Goal: Information Seeking & Learning: Check status

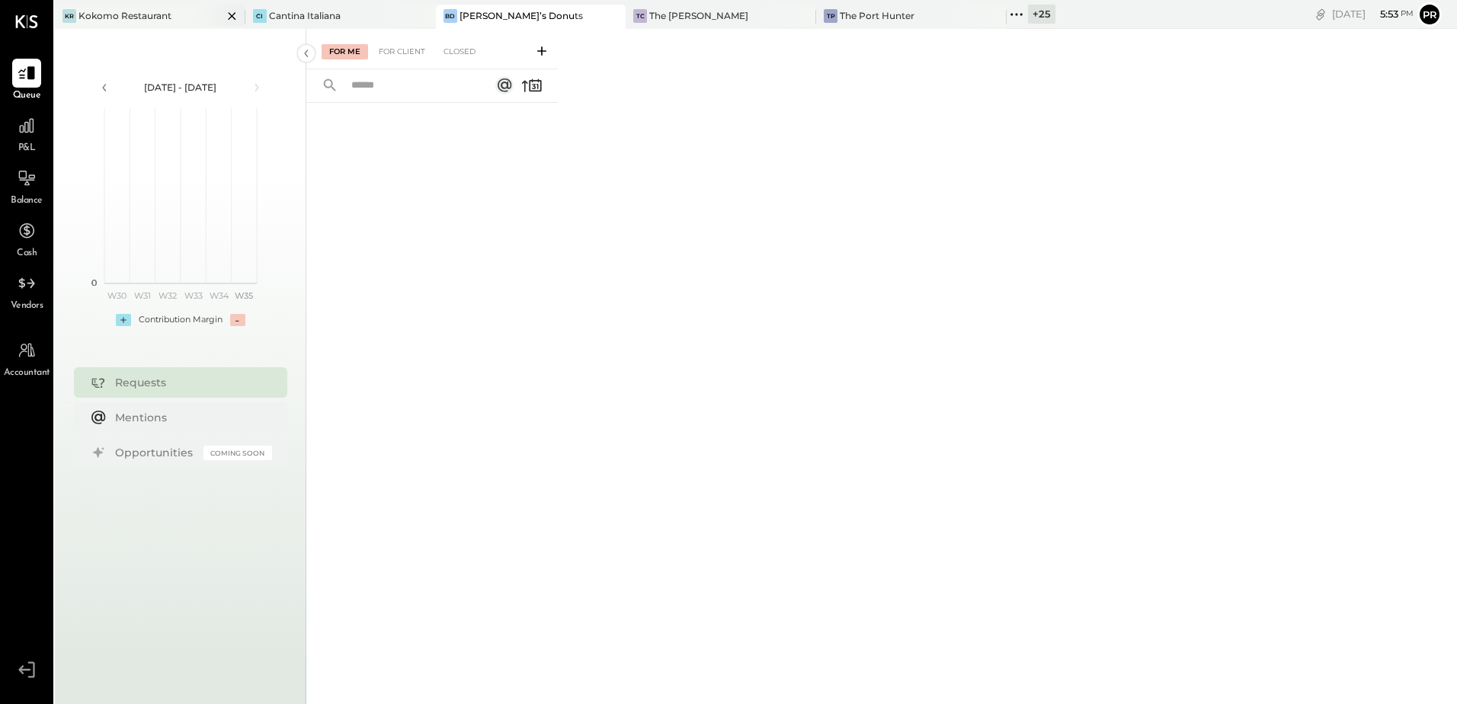
click at [228, 13] on icon at bounding box center [232, 16] width 8 height 8
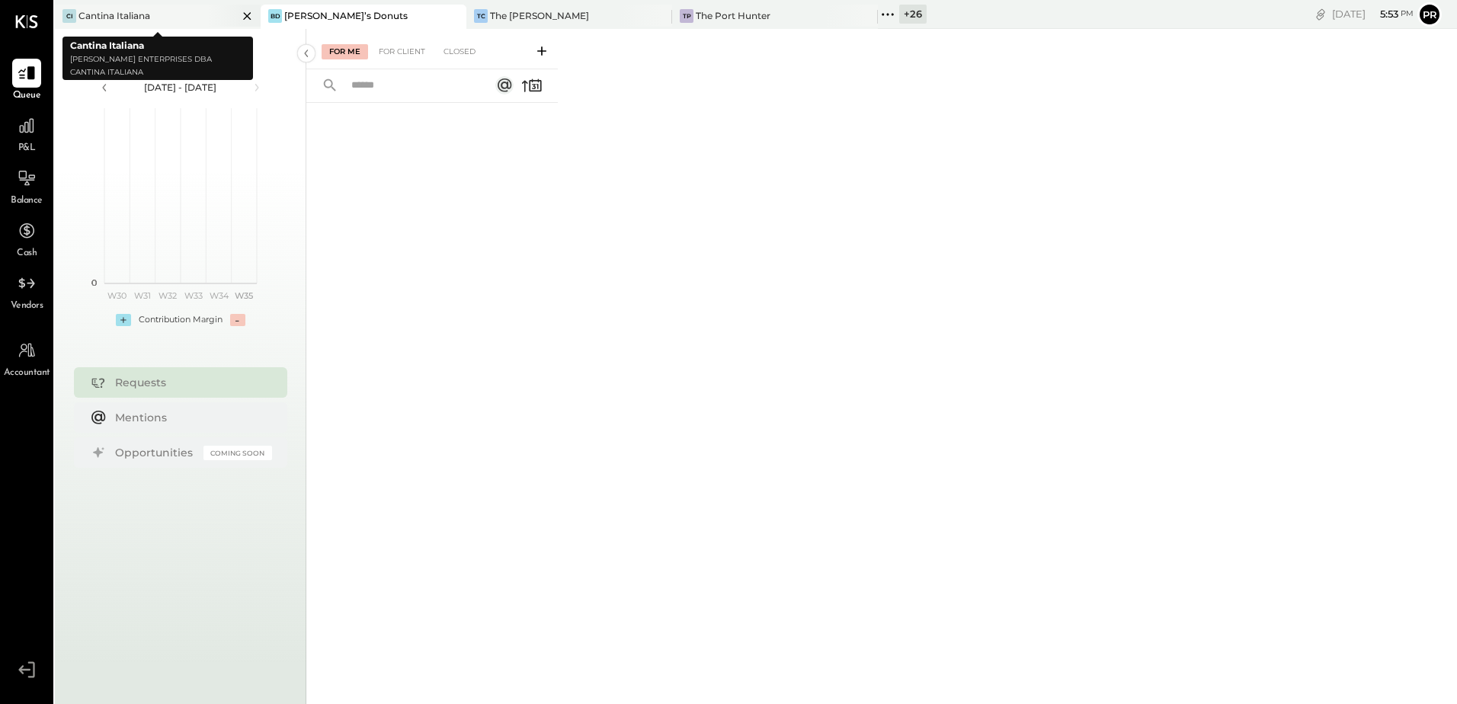
click at [246, 18] on icon at bounding box center [247, 16] width 19 height 18
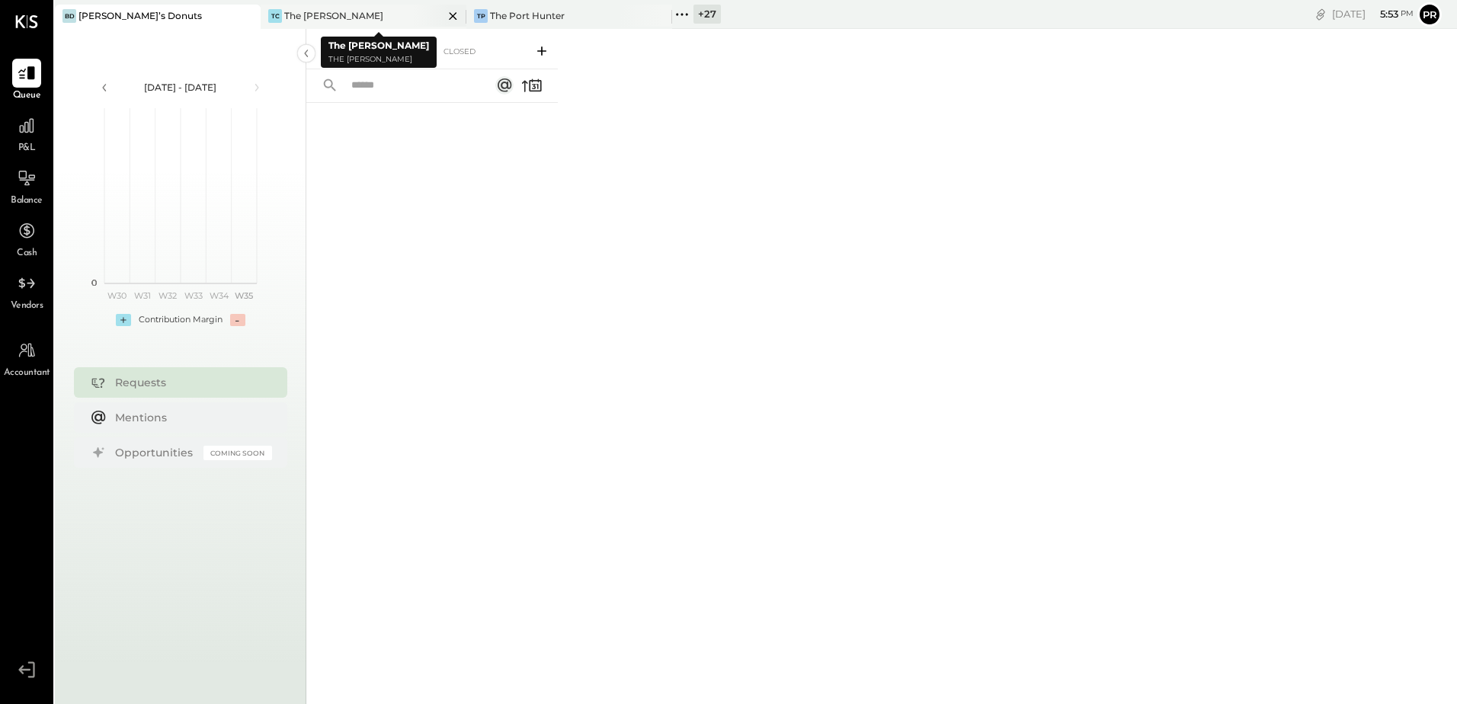
click at [455, 15] on icon at bounding box center [452, 16] width 19 height 18
click at [266, 14] on icon at bounding box center [265, 14] width 2 height 2
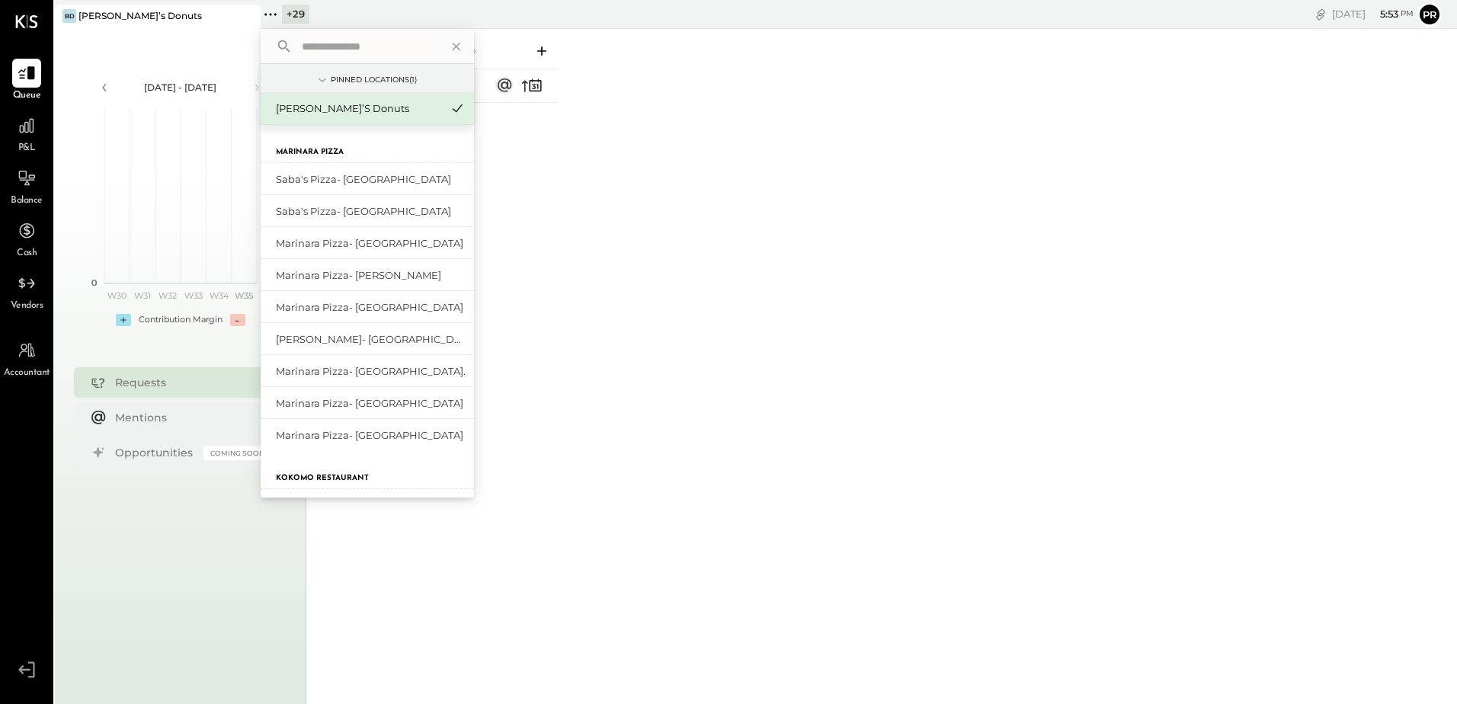
click at [338, 45] on input "text" at bounding box center [367, 46] width 142 height 27
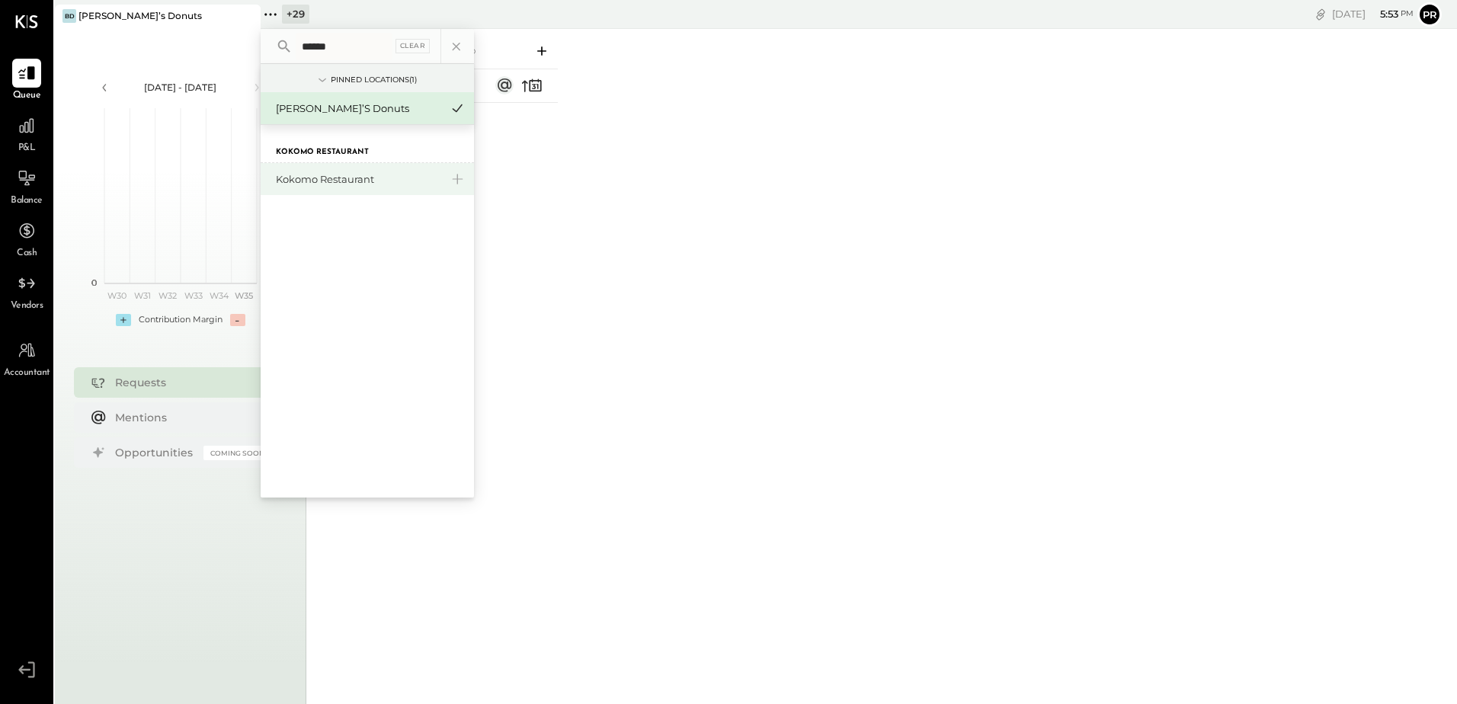
type input "******"
click at [341, 175] on div "Kokomo Restaurant" at bounding box center [358, 179] width 165 height 14
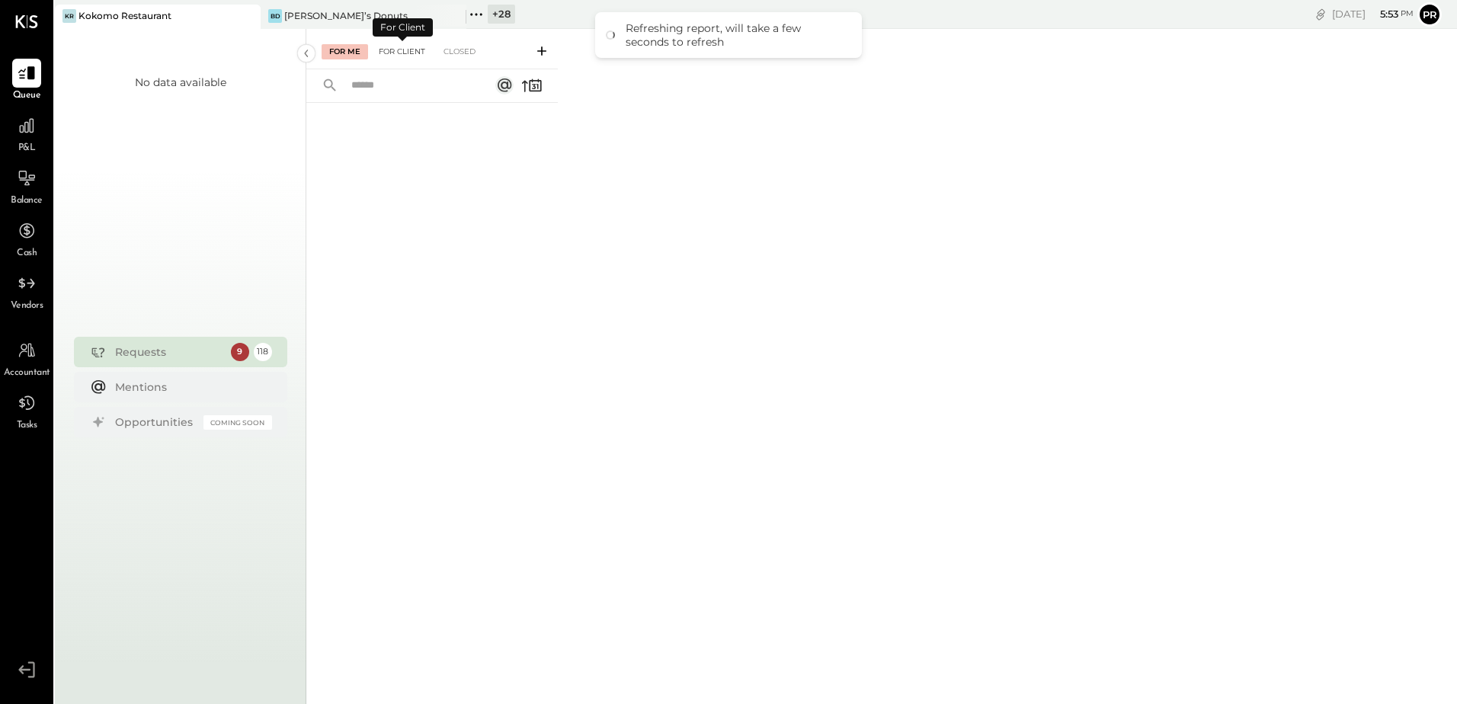
click at [408, 55] on div "For Client" at bounding box center [402, 51] width 62 height 15
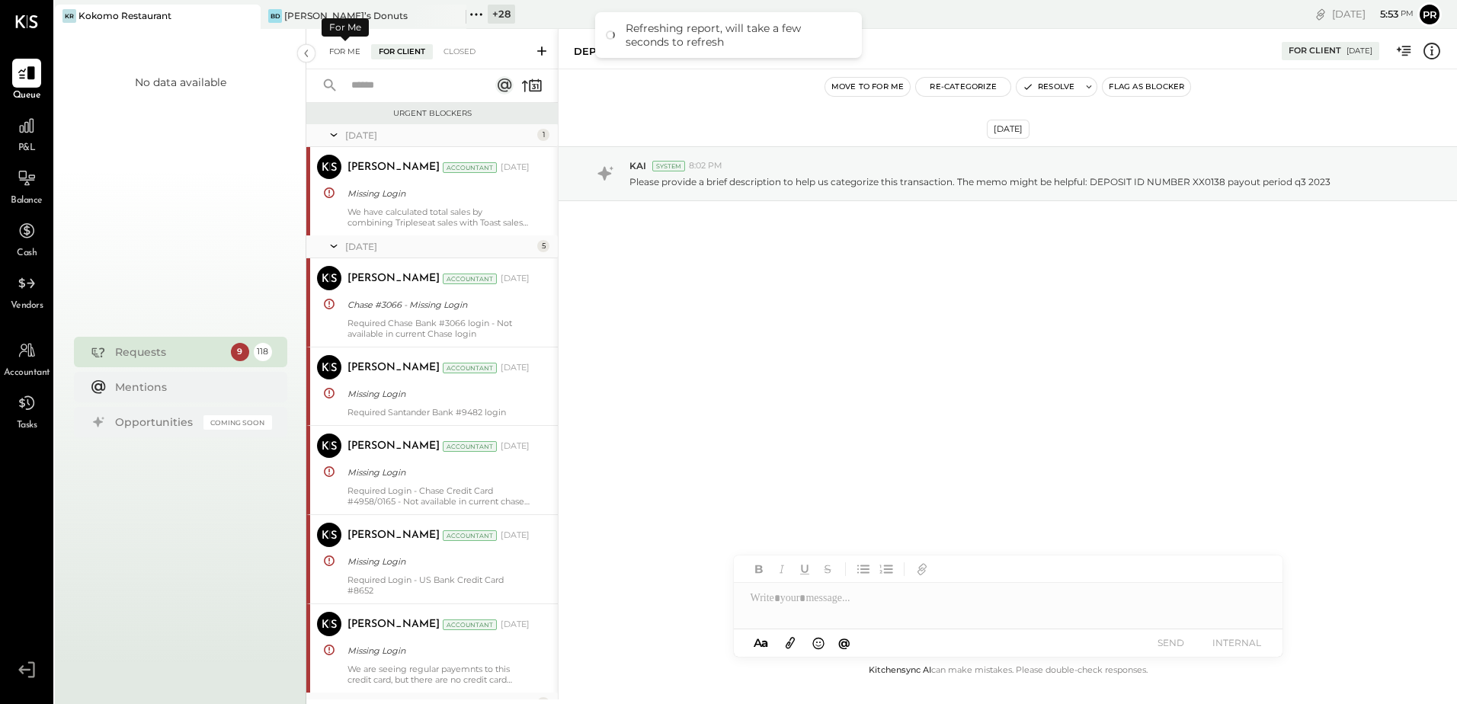
click at [344, 56] on div "For Me" at bounding box center [345, 51] width 46 height 15
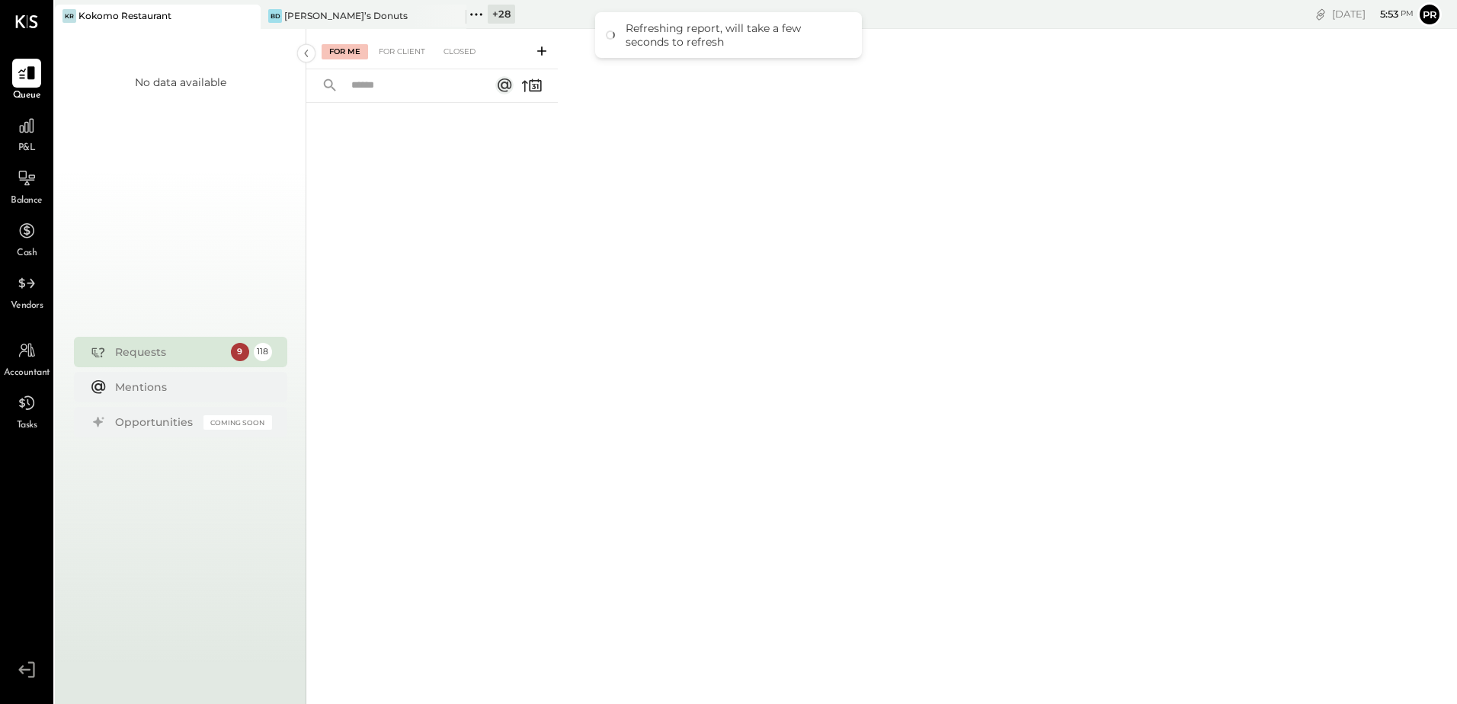
click at [28, 141] on div "P&L" at bounding box center [26, 133] width 29 height 44
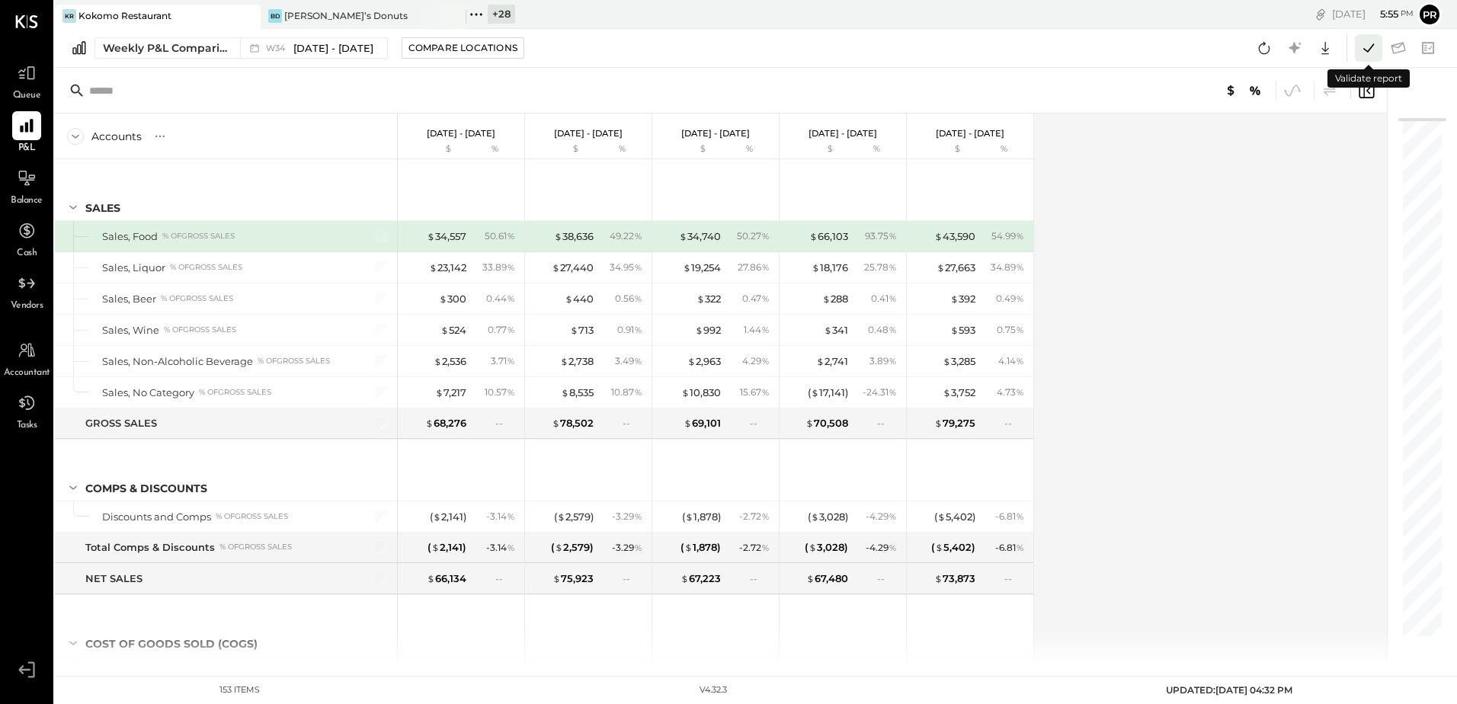
click at [1373, 50] on icon at bounding box center [1369, 48] width 20 height 20
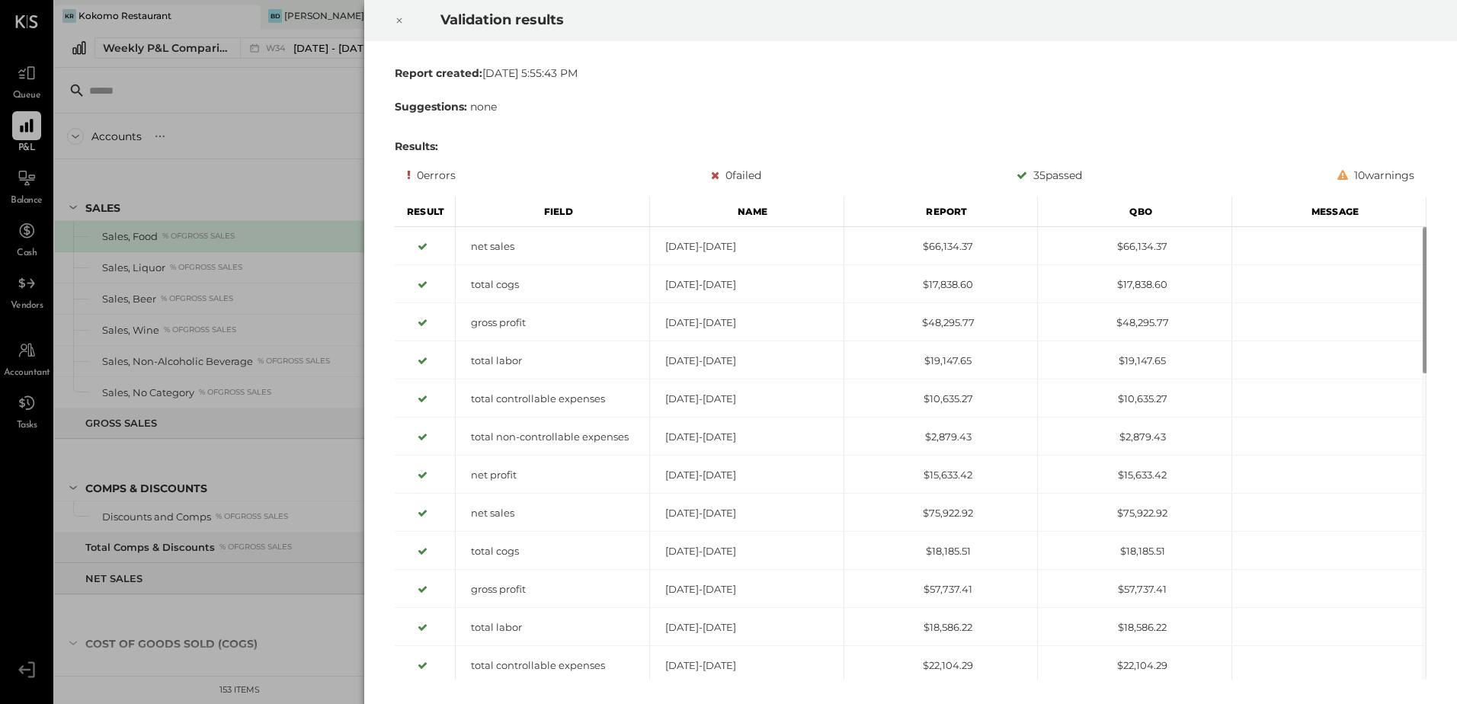
click at [402, 18] on icon at bounding box center [399, 20] width 9 height 18
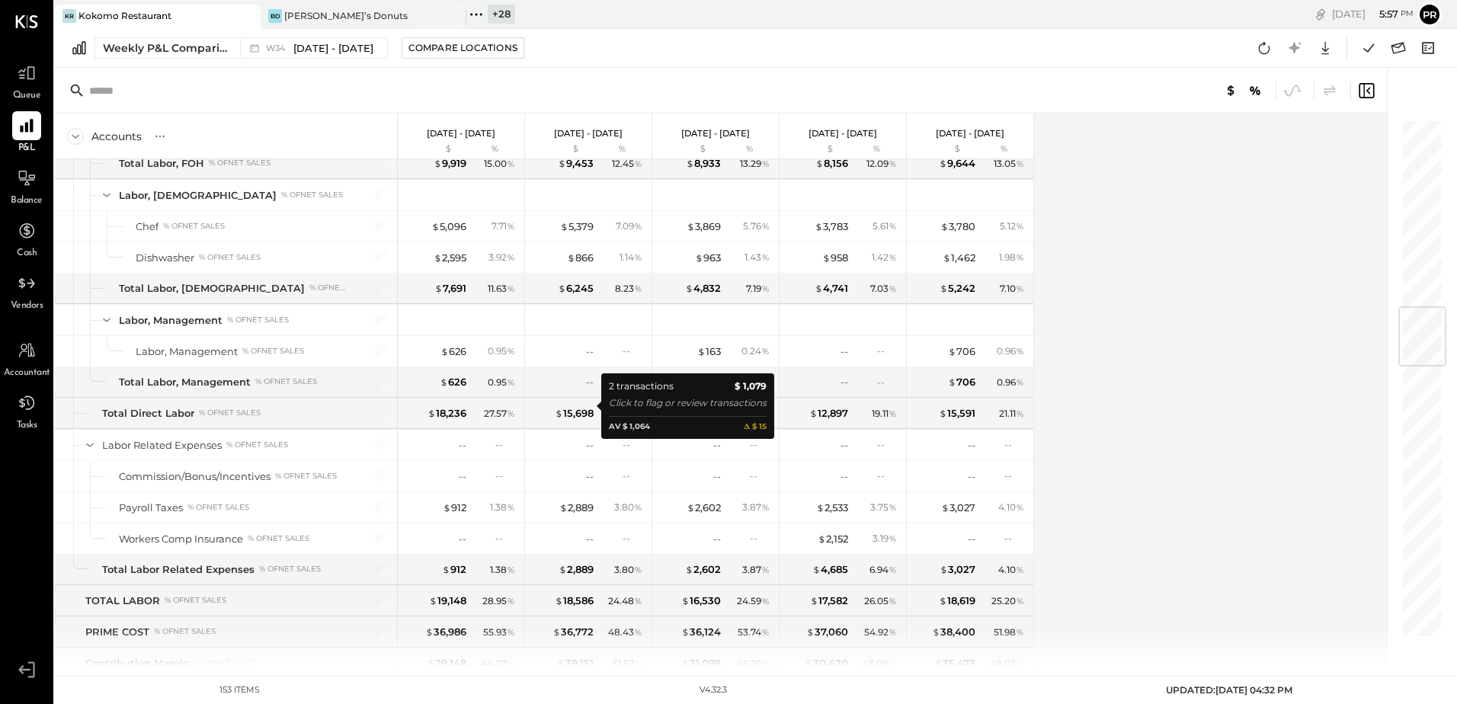
scroll to position [1676, 0]
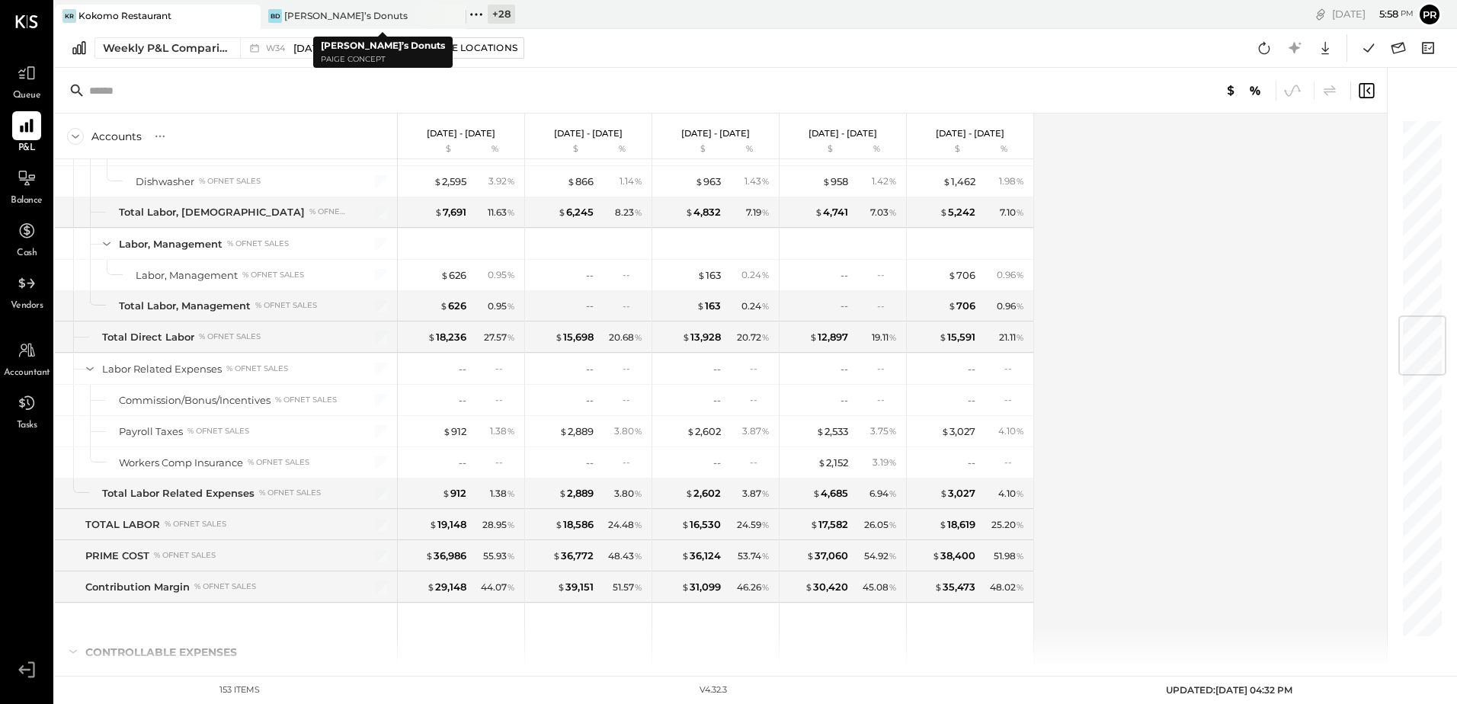
click at [479, 12] on icon at bounding box center [476, 15] width 20 height 20
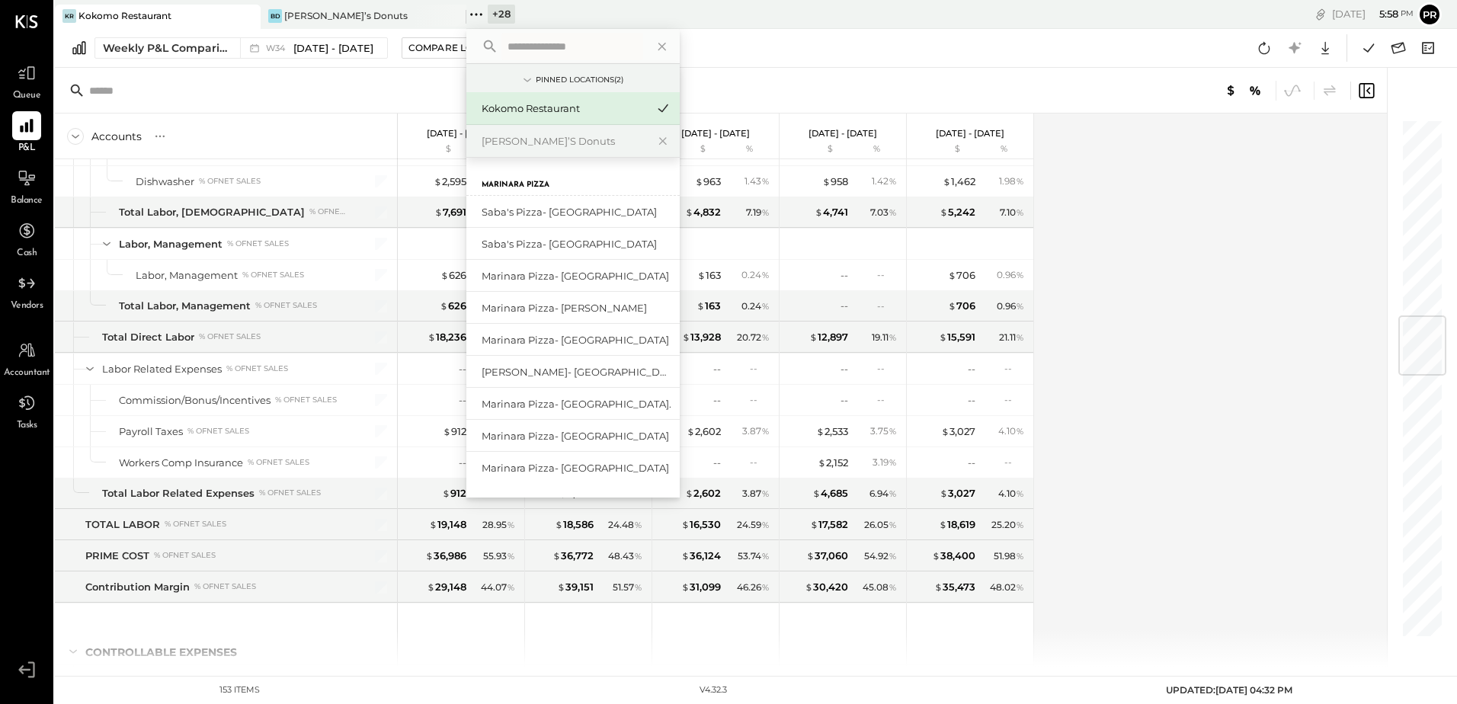
click at [535, 52] on input "text" at bounding box center [572, 46] width 142 height 27
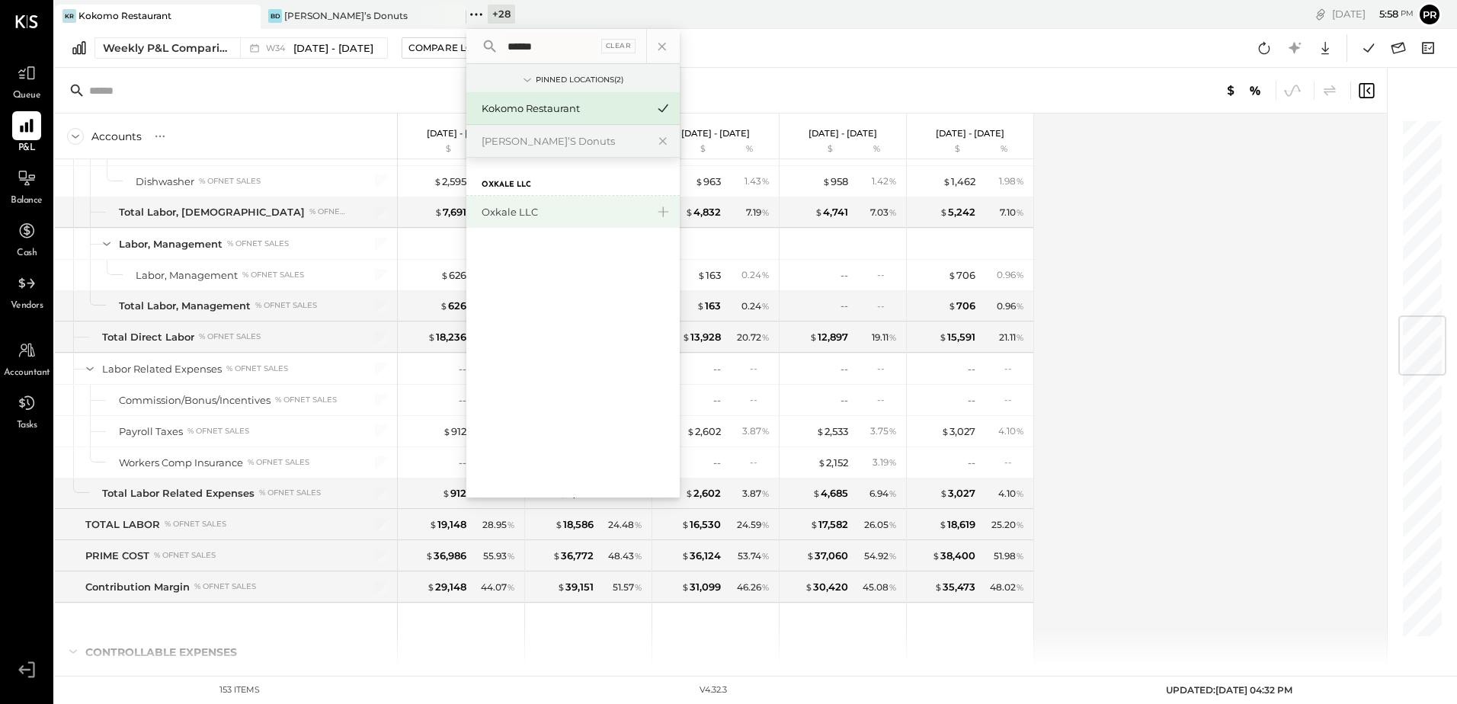
type input "******"
click at [521, 223] on div "Oxkale LLC" at bounding box center [572, 212] width 213 height 32
click at [517, 215] on div "Oxkale LLC" at bounding box center [564, 212] width 165 height 14
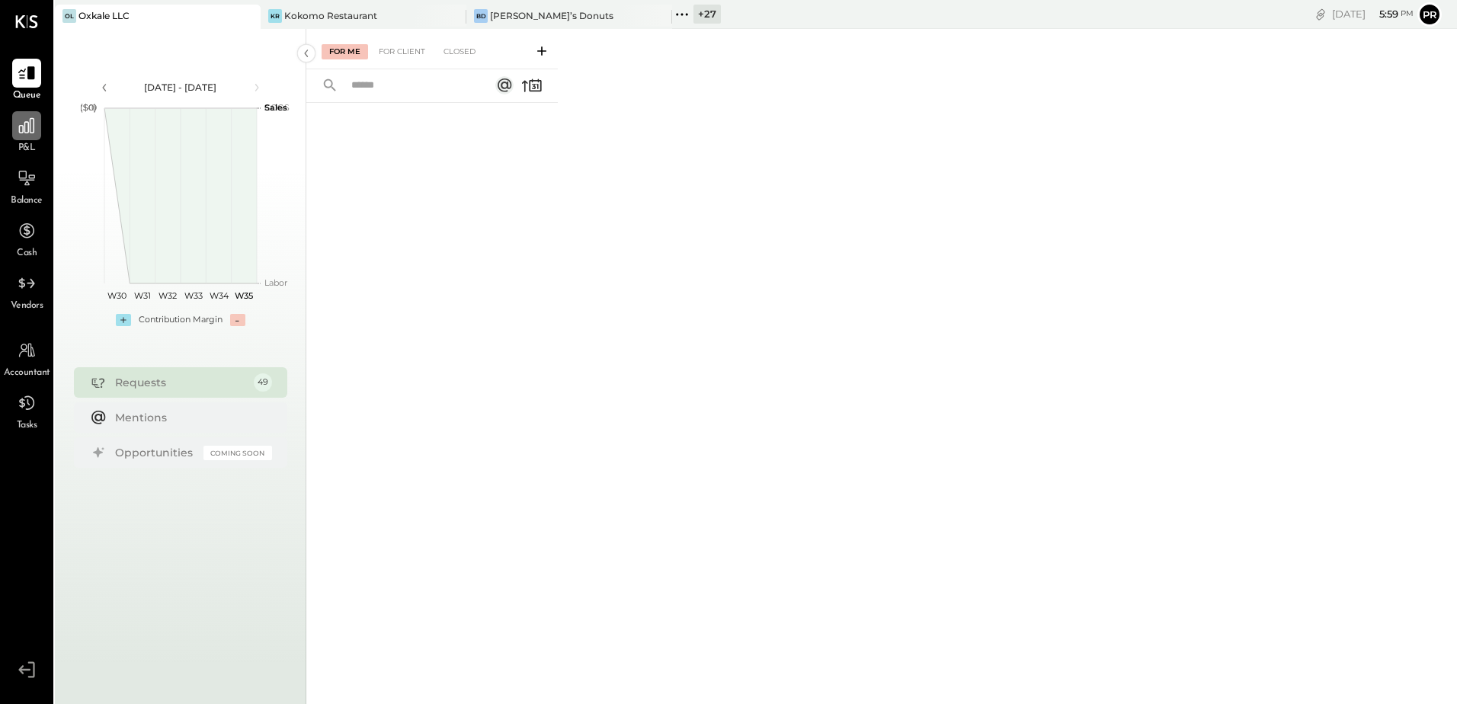
click at [30, 133] on icon at bounding box center [27, 126] width 20 height 20
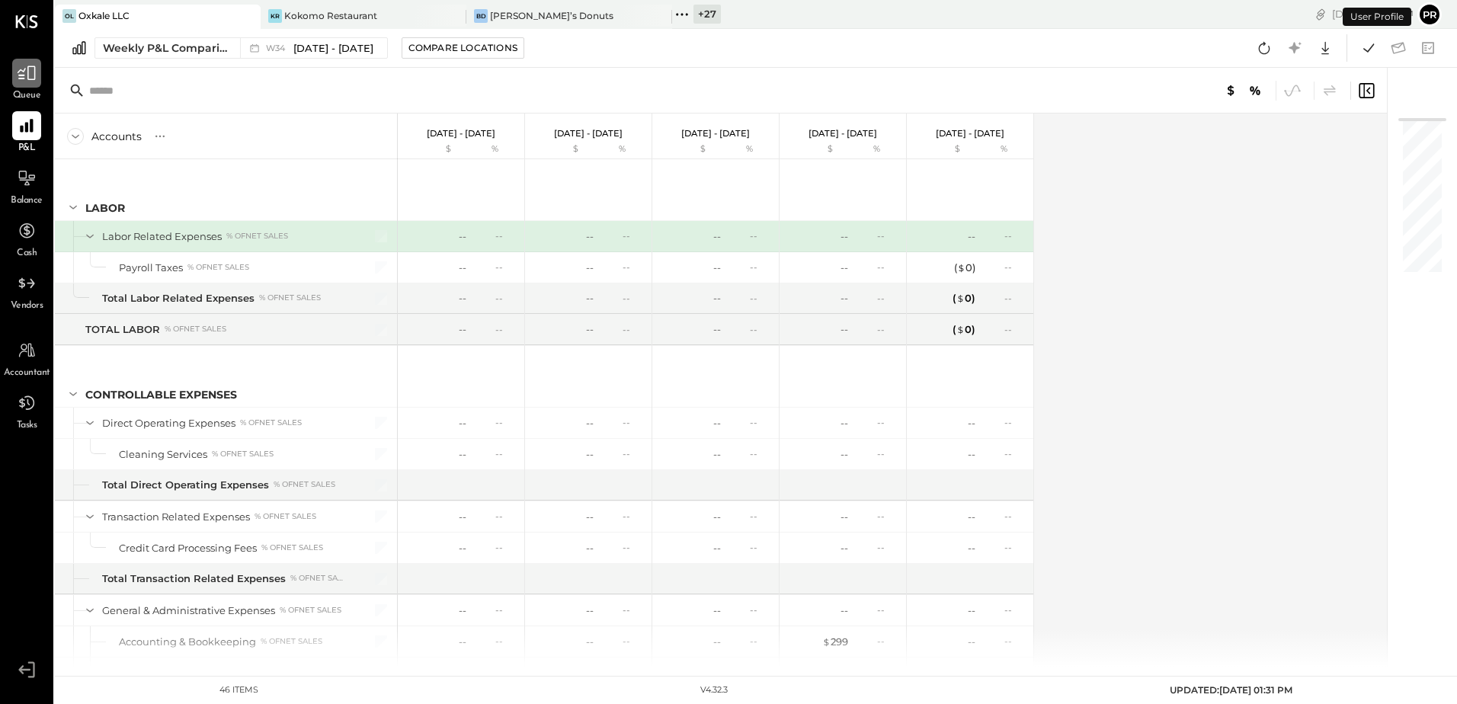
click at [36, 81] on icon at bounding box center [27, 73] width 20 height 20
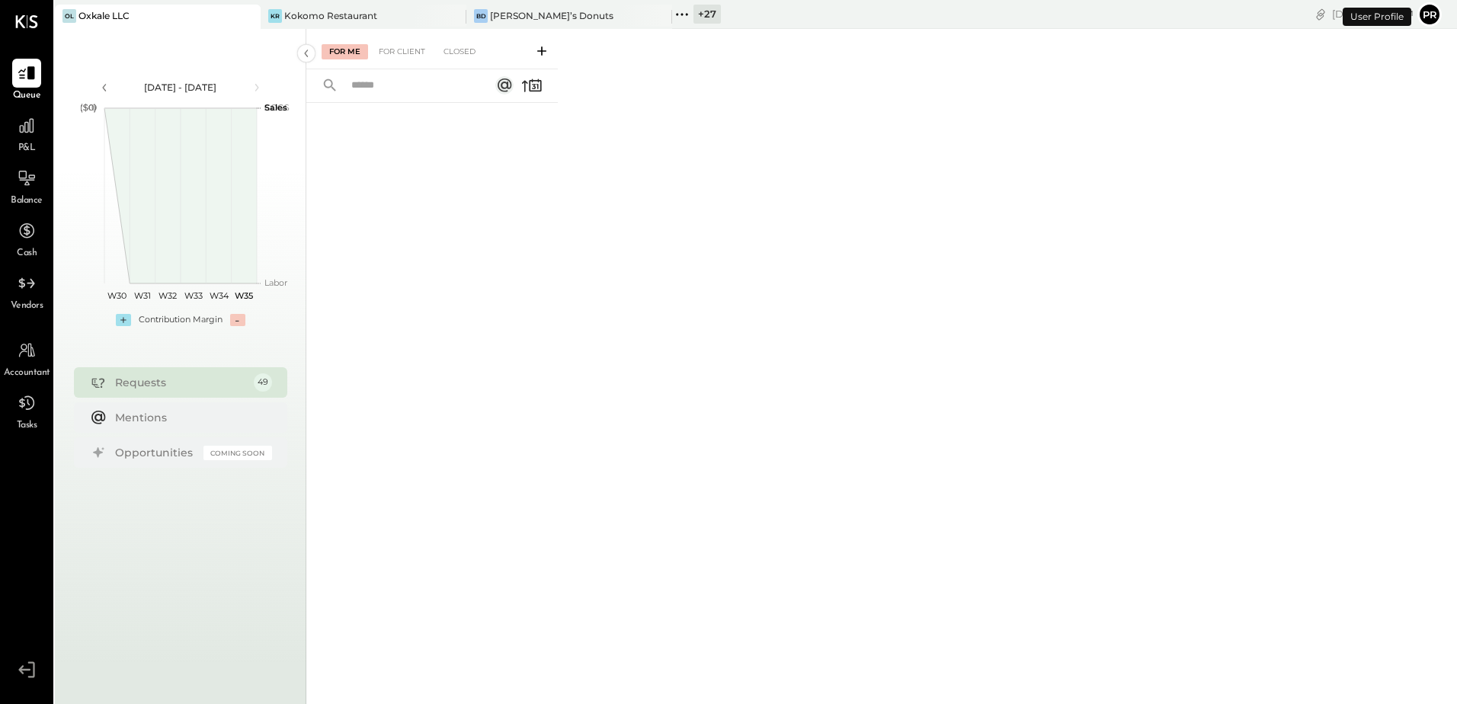
click at [407, 59] on div "For Me For Client Closed" at bounding box center [431, 49] width 251 height 40
click at [407, 50] on div "For Client" at bounding box center [402, 51] width 62 height 15
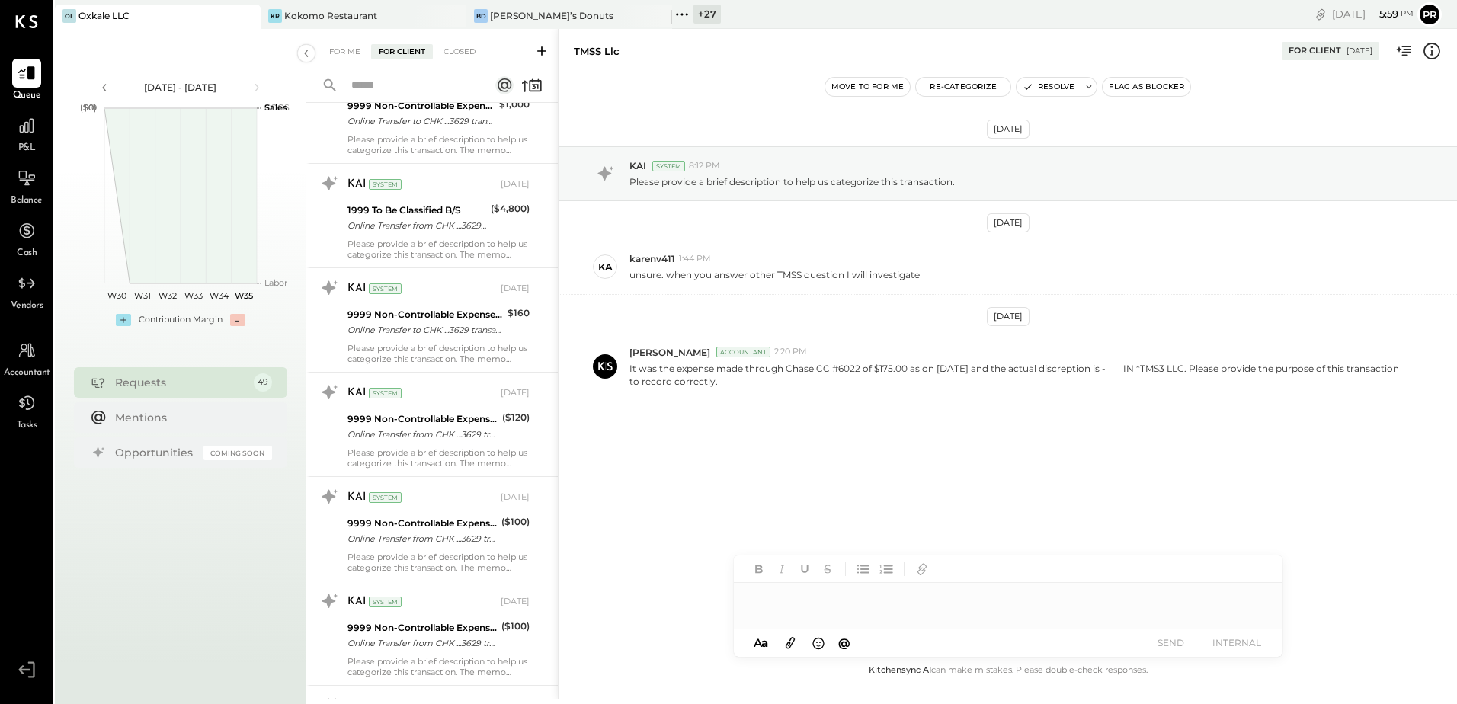
scroll to position [4527, 0]
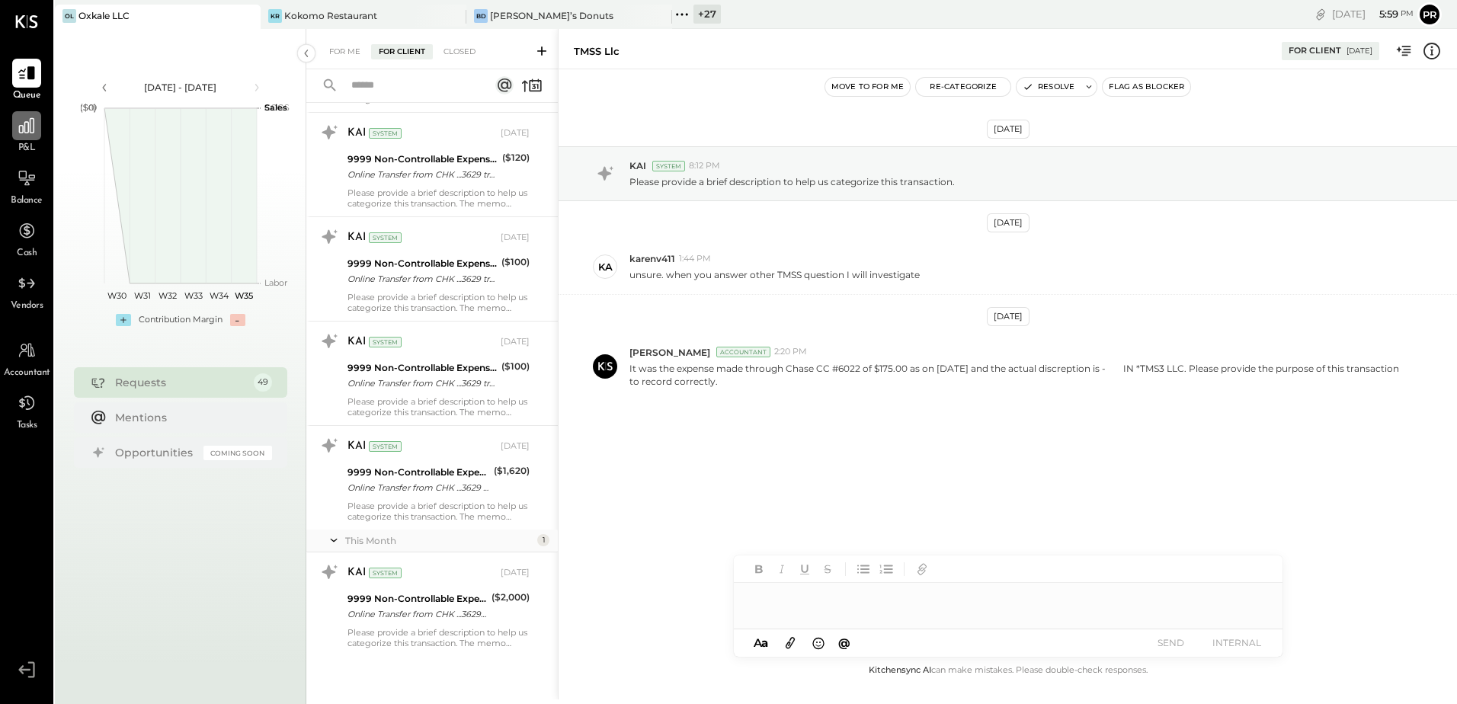
click at [35, 126] on icon at bounding box center [27, 126] width 20 height 20
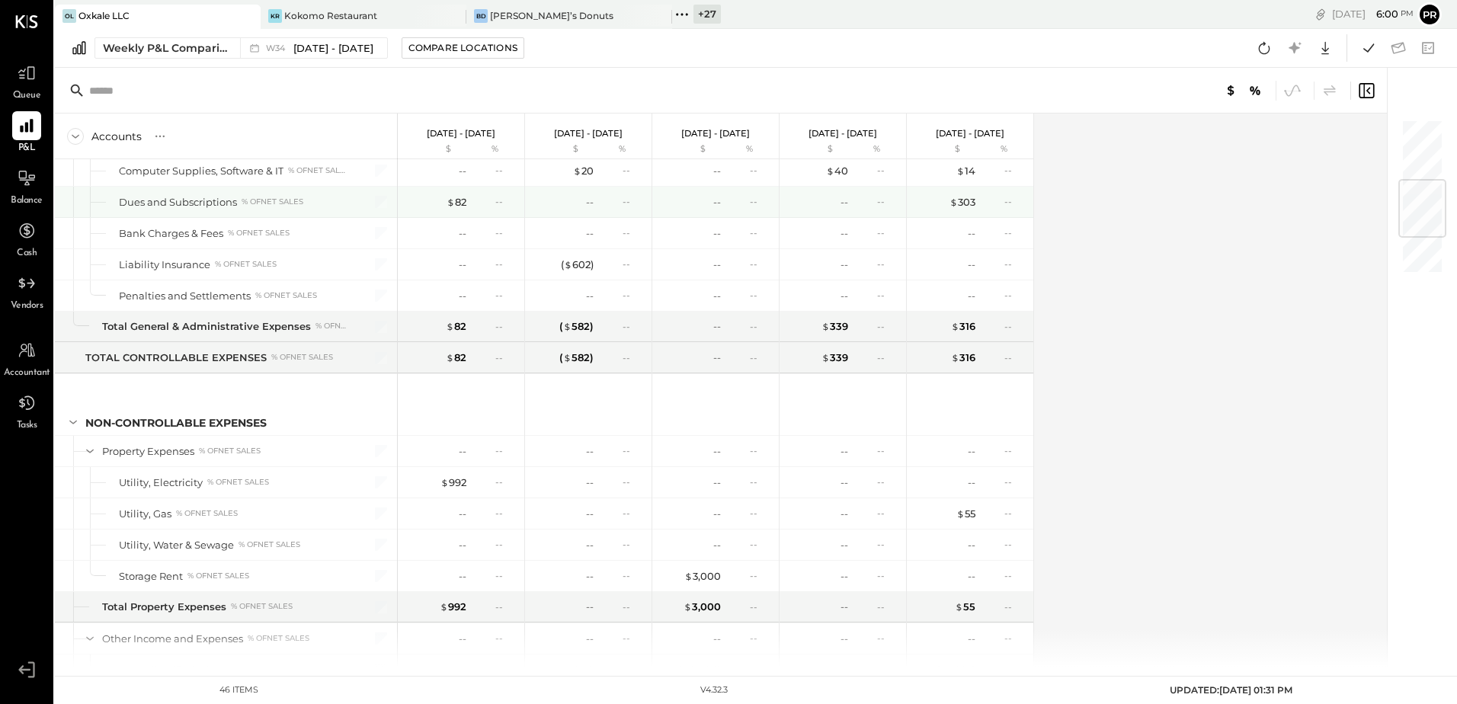
scroll to position [839, 0]
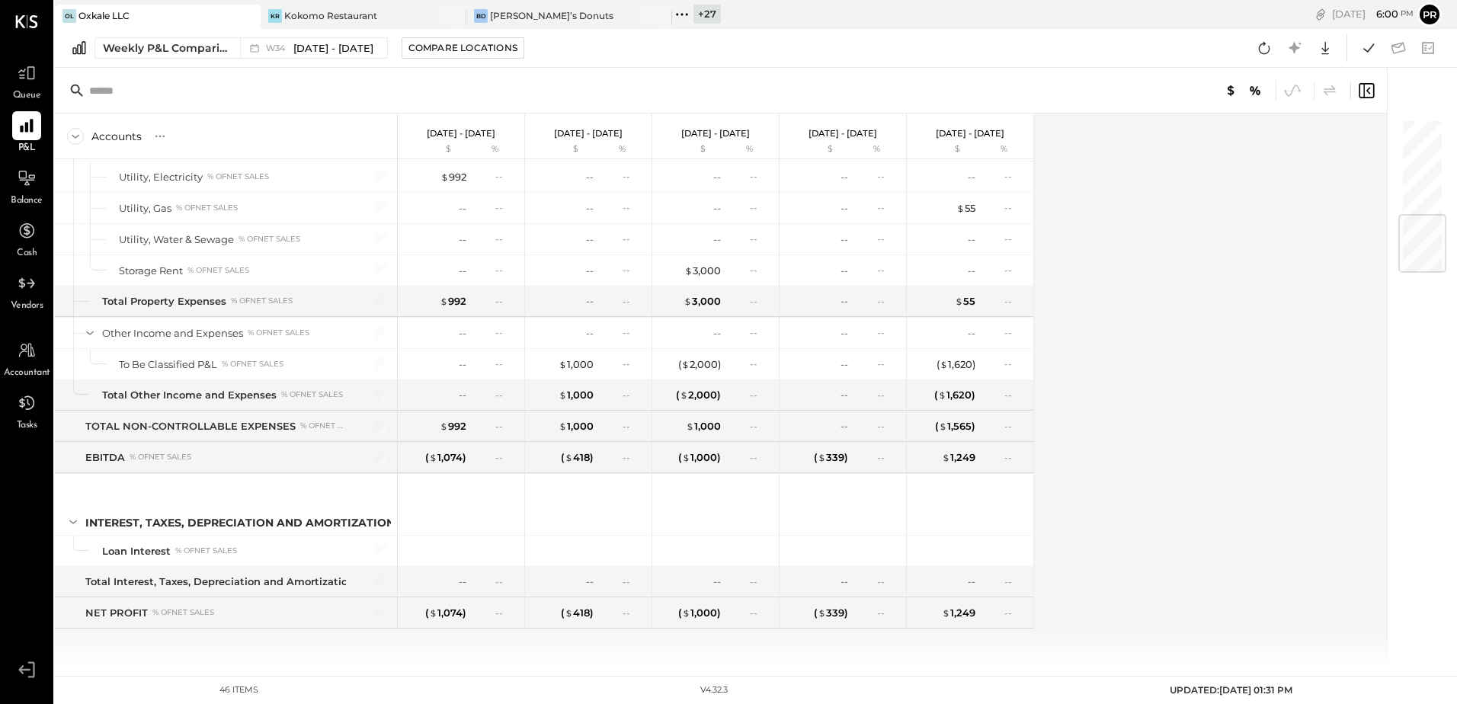
click at [680, 17] on icon at bounding box center [682, 15] width 20 height 20
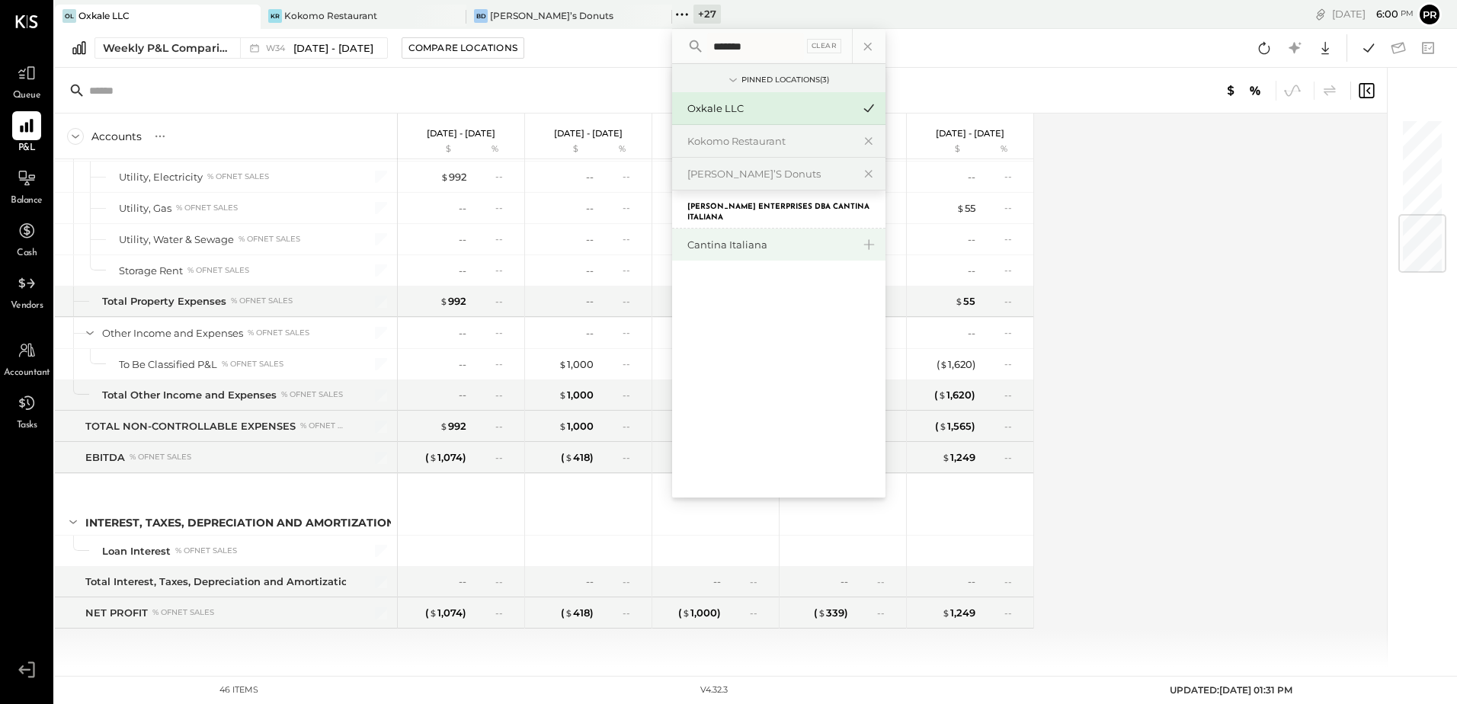
type input "*******"
click at [763, 240] on div "Cantina Italiana" at bounding box center [769, 245] width 165 height 14
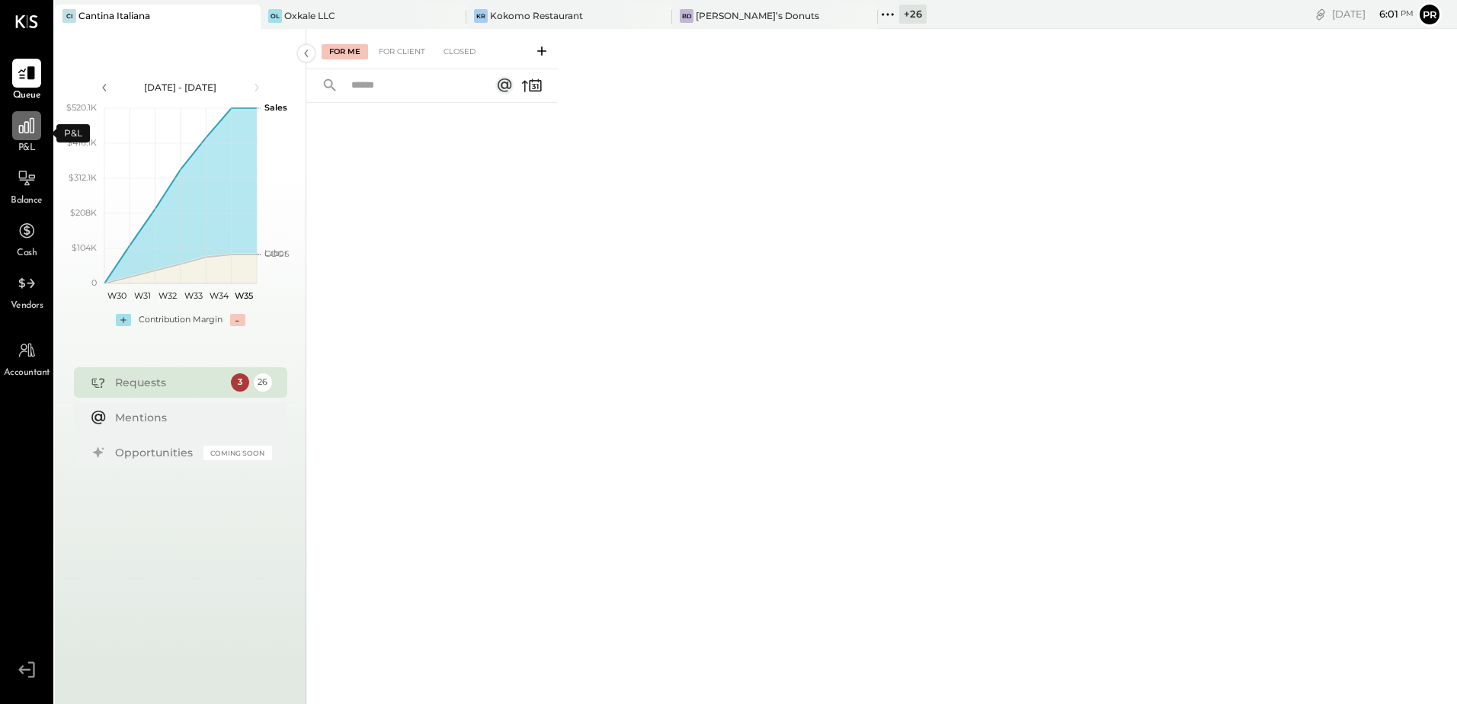
click at [31, 128] on icon at bounding box center [27, 126] width 20 height 20
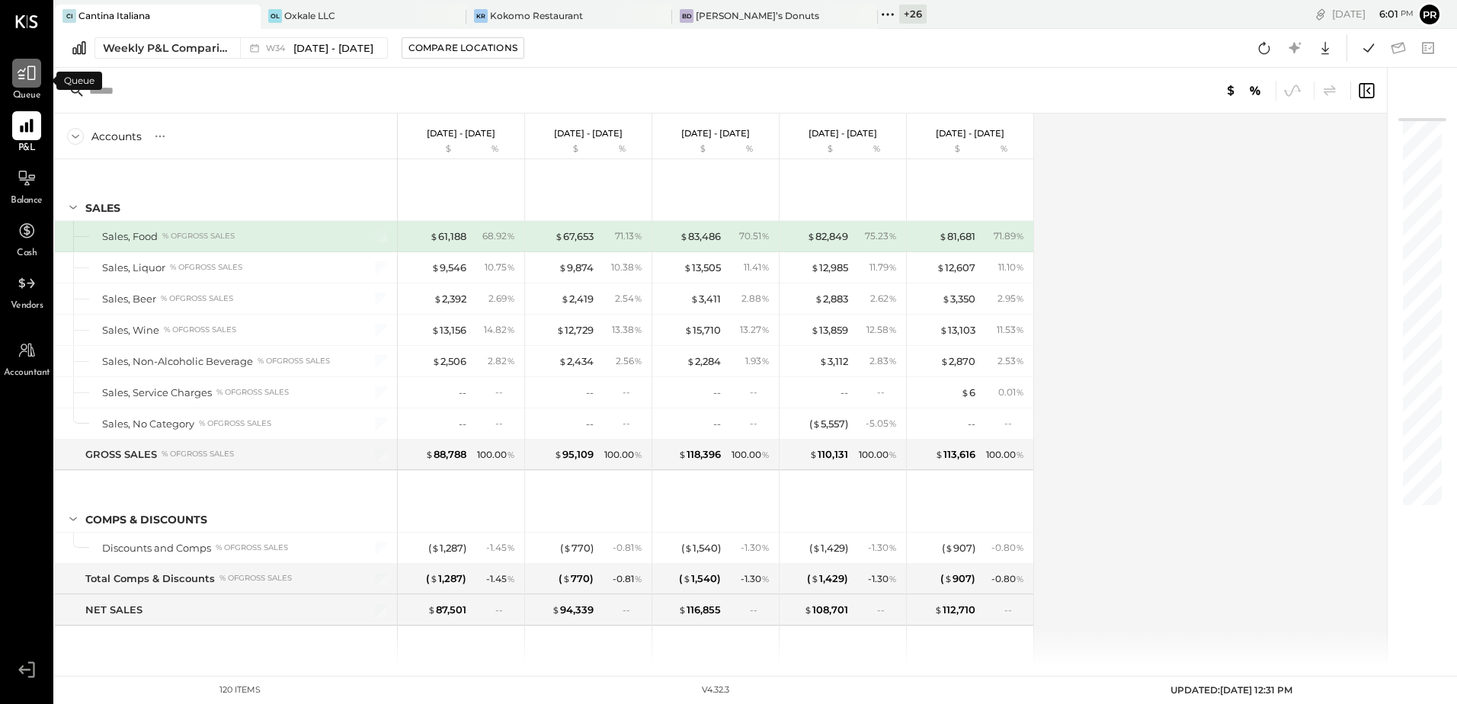
click at [30, 72] on icon at bounding box center [27, 73] width 20 height 20
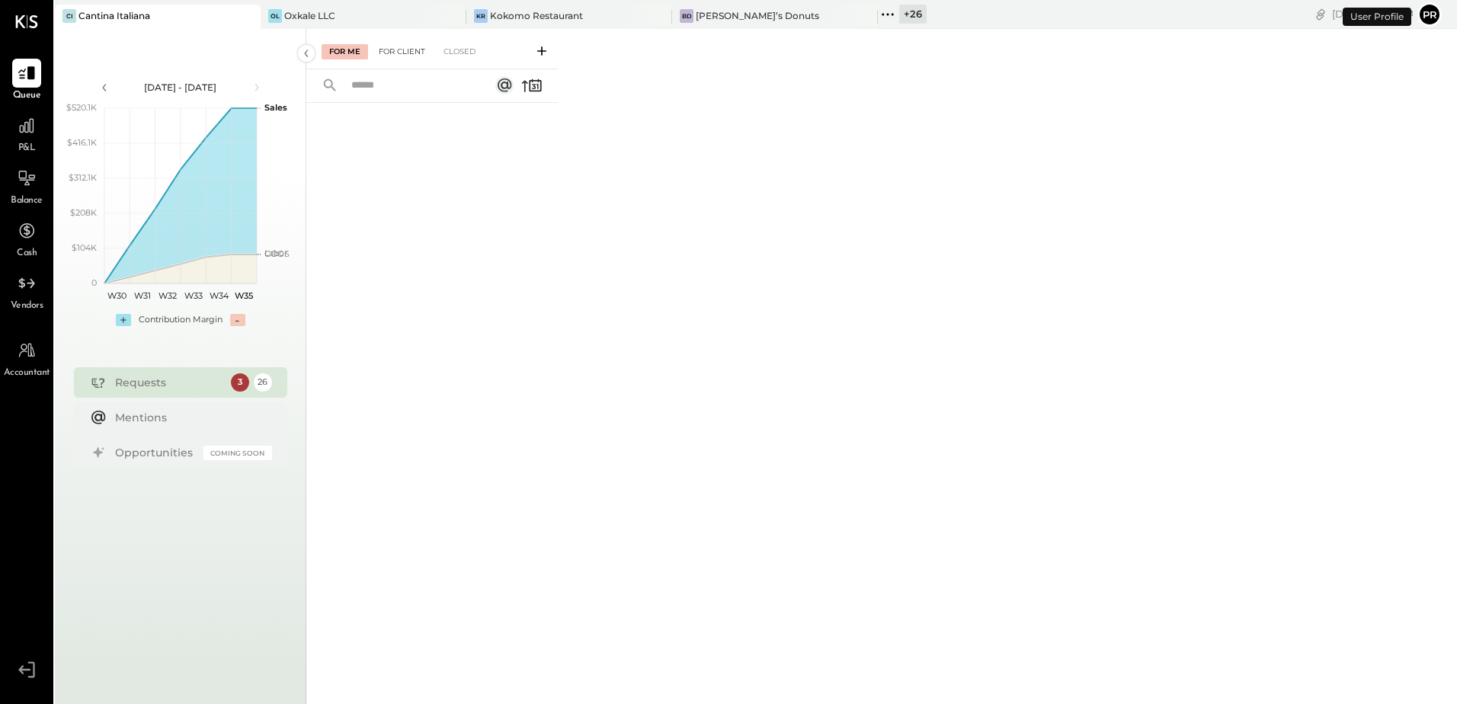
click at [410, 50] on div "For Client" at bounding box center [402, 51] width 62 height 15
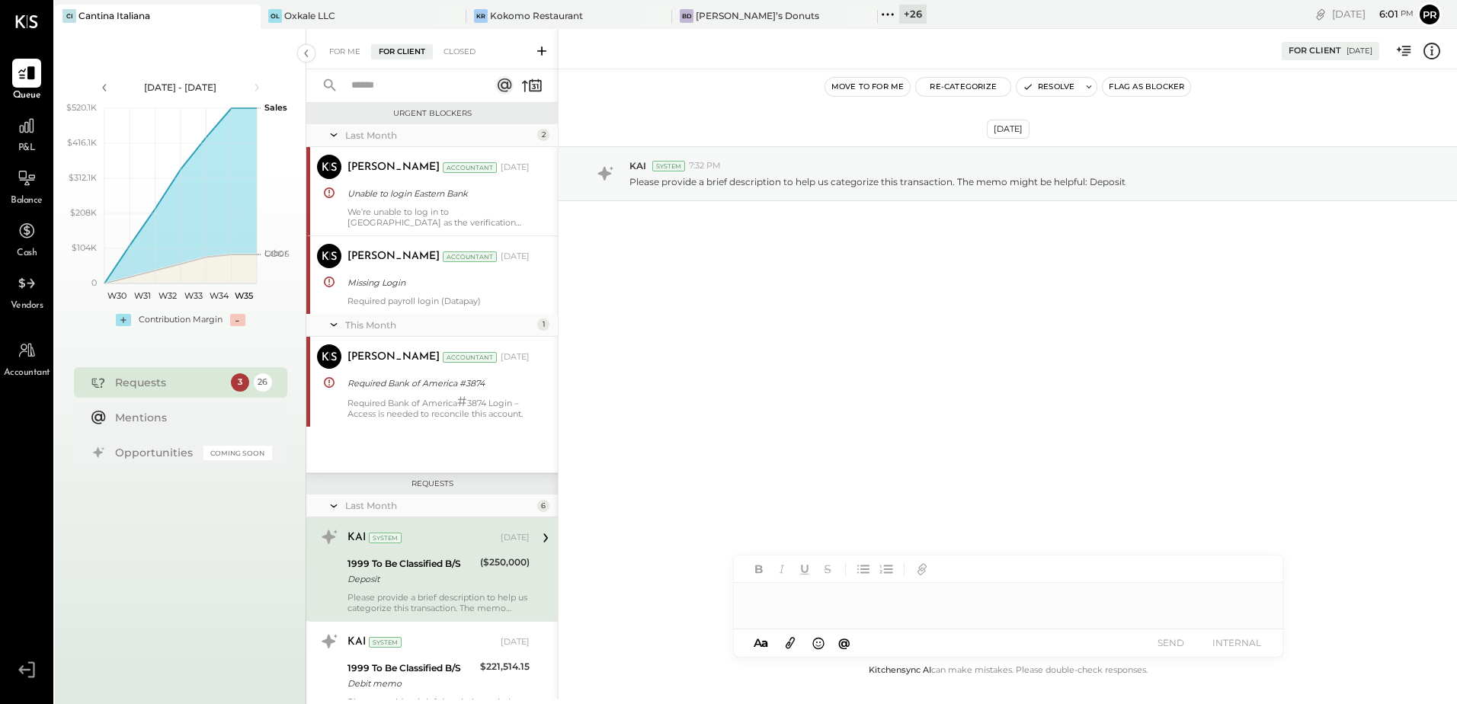
scroll to position [167, 0]
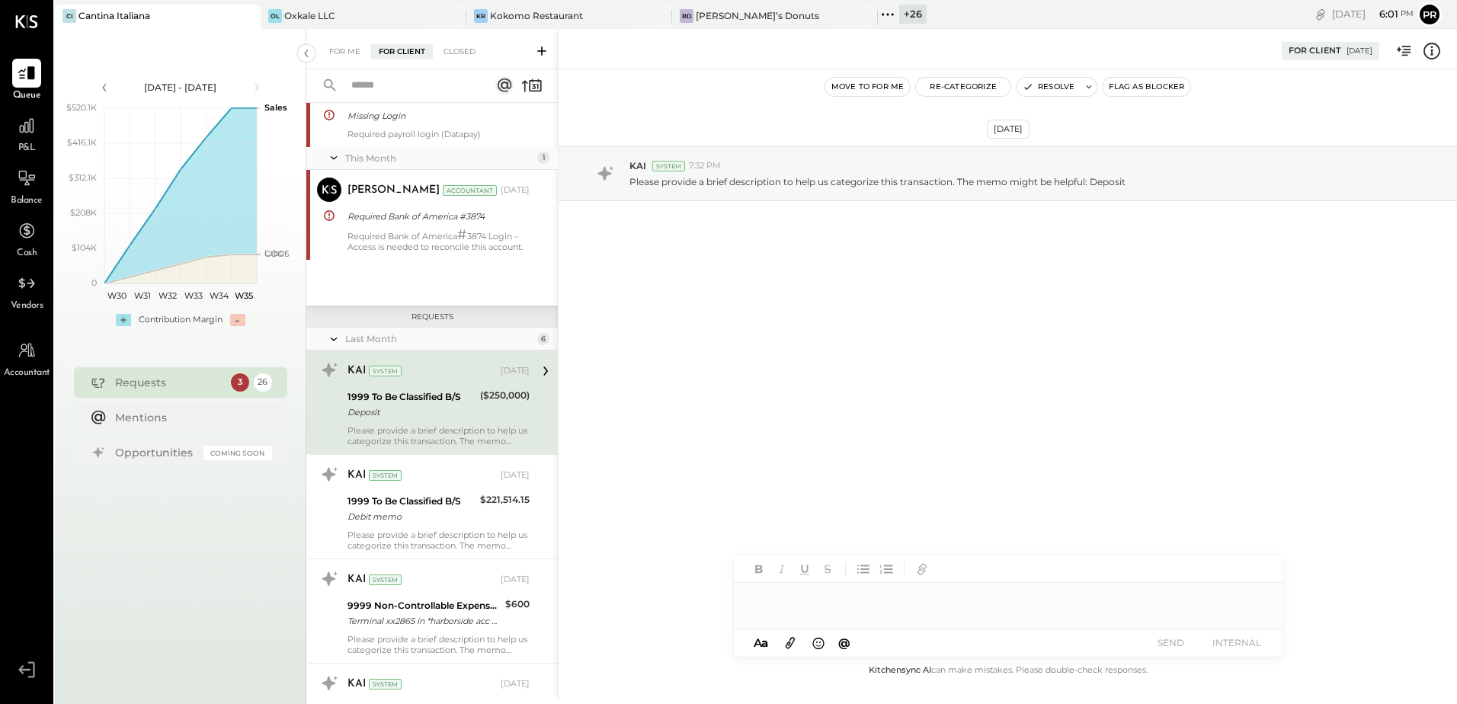
click at [396, 81] on input "text" at bounding box center [411, 85] width 138 height 25
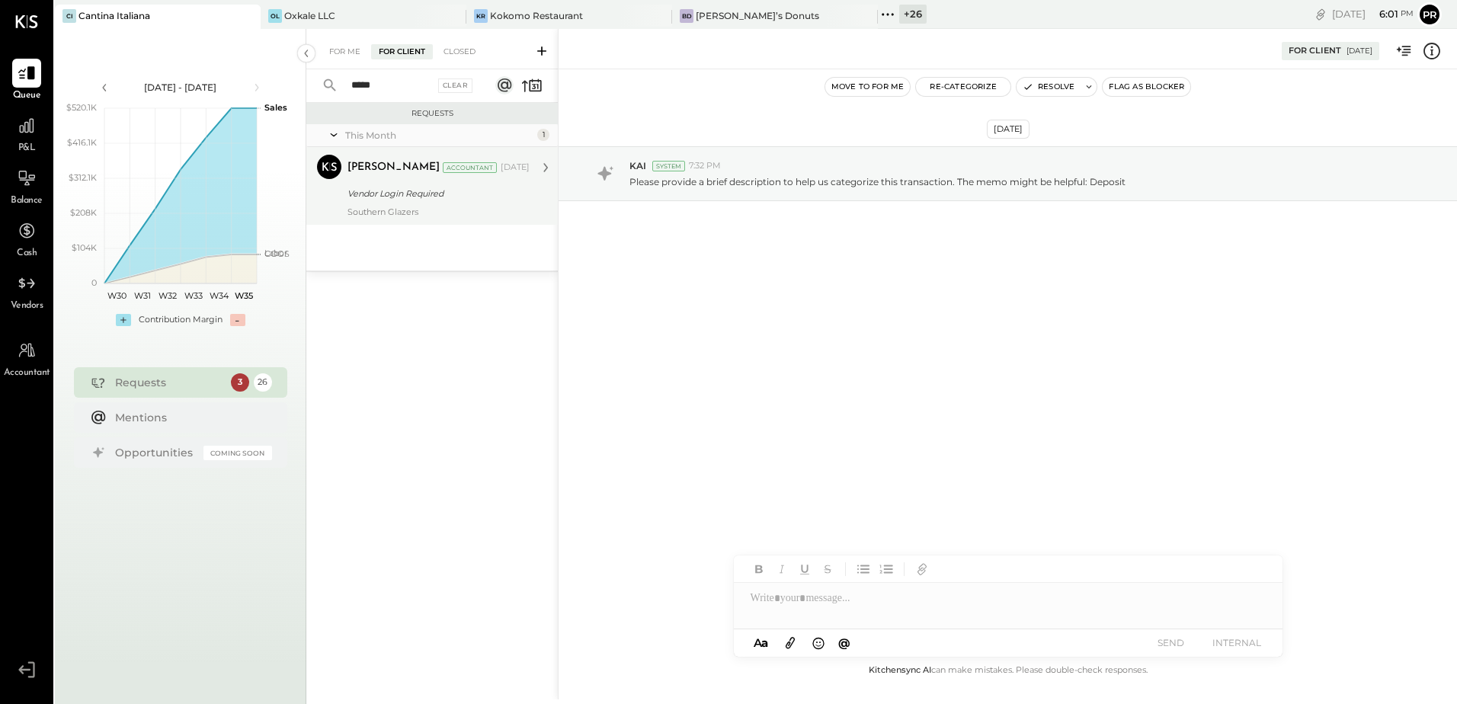
click at [412, 194] on div "Vendor Login Required" at bounding box center [436, 193] width 178 height 15
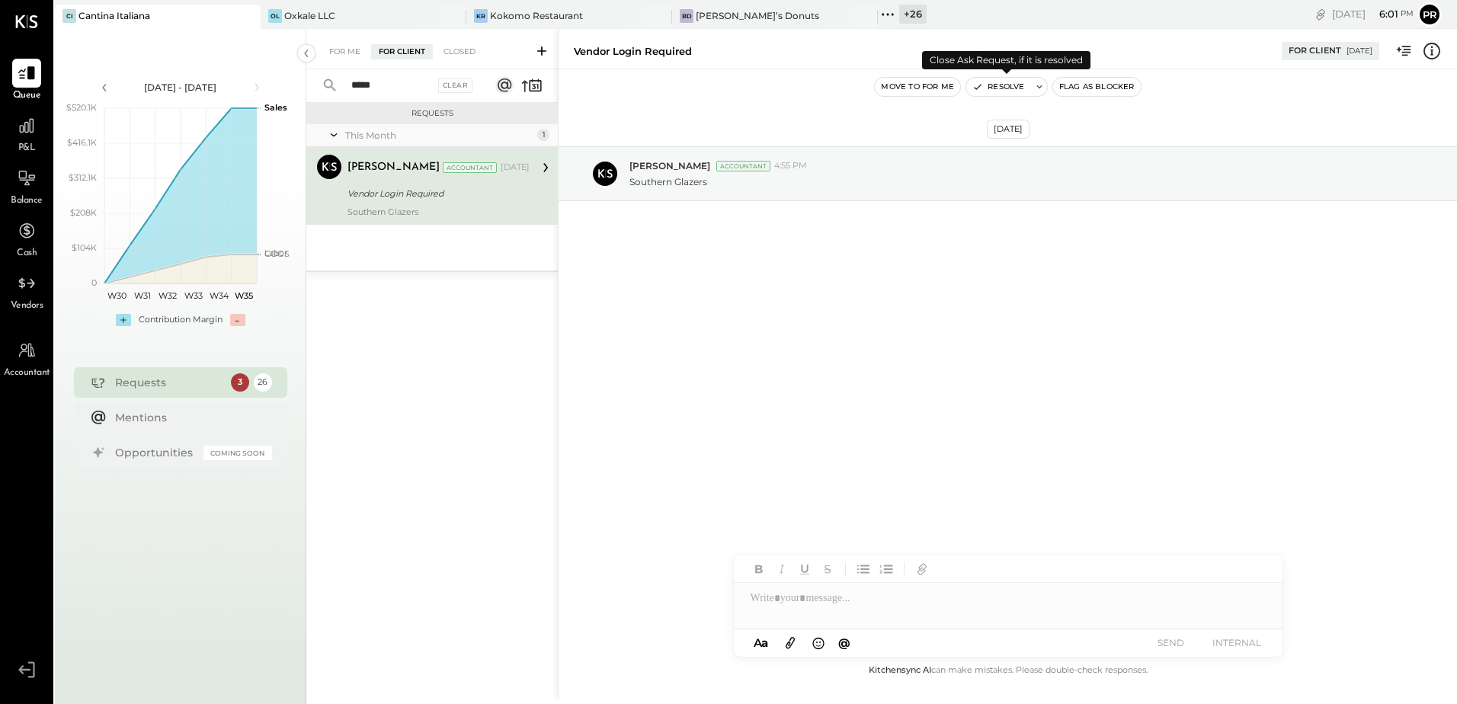
click at [1000, 85] on button "Resolve" at bounding box center [998, 87] width 64 height 18
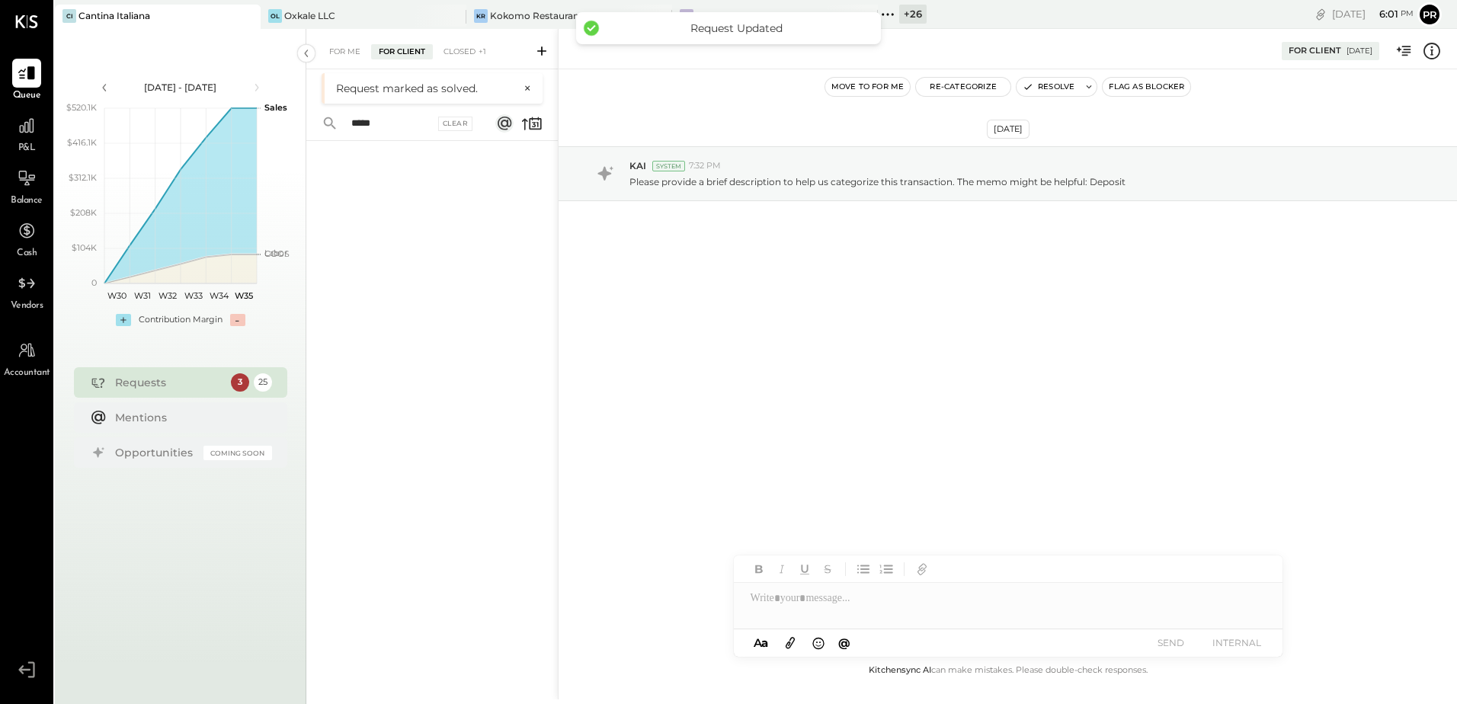
click at [379, 124] on input "*****" at bounding box center [388, 123] width 92 height 25
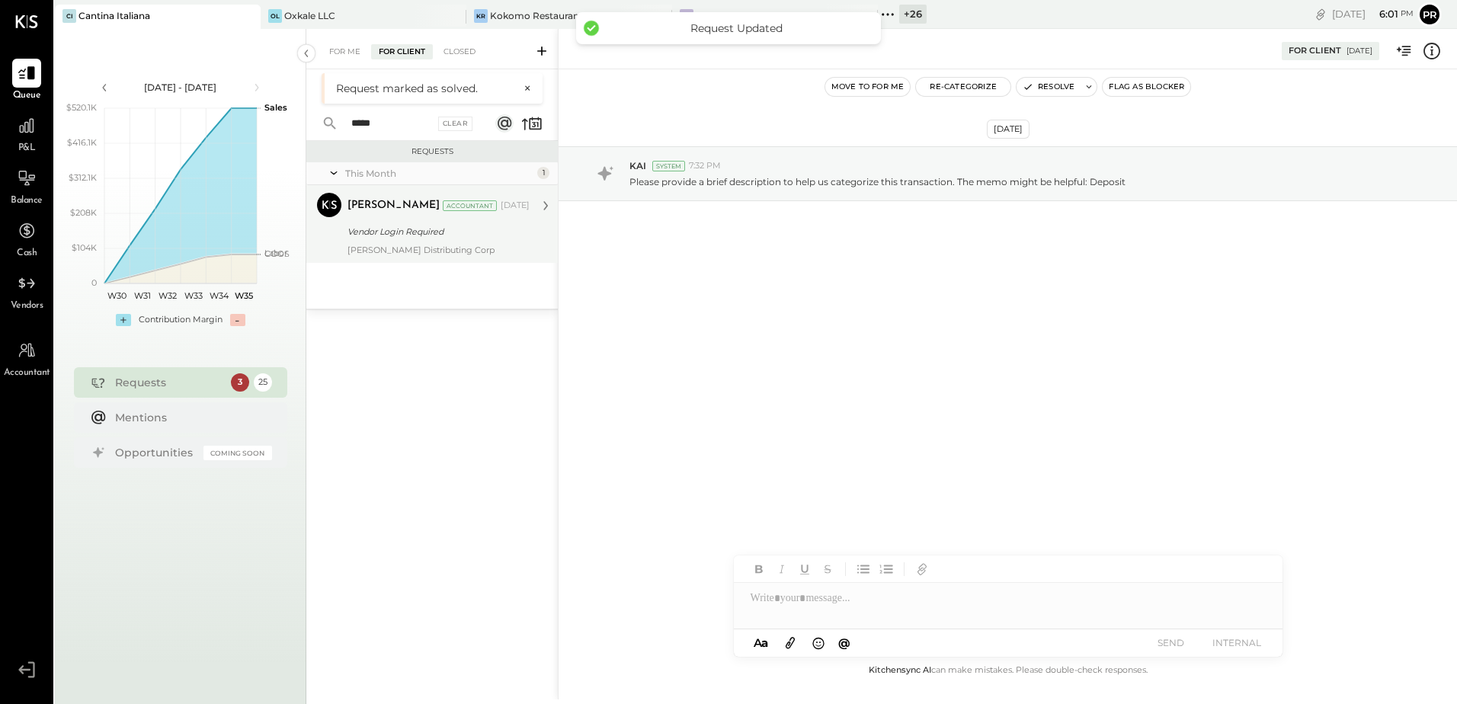
click at [394, 256] on div "Tarang Padia Accountant Tarang Padia Accountant Aug 18, 2025 Vendor Login Requi…" at bounding box center [431, 224] width 251 height 78
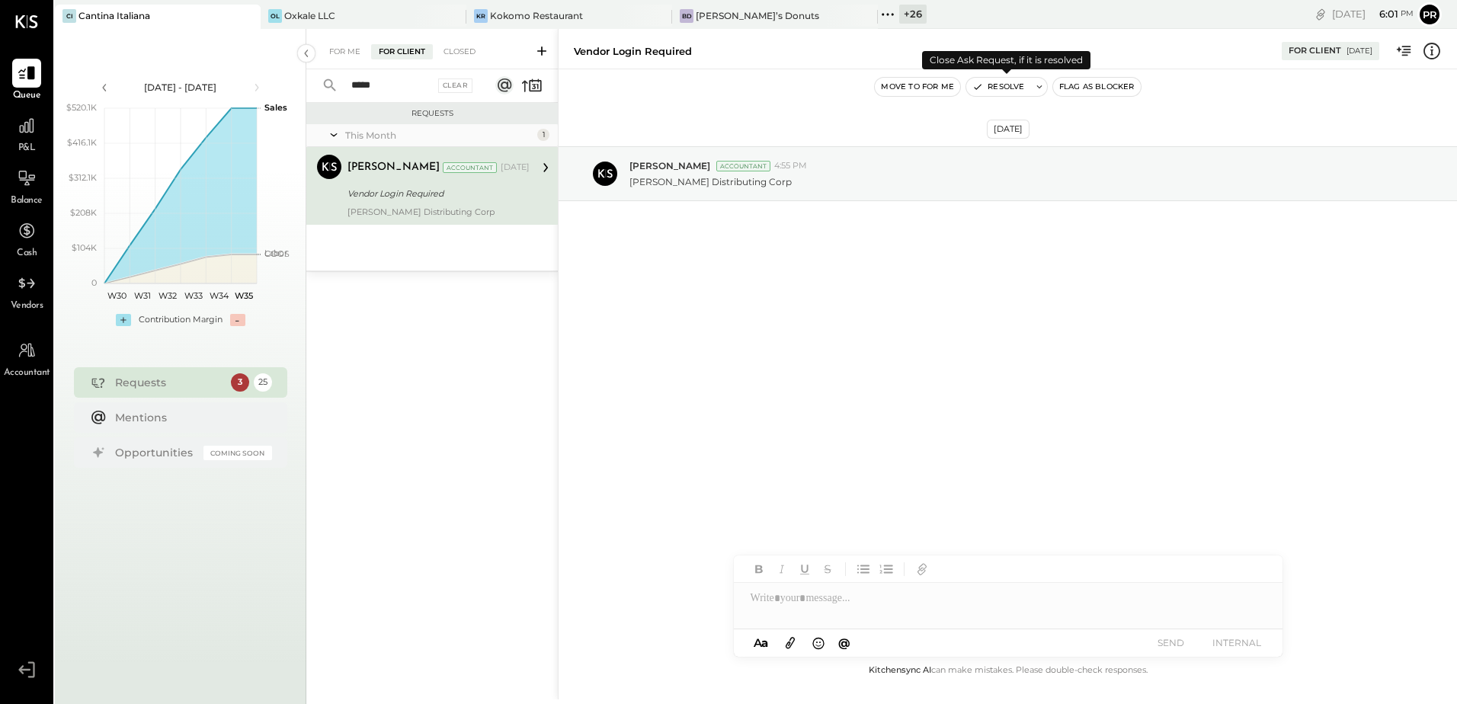
click at [1018, 88] on button "Resolve" at bounding box center [998, 87] width 64 height 18
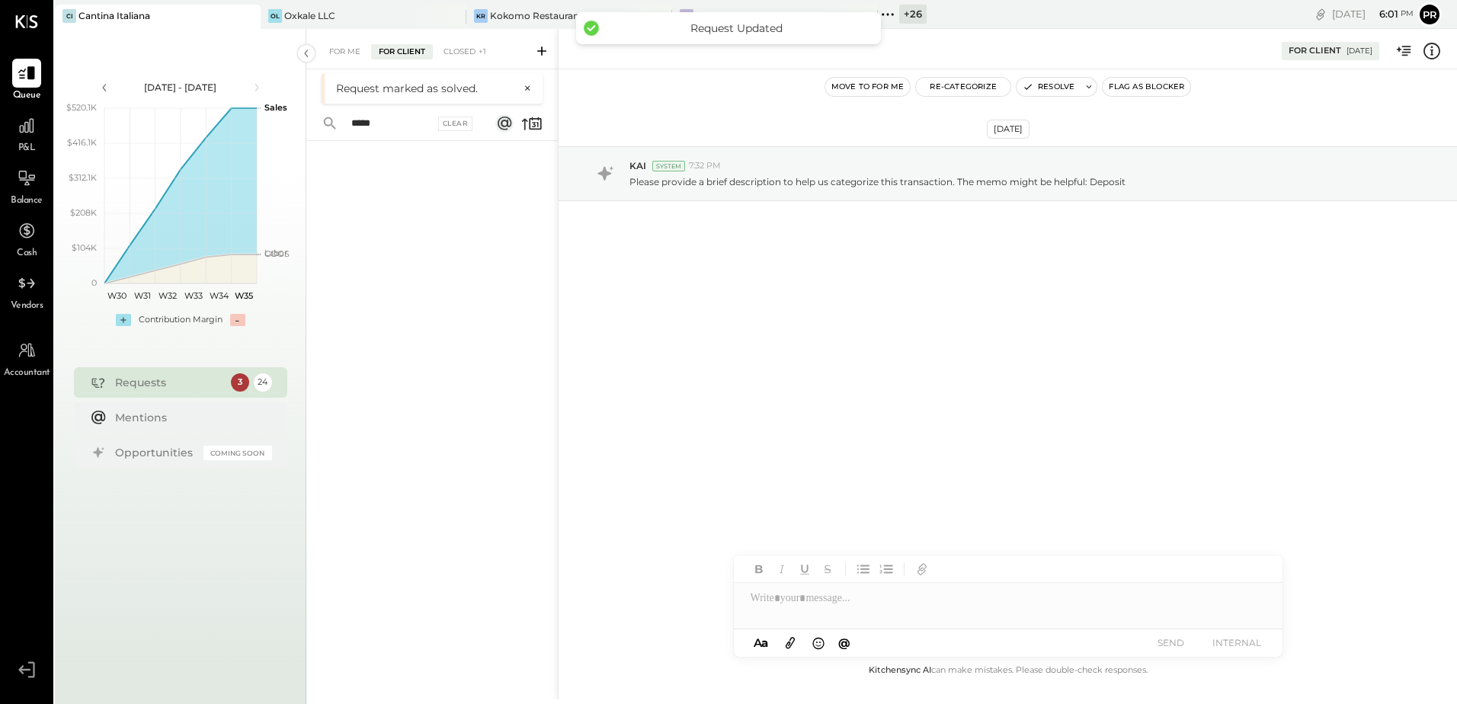
click at [397, 127] on input "*****" at bounding box center [388, 123] width 92 height 25
click at [382, 85] on input "*****" at bounding box center [388, 85] width 92 height 25
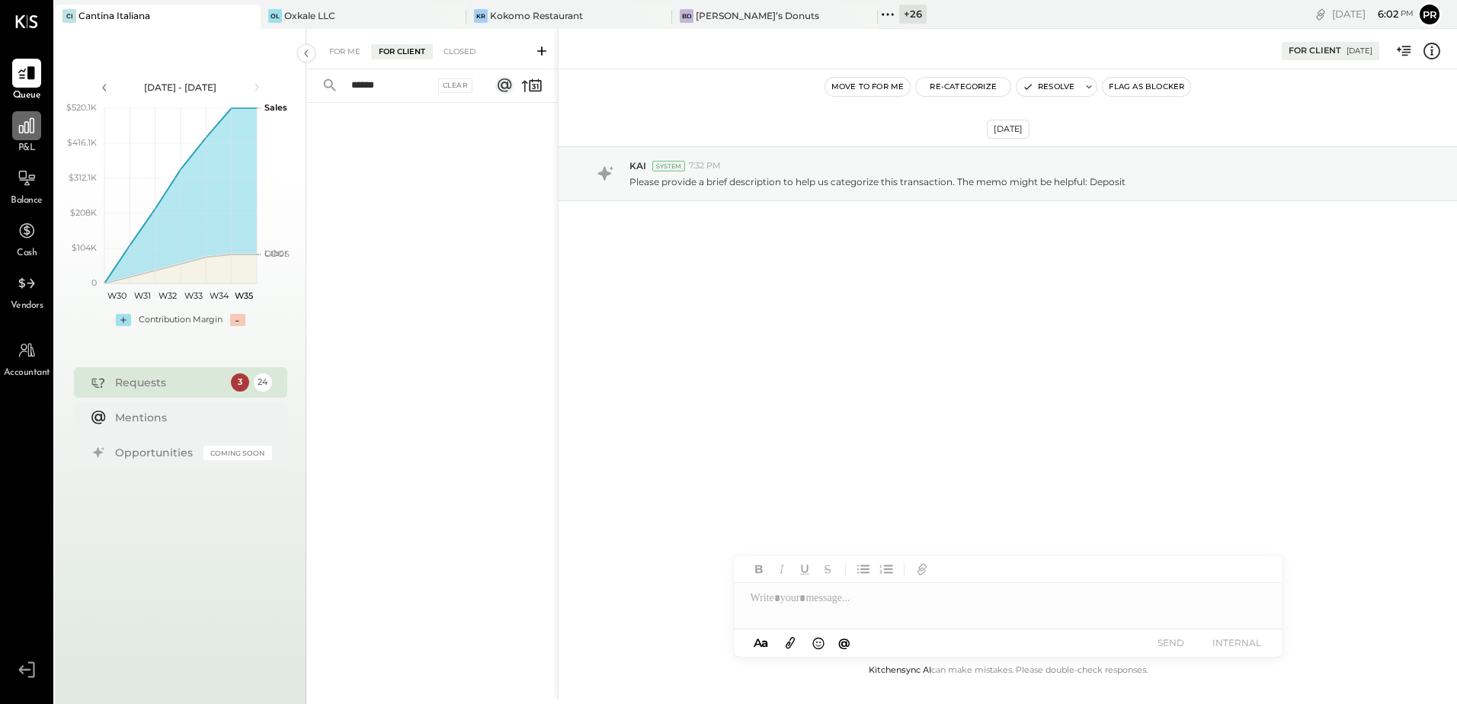
type input "******"
click at [21, 134] on icon at bounding box center [27, 126] width 20 height 20
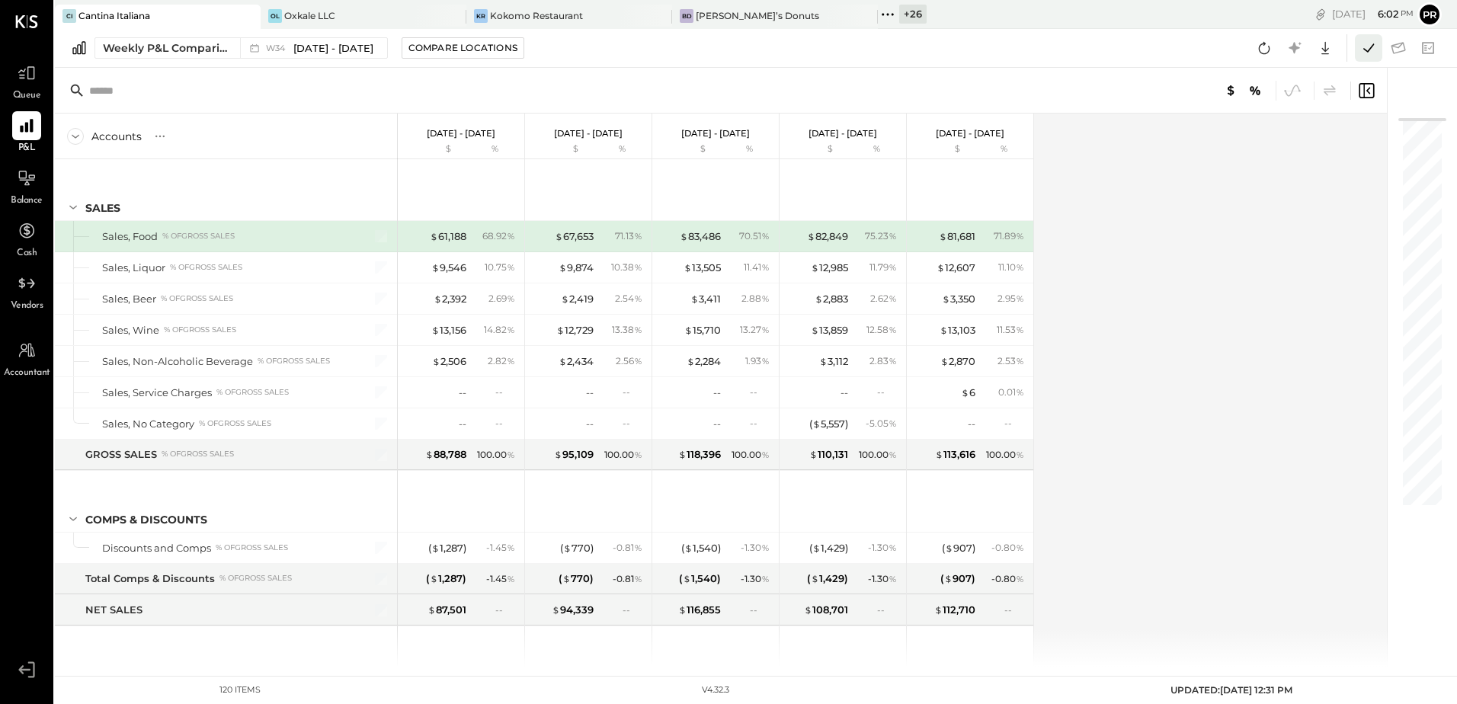
click at [1365, 44] on icon at bounding box center [1369, 48] width 20 height 20
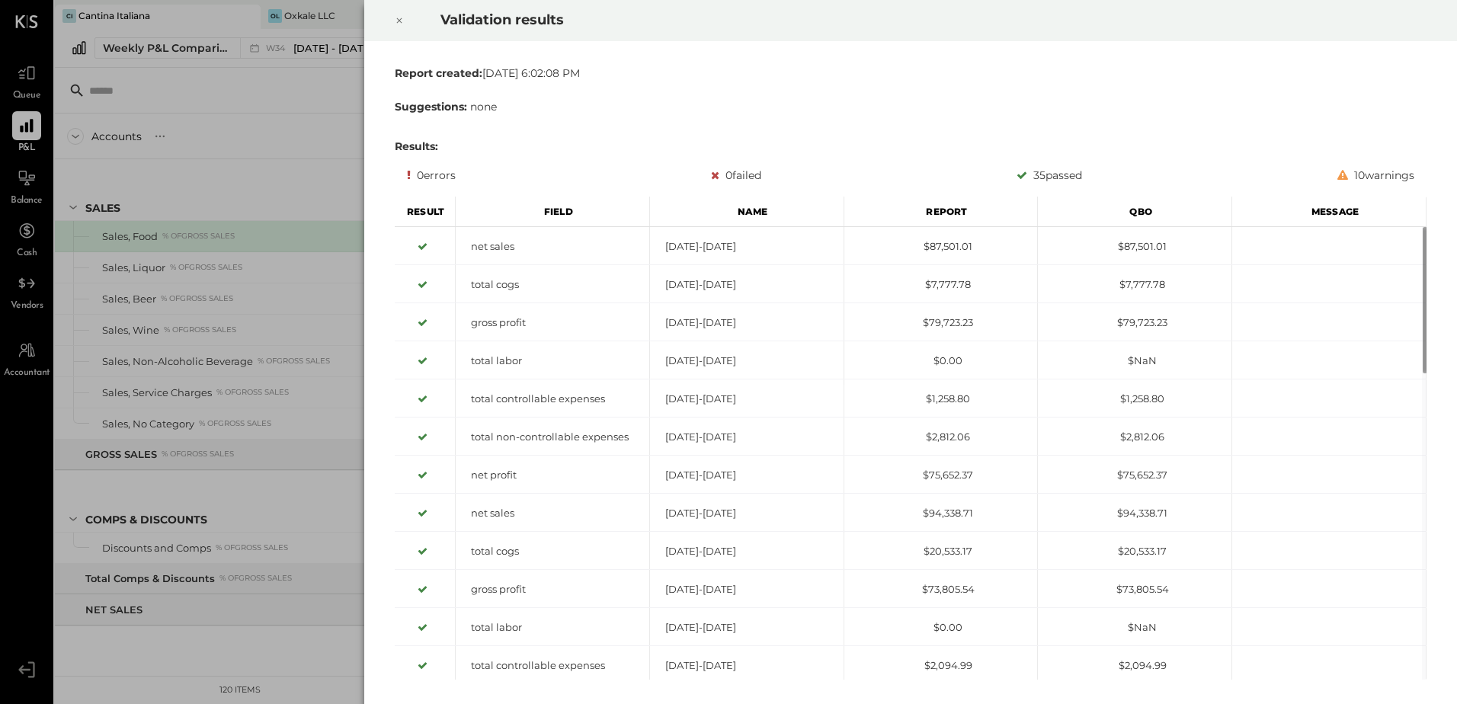
click at [396, 17] on icon at bounding box center [399, 20] width 9 height 18
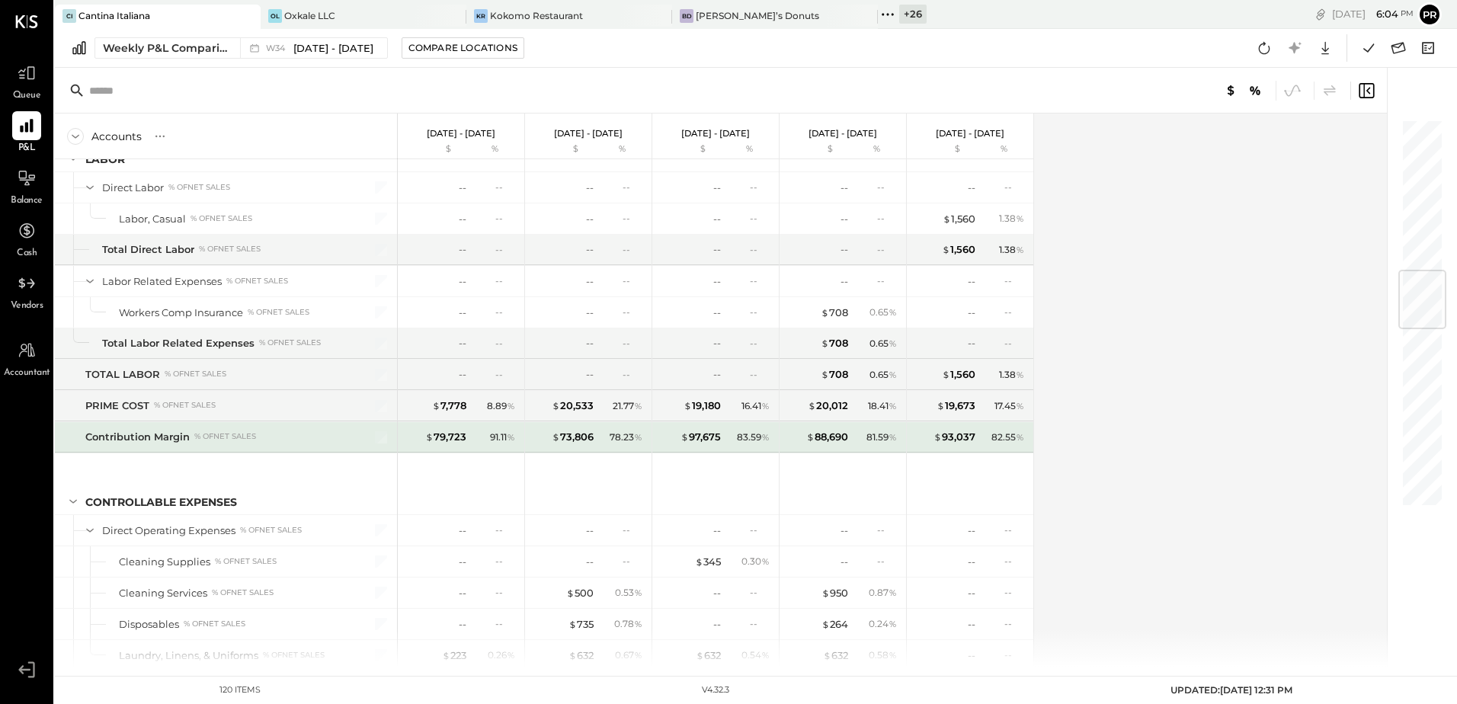
scroll to position [1067, 0]
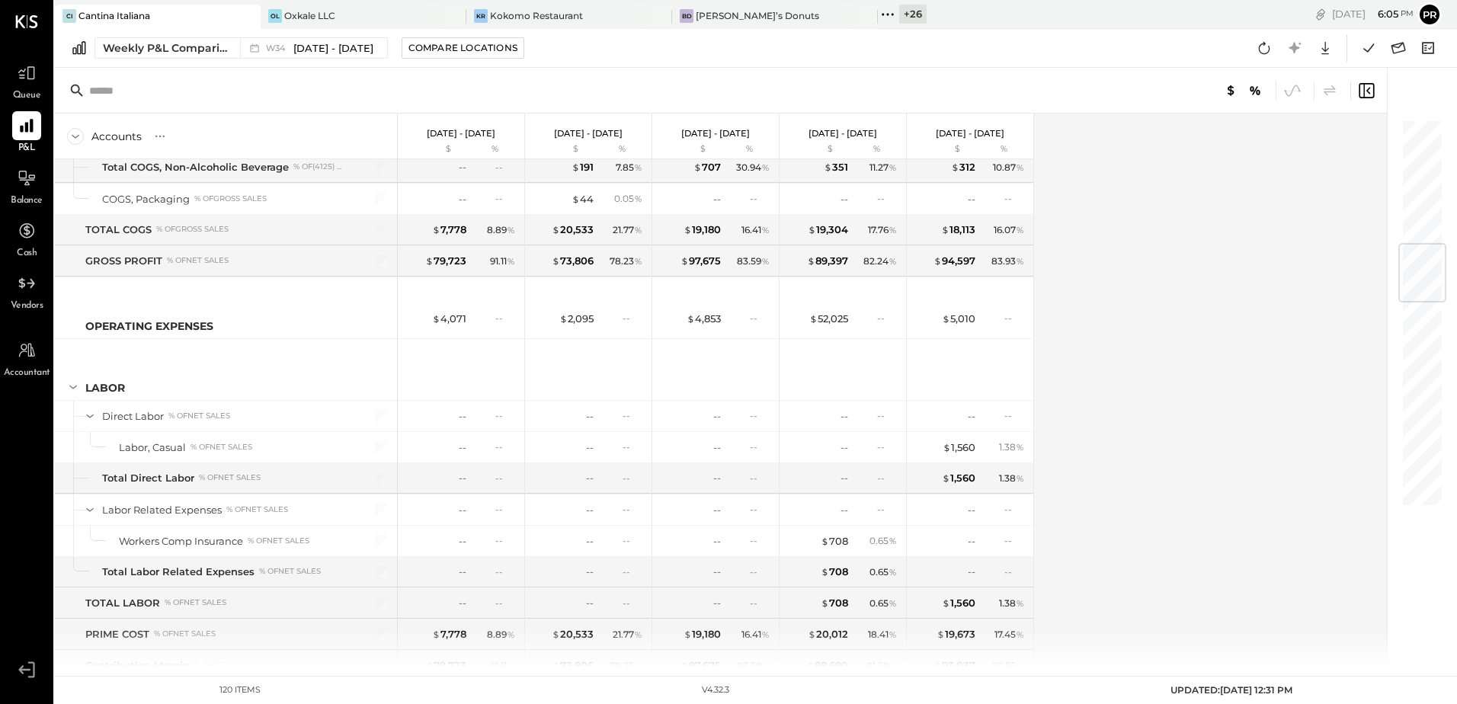
click at [891, 17] on icon at bounding box center [888, 15] width 20 height 20
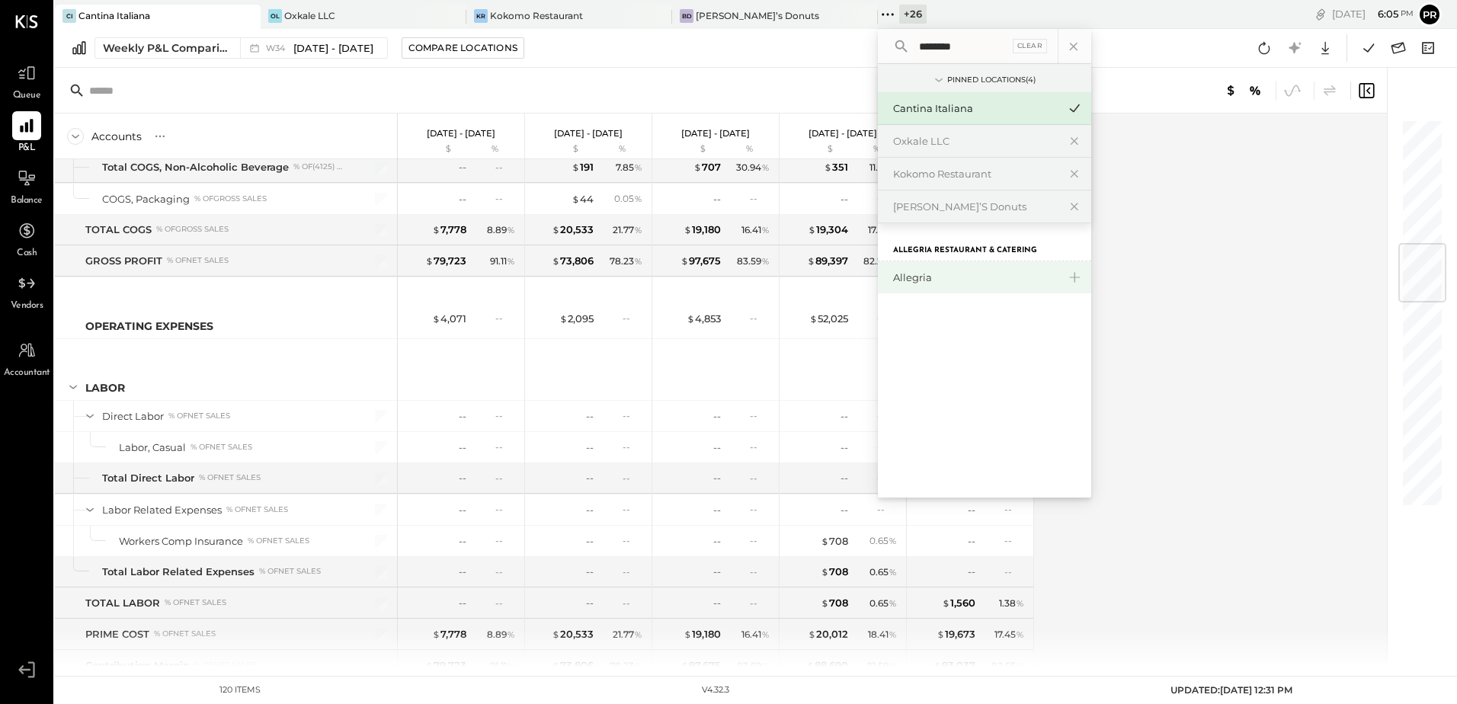
type input "********"
click at [912, 271] on div "Allegria" at bounding box center [975, 278] width 165 height 14
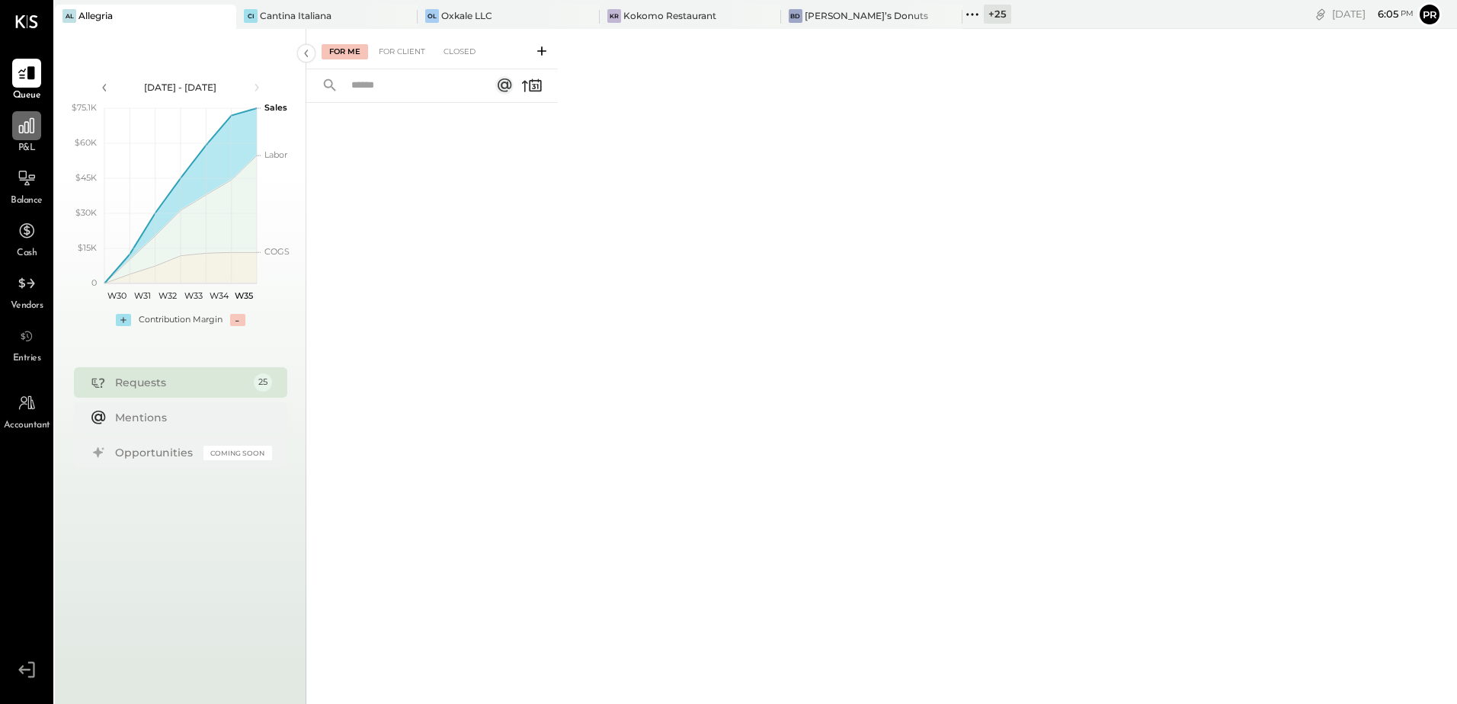
click at [25, 134] on icon at bounding box center [27, 126] width 20 height 20
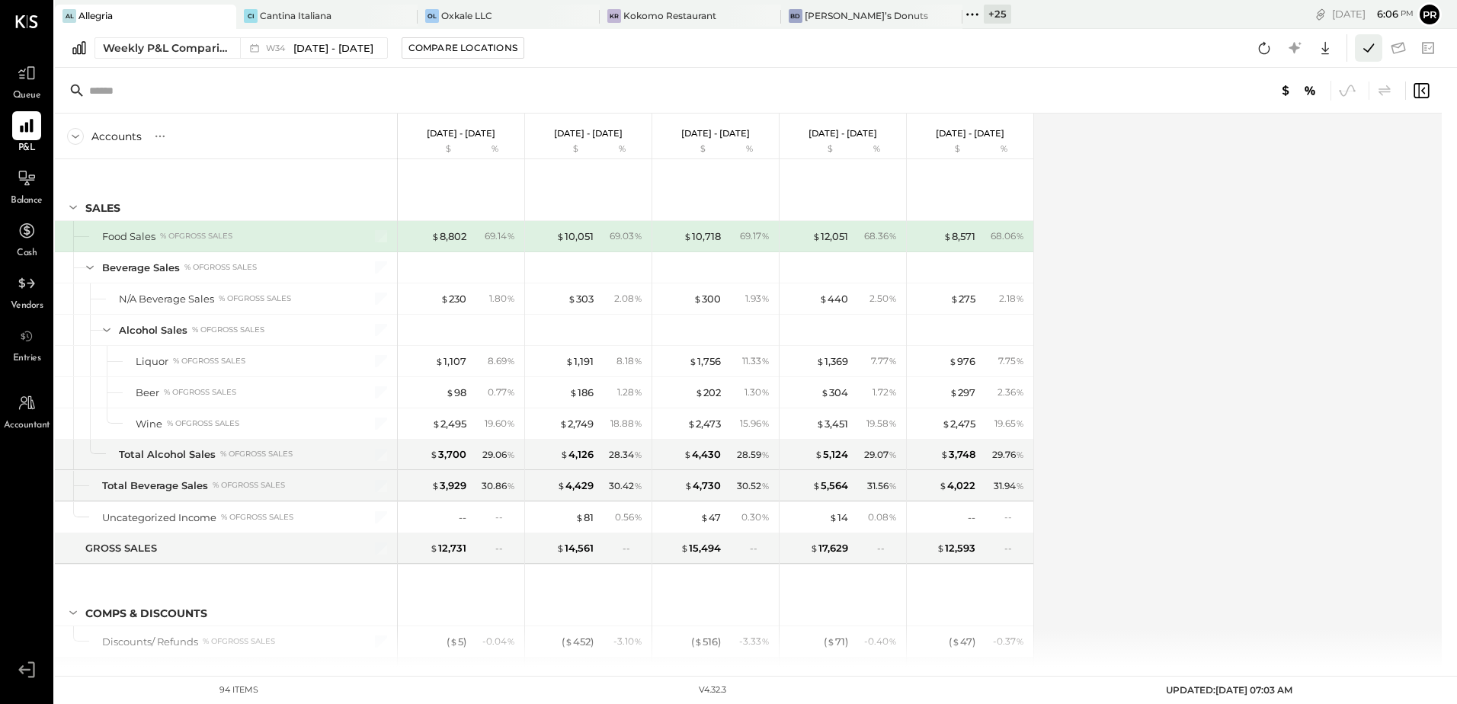
click at [1359, 44] on icon at bounding box center [1369, 48] width 20 height 20
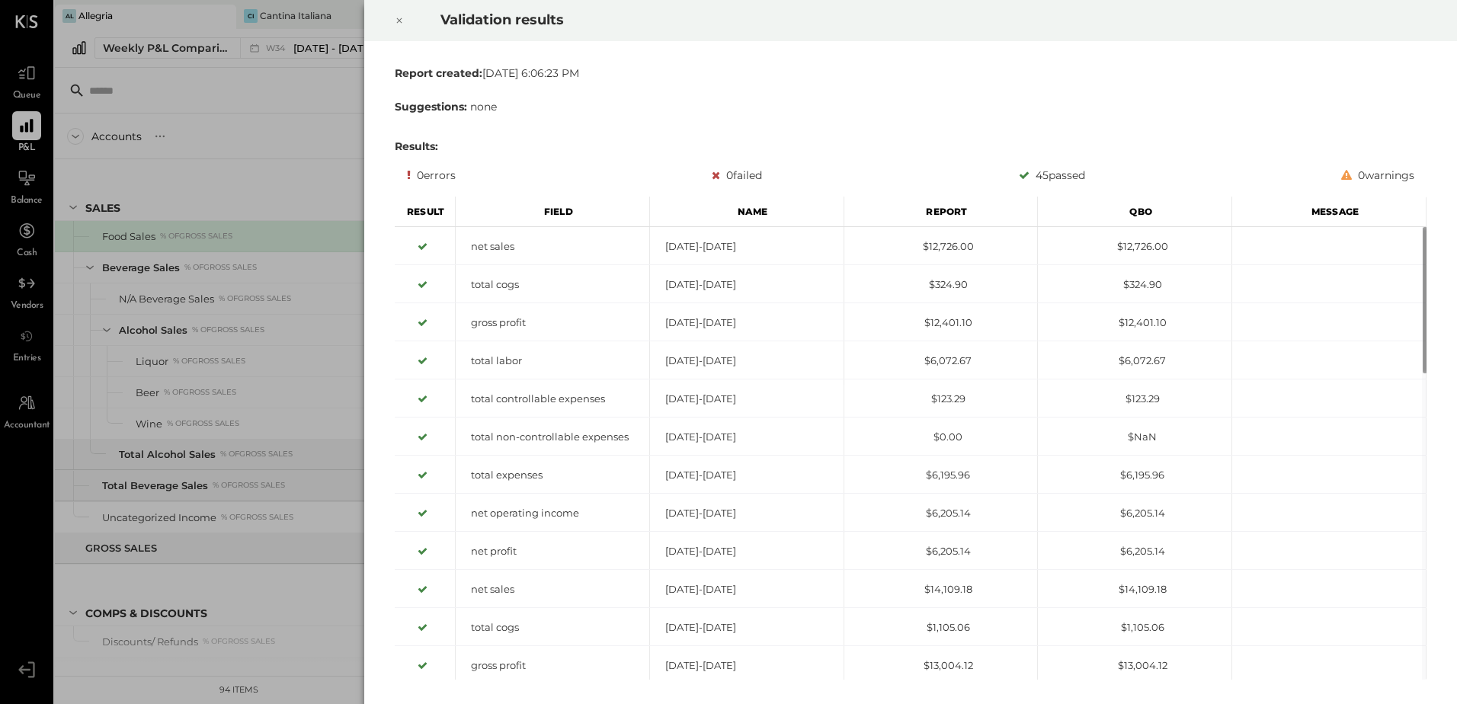
click at [404, 24] on div at bounding box center [400, 20] width 34 height 43
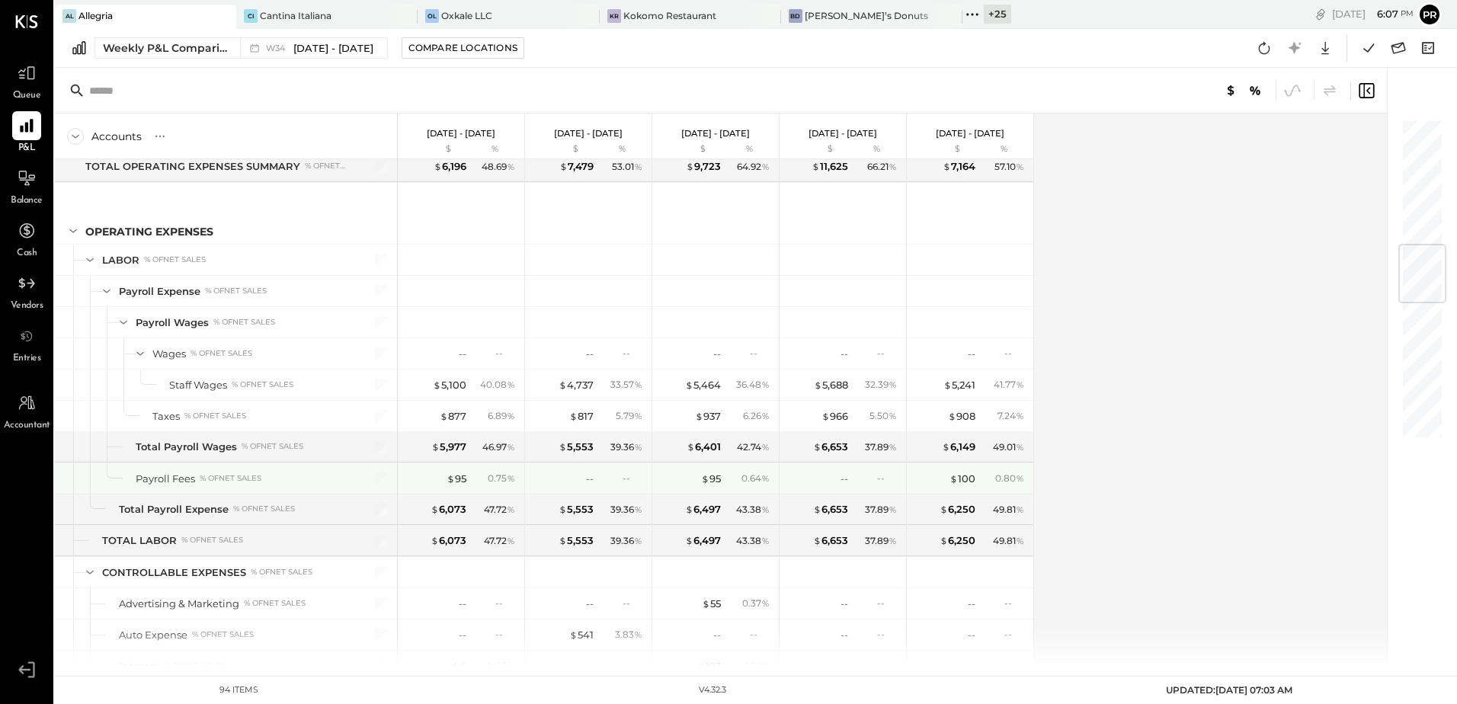
scroll to position [1295, 0]
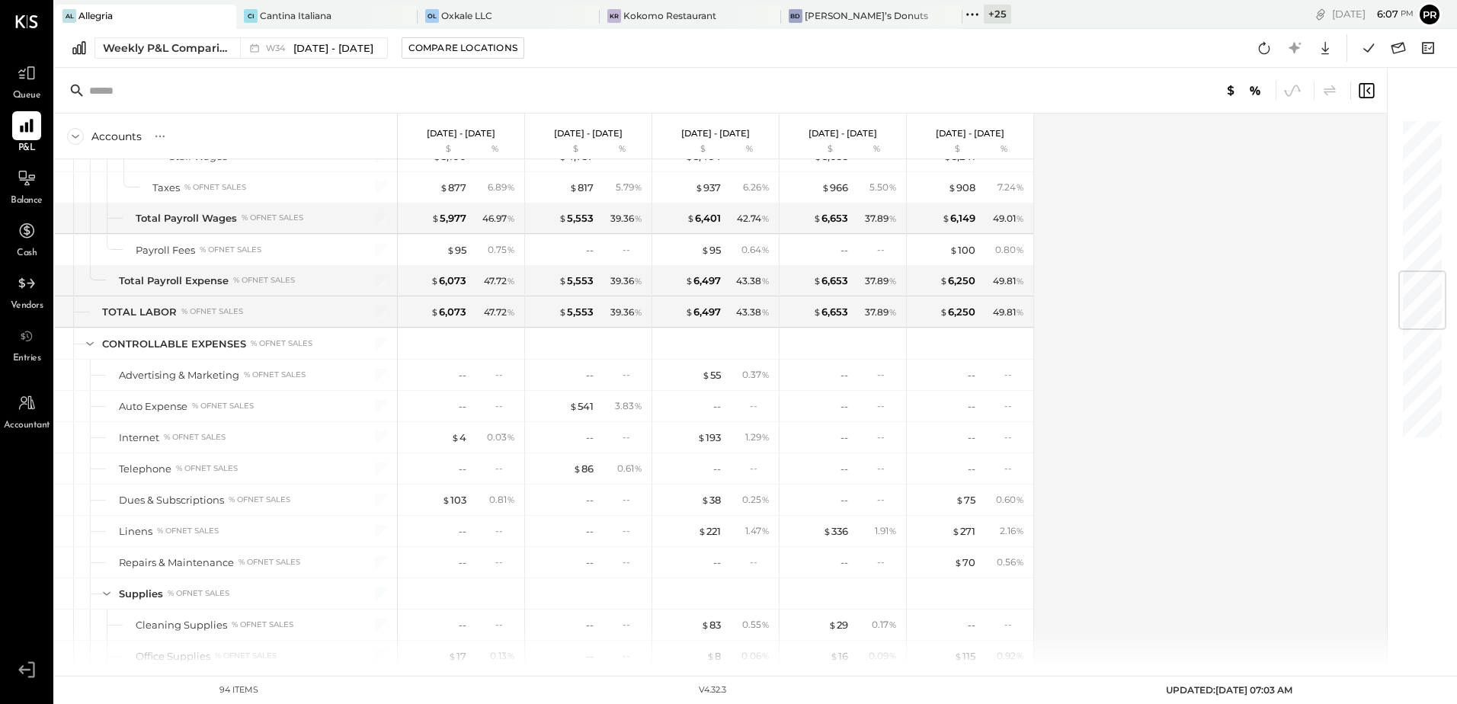
click at [966, 14] on icon at bounding box center [967, 14] width 2 height 2
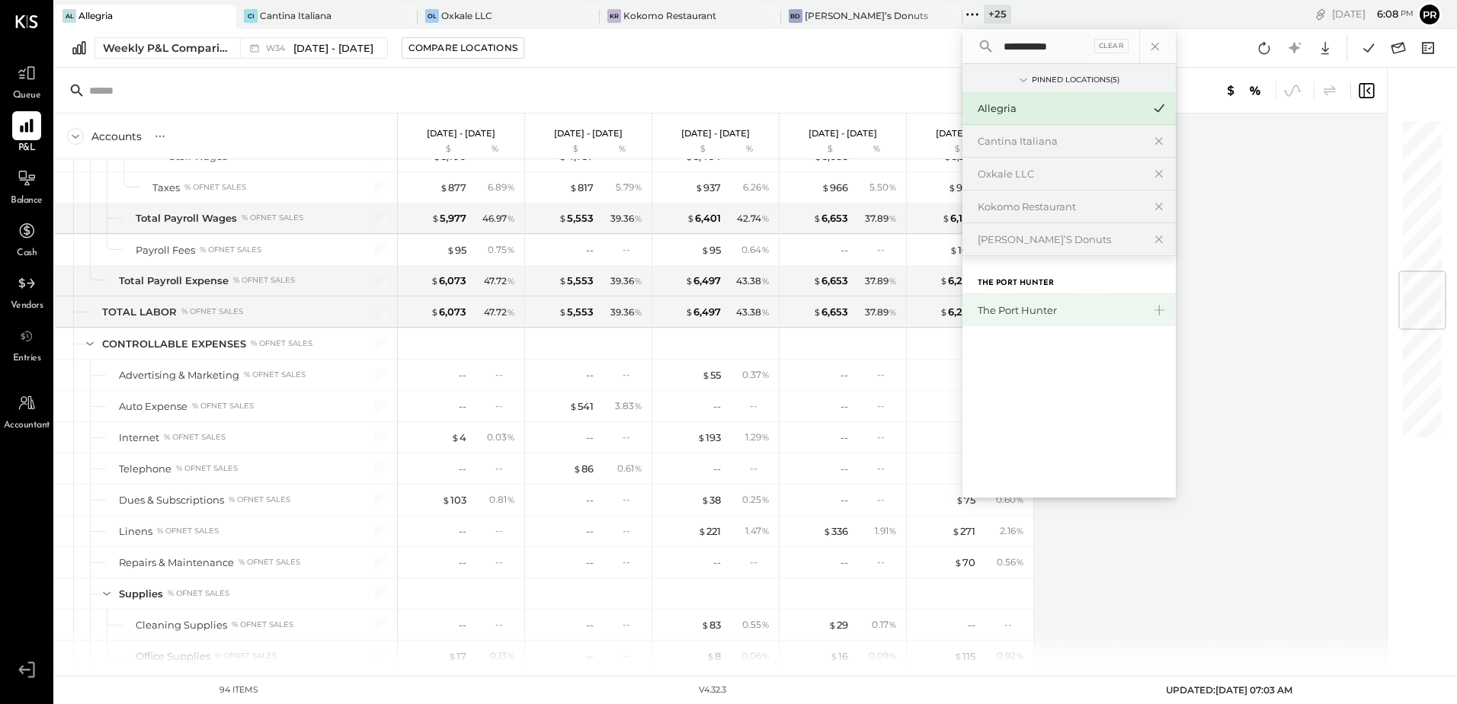
type input "**********"
click at [984, 313] on div "The Port Hunter" at bounding box center [1060, 310] width 165 height 14
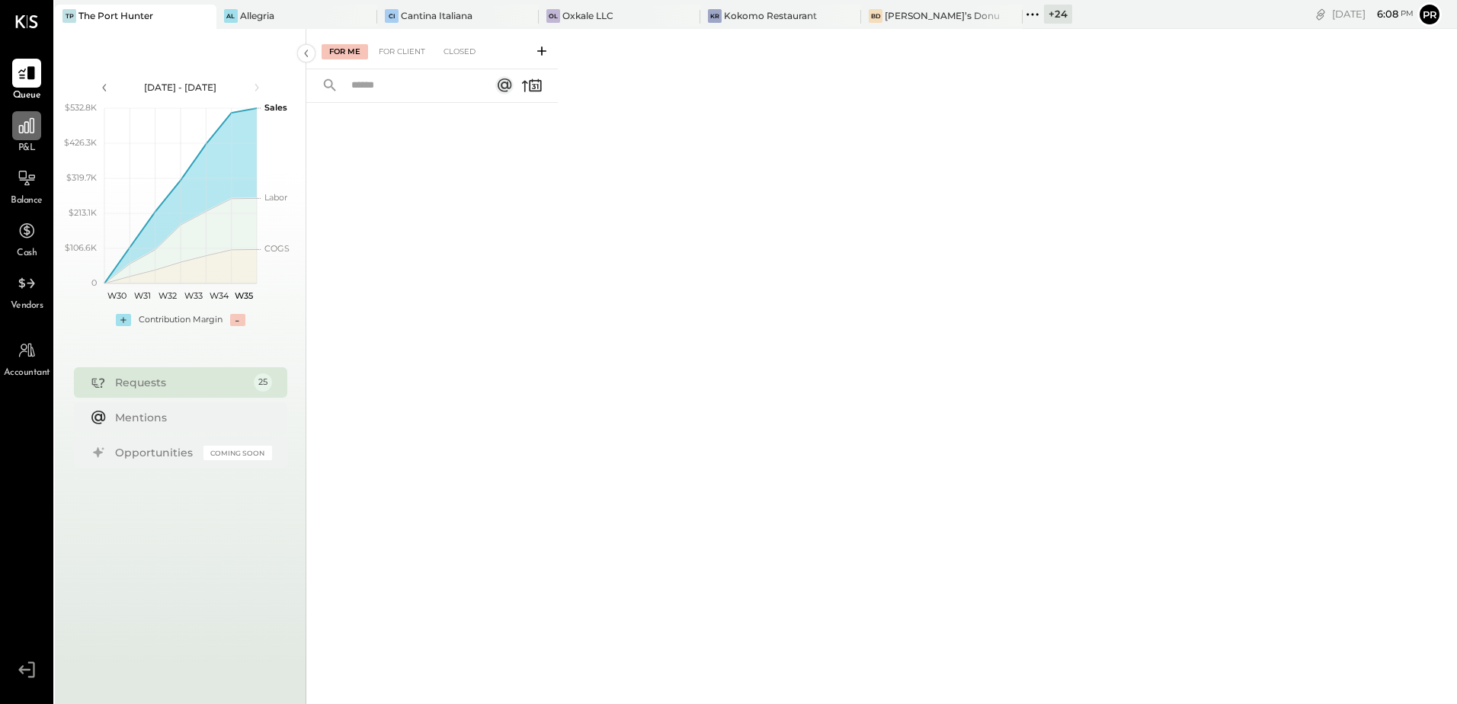
click at [27, 127] on icon at bounding box center [27, 126] width 20 height 20
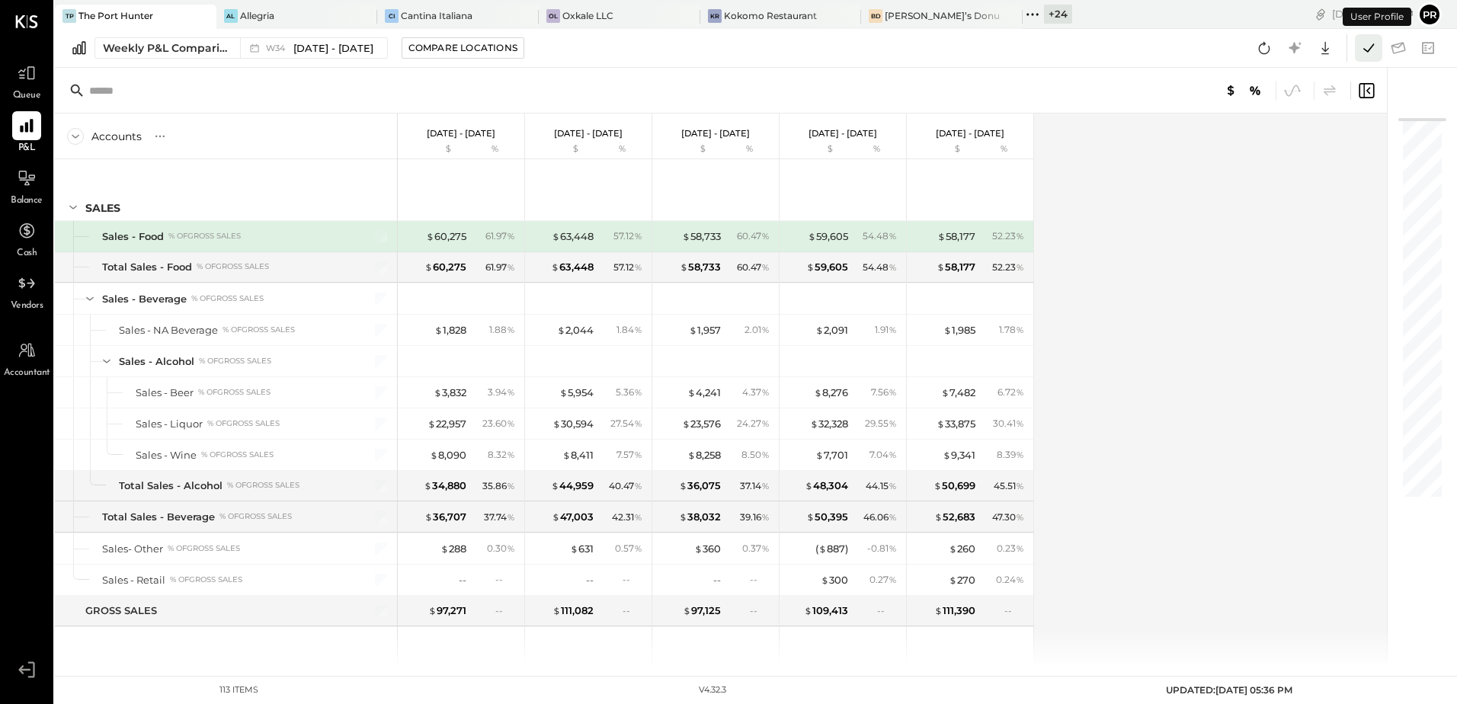
click at [1359, 49] on icon at bounding box center [1369, 48] width 20 height 20
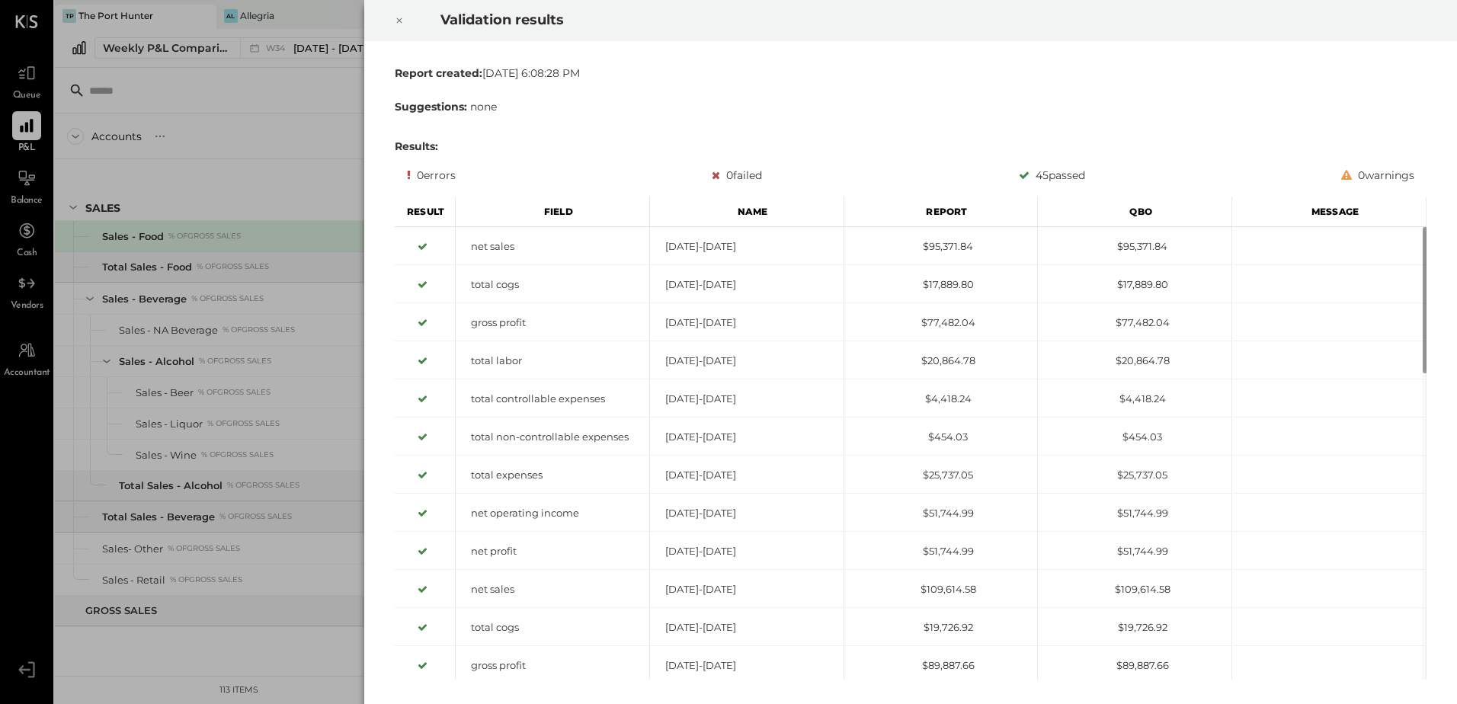
click at [397, 15] on icon at bounding box center [399, 20] width 9 height 18
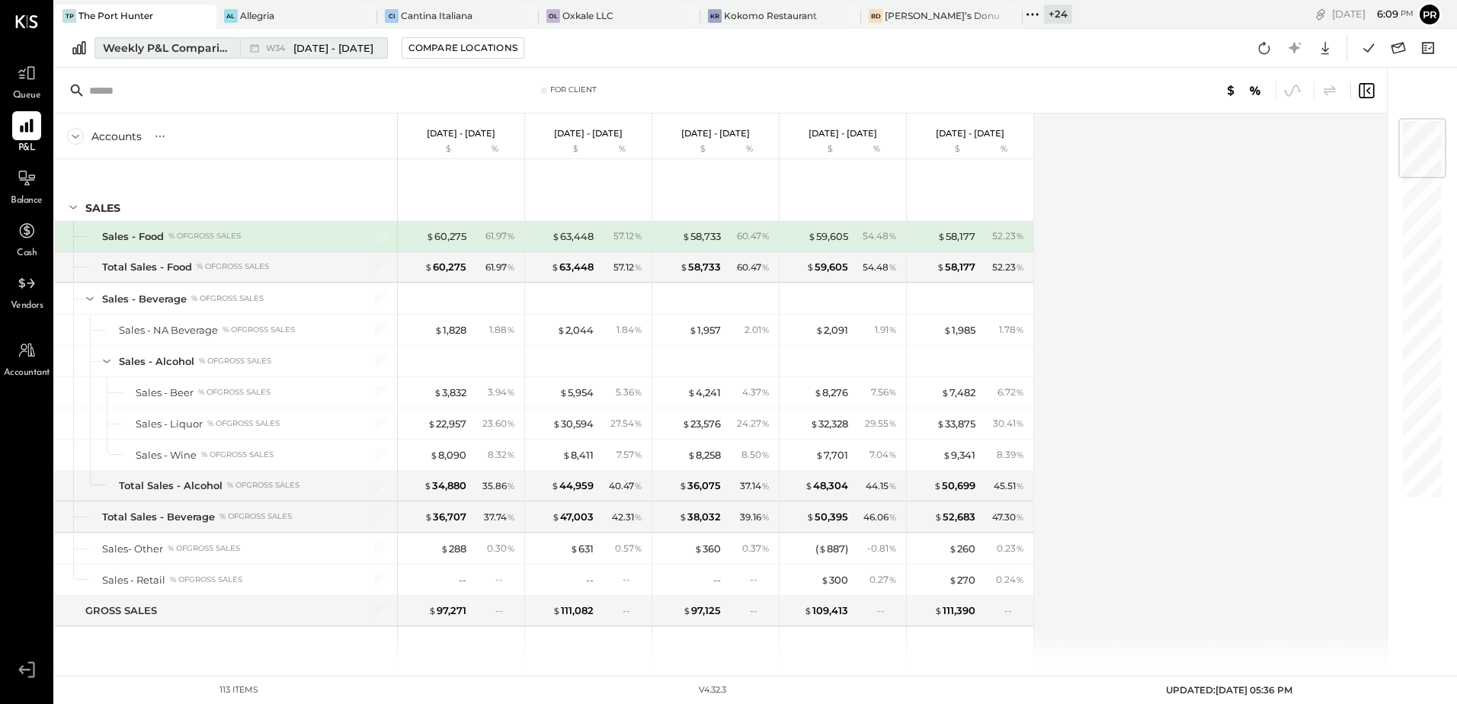
click at [361, 46] on span "[DATE] - [DATE]" at bounding box center [333, 48] width 80 height 14
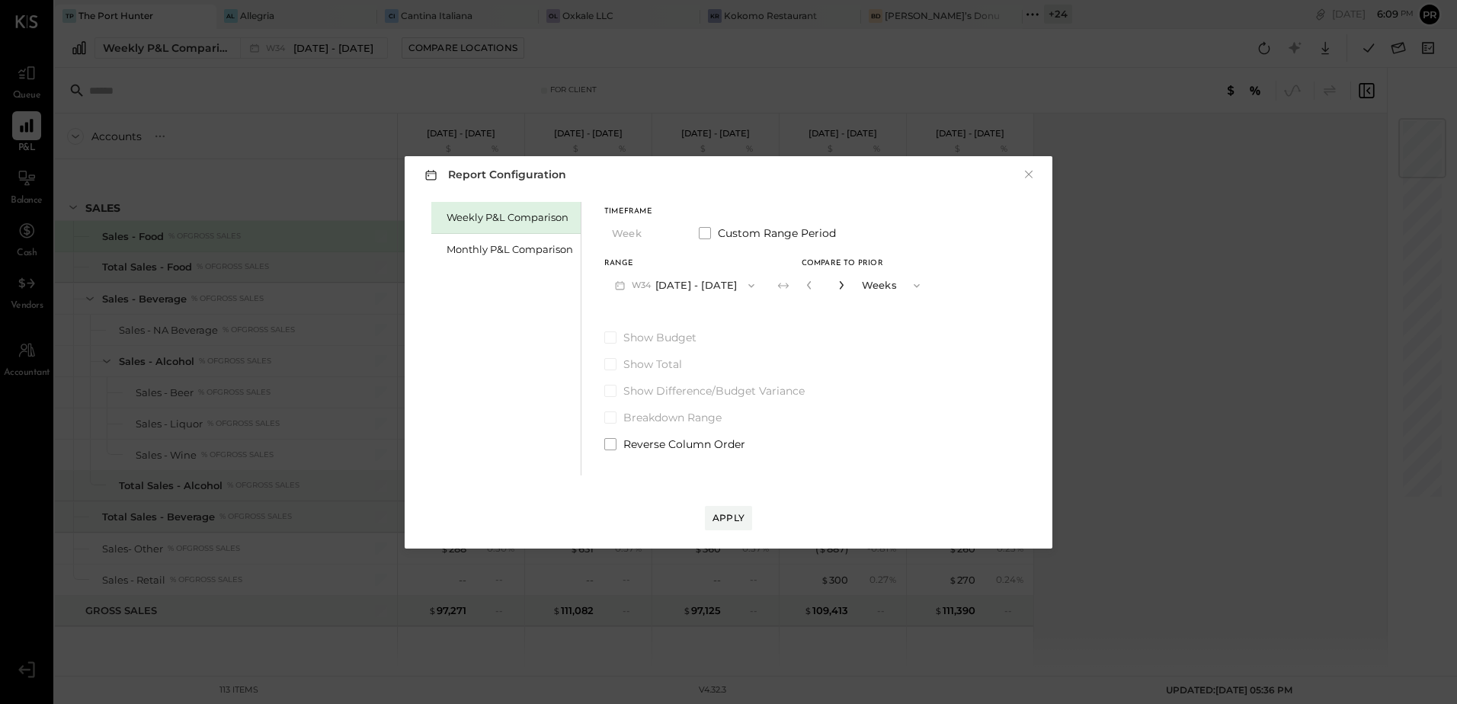
click at [843, 287] on icon "button" at bounding box center [841, 285] width 4 height 8
click at [843, 286] on icon "button" at bounding box center [841, 285] width 4 height 8
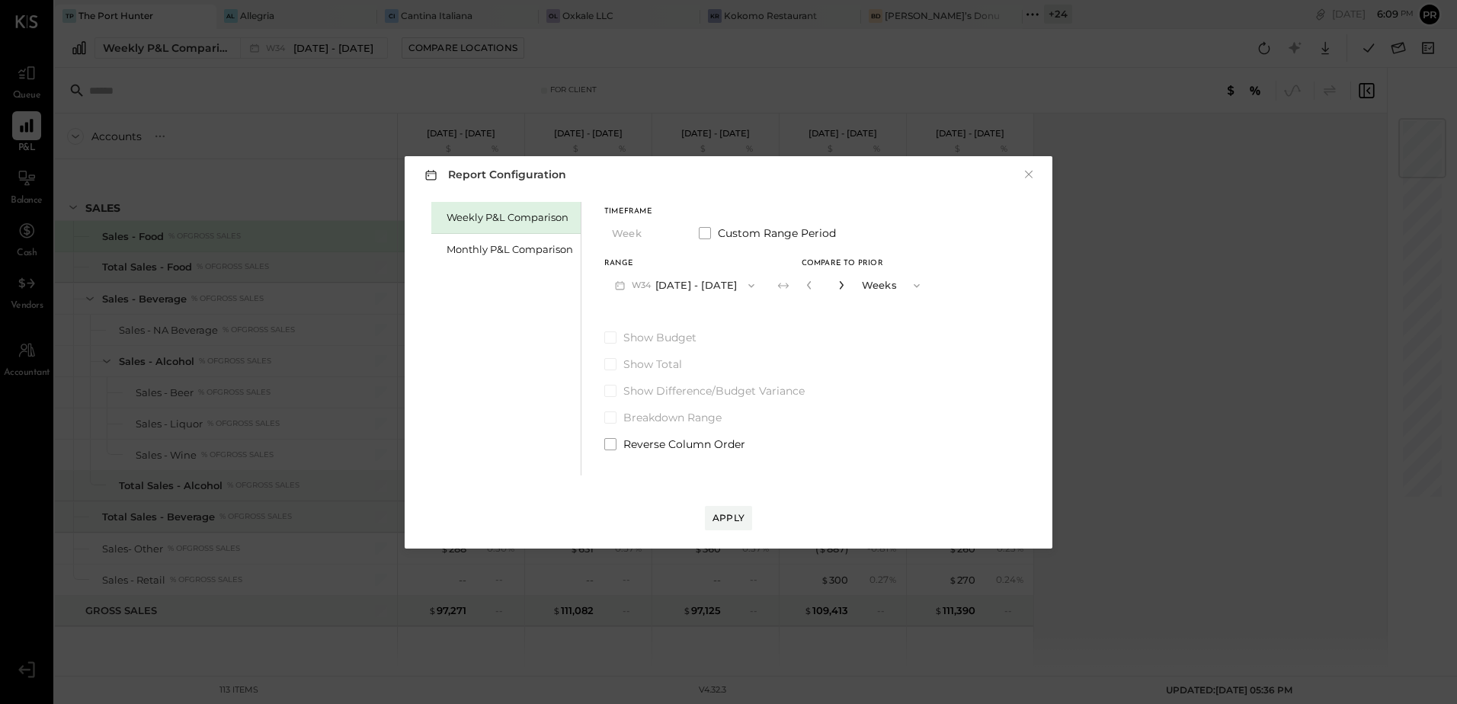
click at [843, 286] on icon "button" at bounding box center [841, 285] width 4 height 8
type input "**"
click at [743, 521] on div "Apply" at bounding box center [728, 517] width 32 height 13
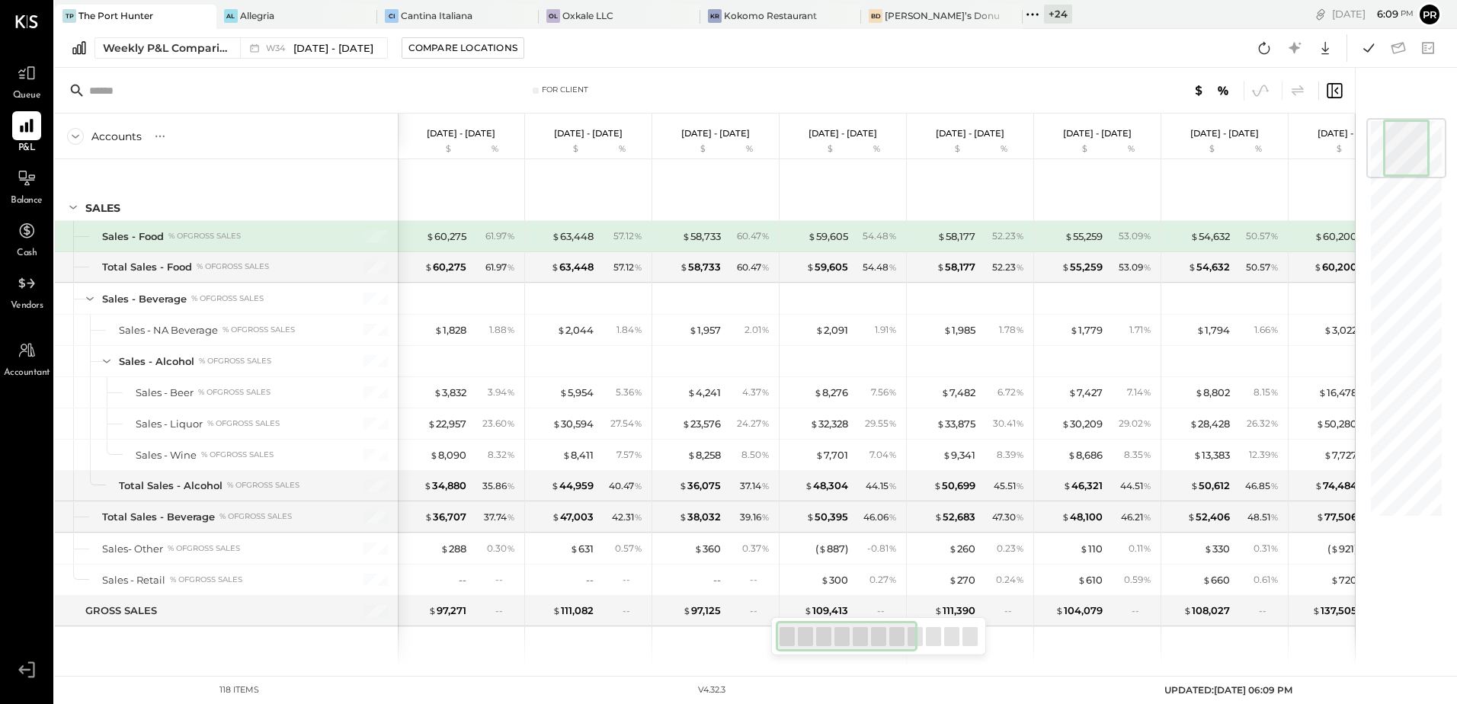
drag, startPoint x: 876, startPoint y: 635, endPoint x: 640, endPoint y: 520, distance: 262.1
click at [814, 631] on div at bounding box center [847, 636] width 142 height 30
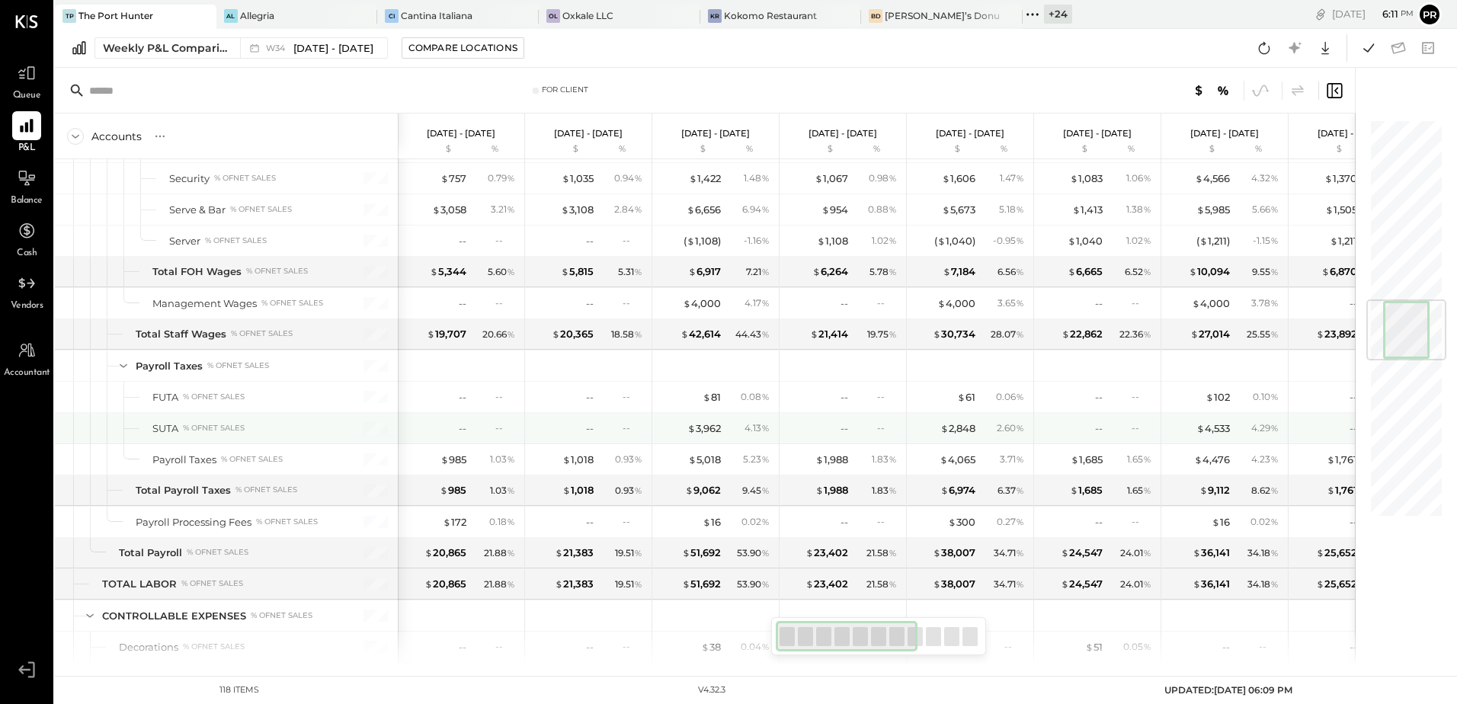
scroll to position [1372, 0]
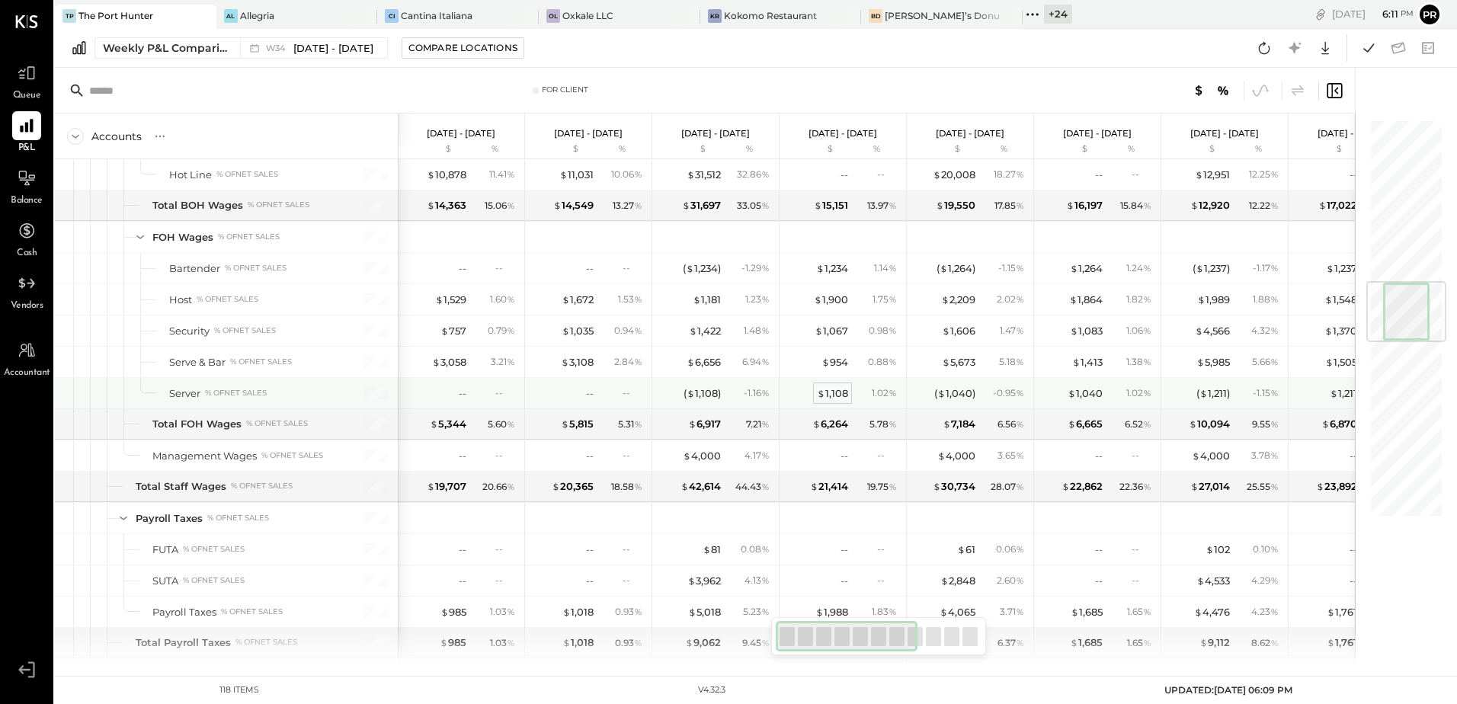
click at [843, 392] on div "$ 1,108" at bounding box center [832, 393] width 31 height 14
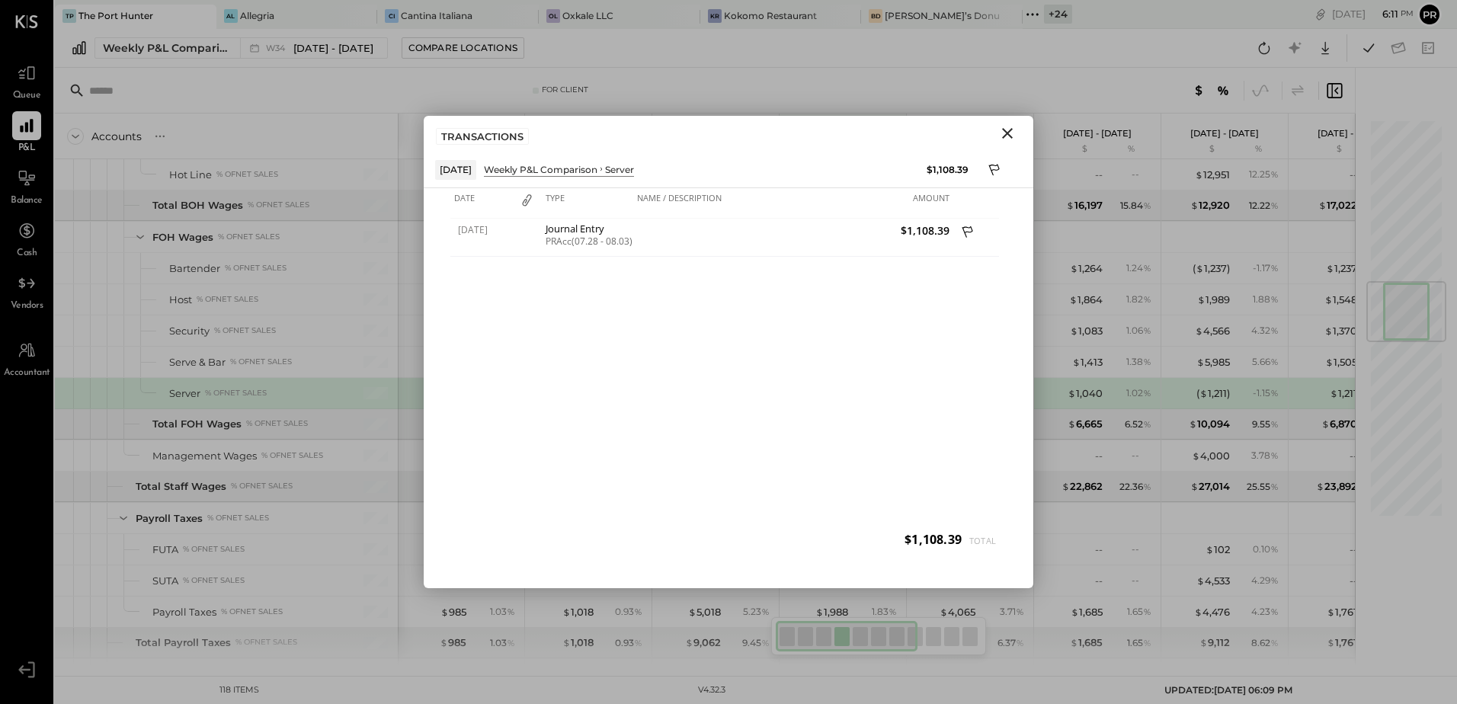
click at [1004, 131] on icon "Close" at bounding box center [1007, 133] width 11 height 11
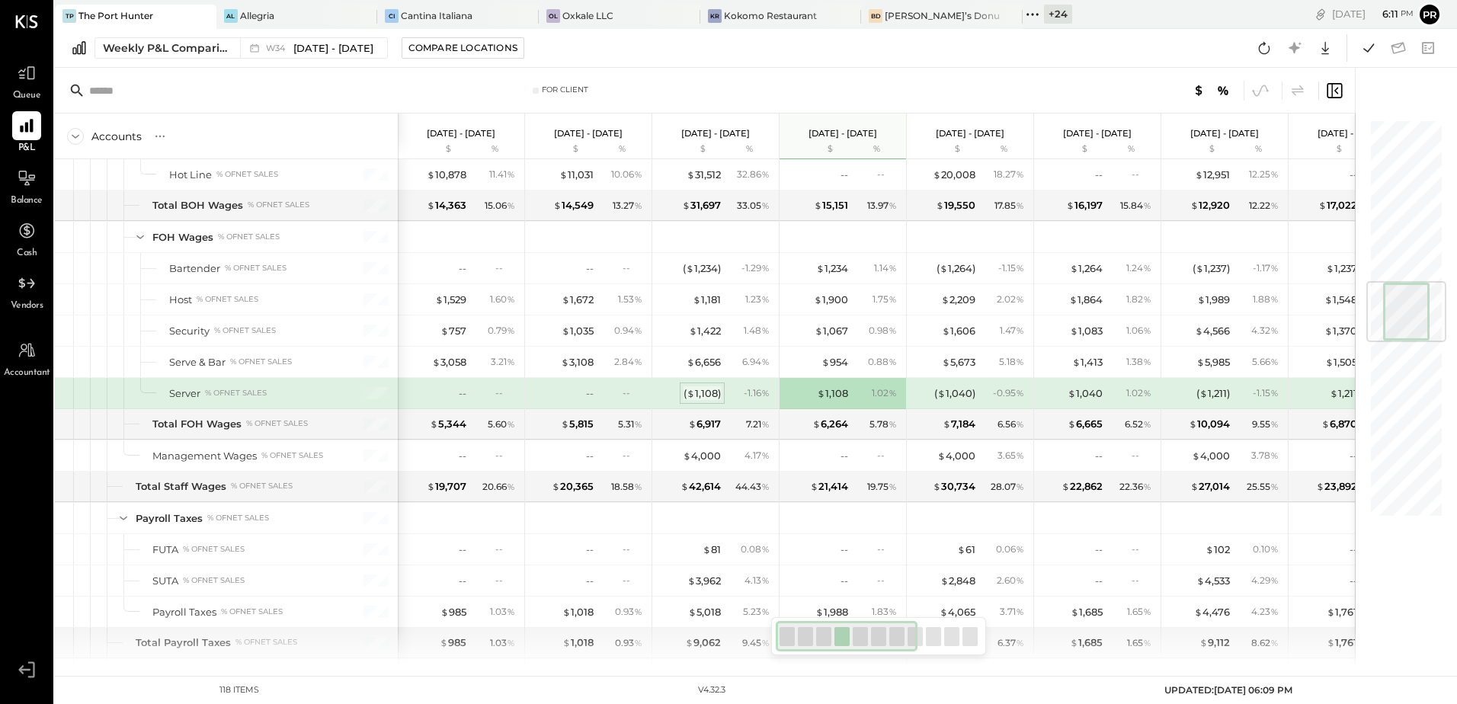
click at [719, 395] on div "( $ 1,108 )" at bounding box center [702, 393] width 37 height 14
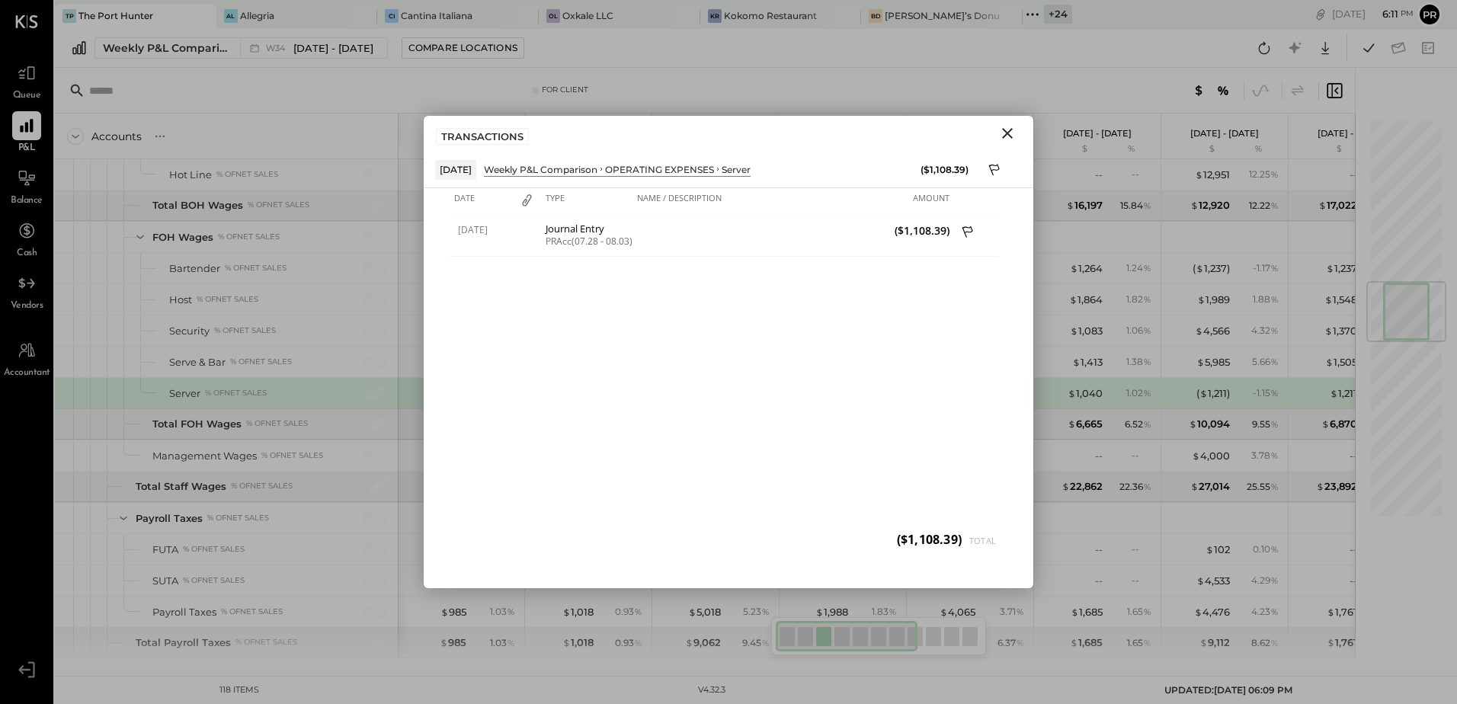
click at [1011, 132] on icon "Close" at bounding box center [1007, 133] width 18 height 18
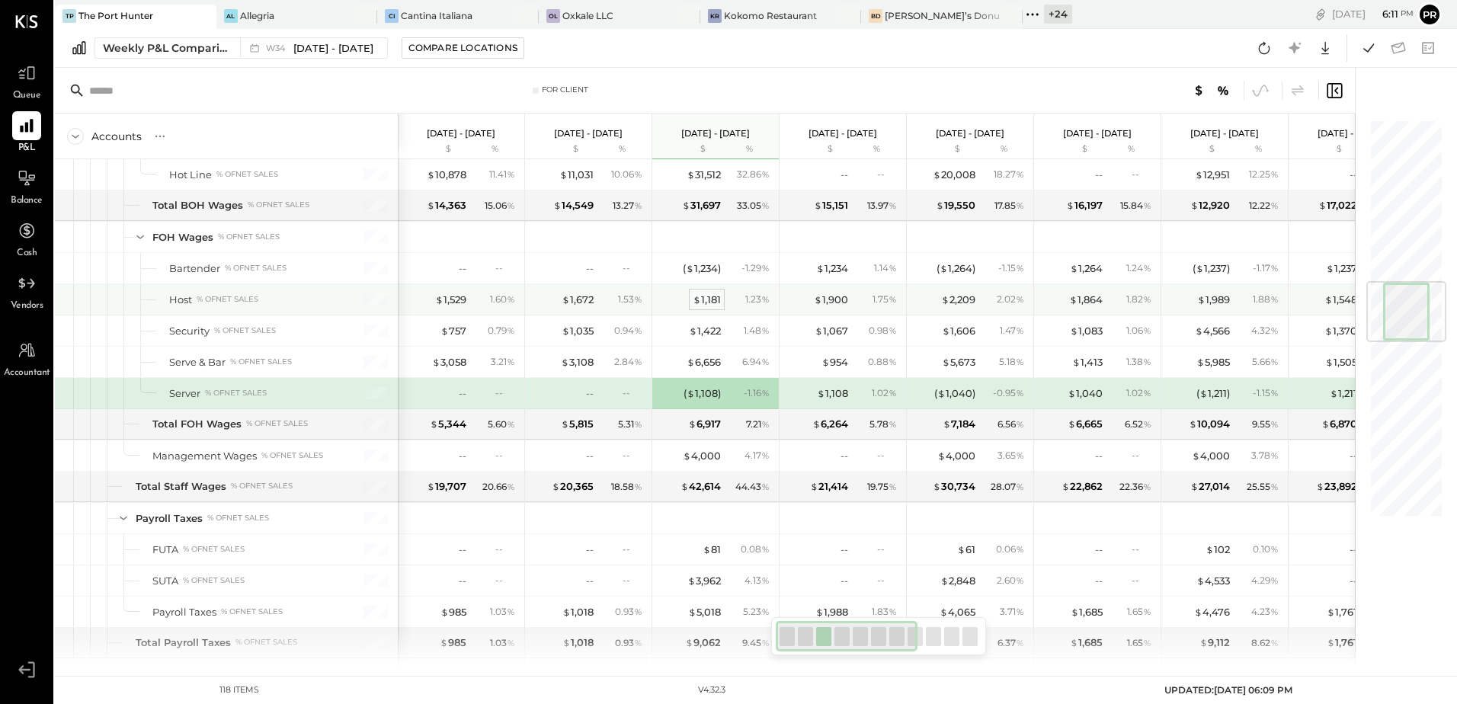
click at [712, 304] on div "$ 1,181" at bounding box center [707, 300] width 28 height 14
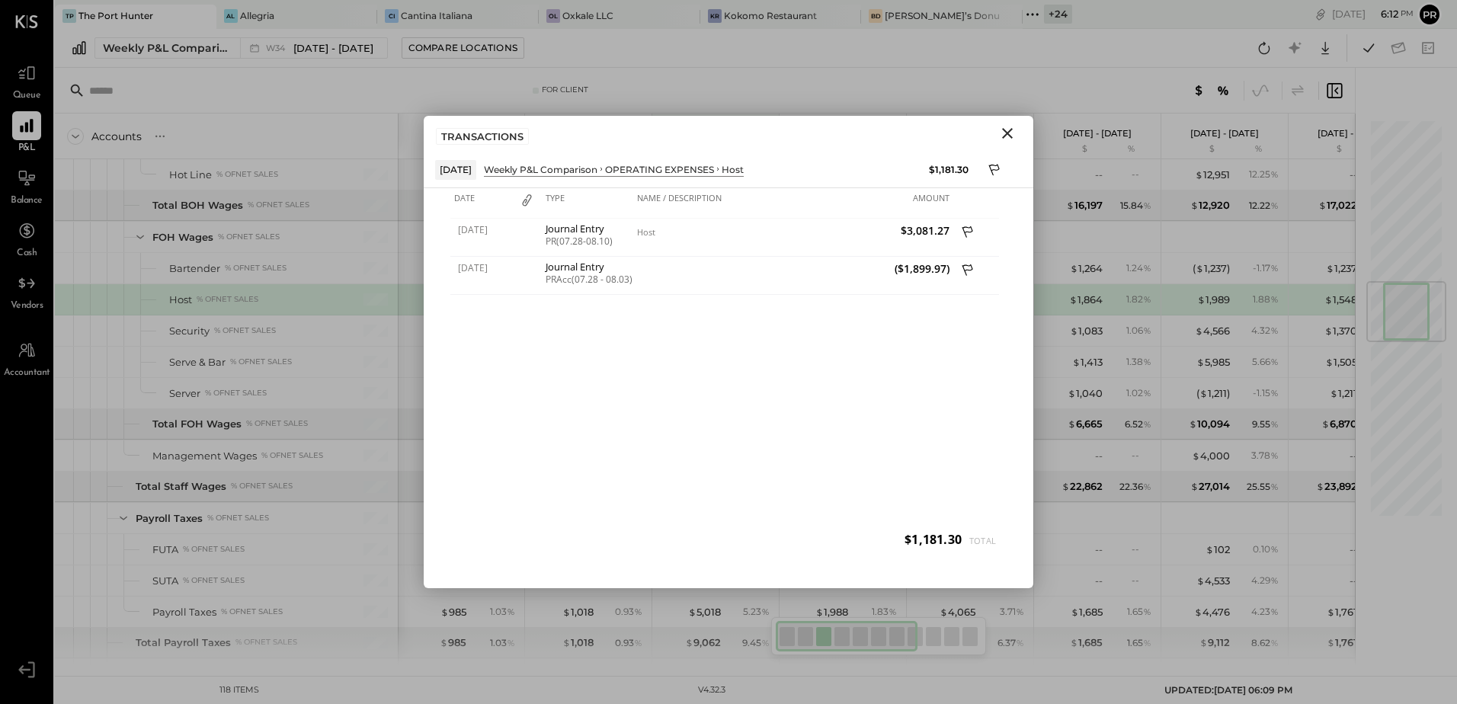
click at [1010, 133] on icon "Close" at bounding box center [1007, 133] width 18 height 18
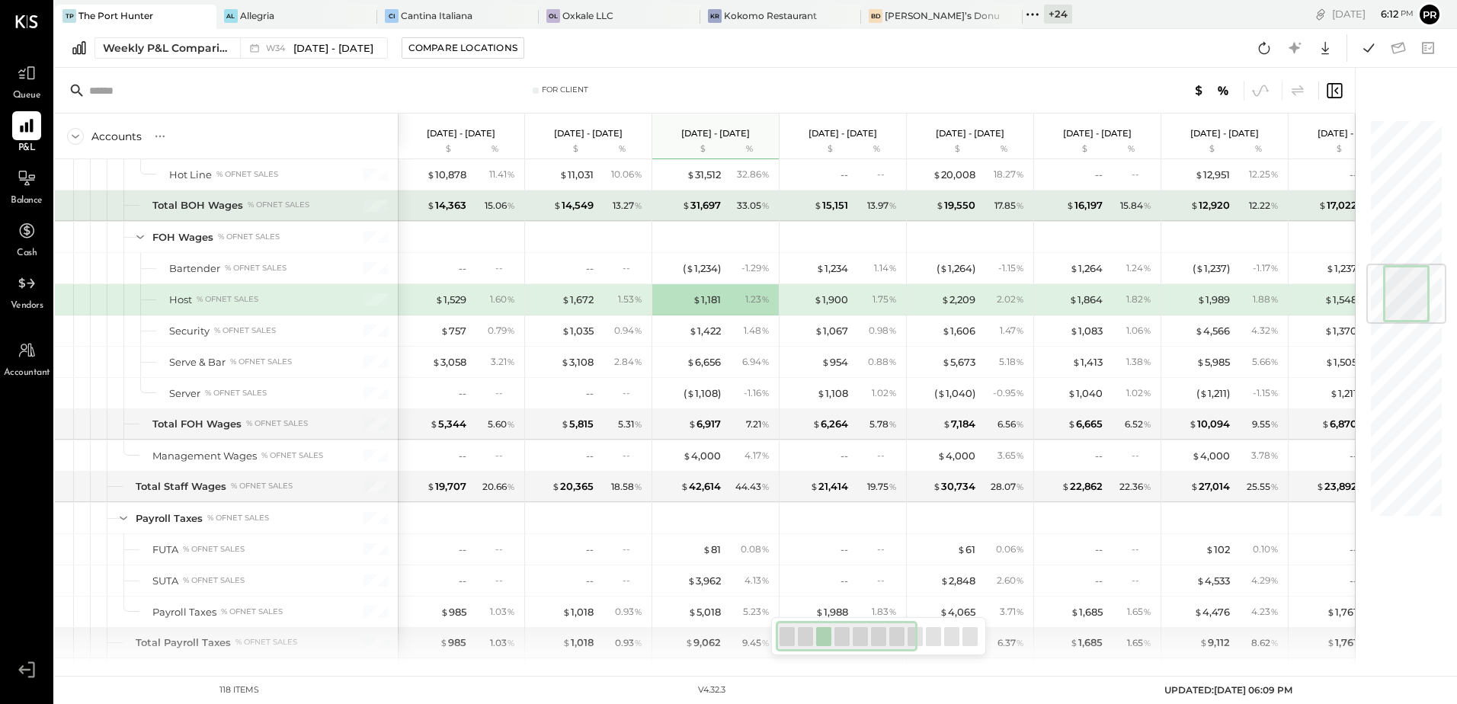
scroll to position [1219, 0]
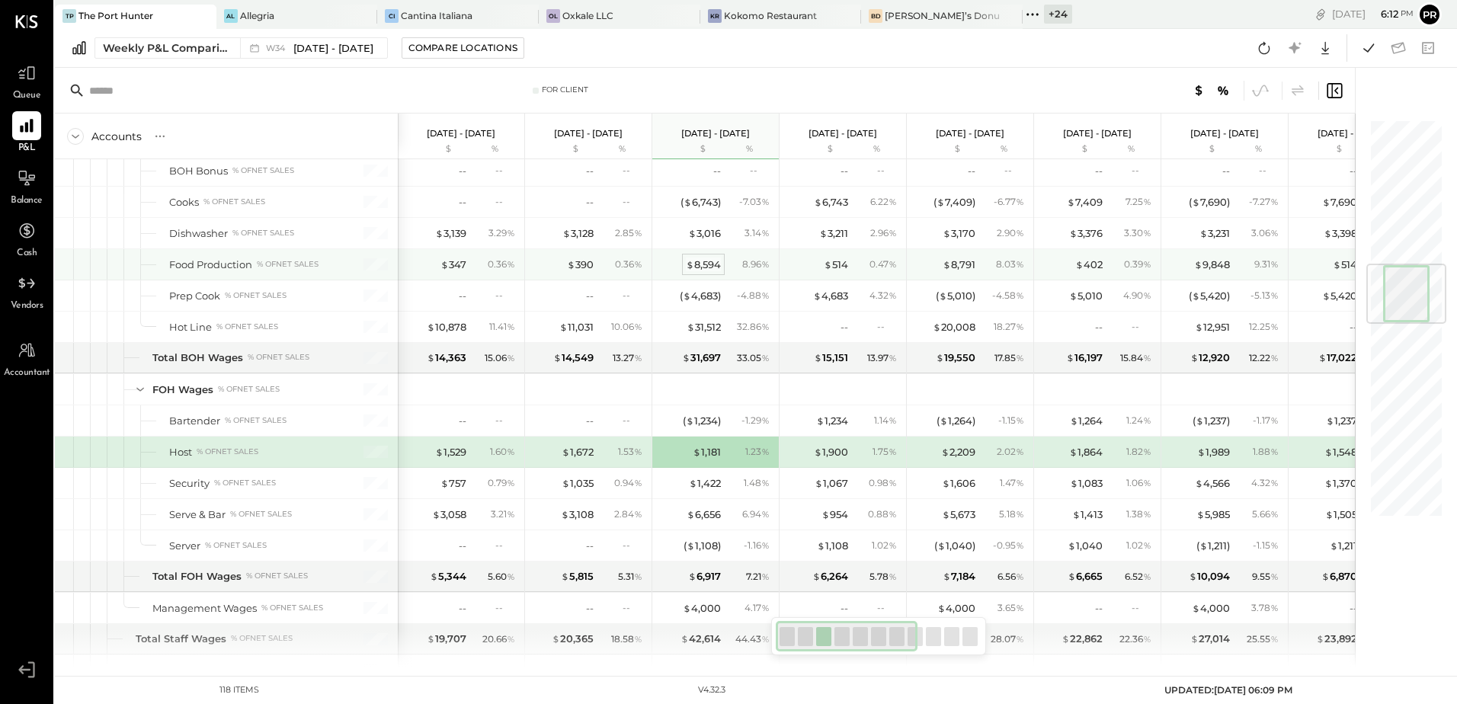
click at [716, 264] on div "$ 8,594" at bounding box center [703, 265] width 35 height 14
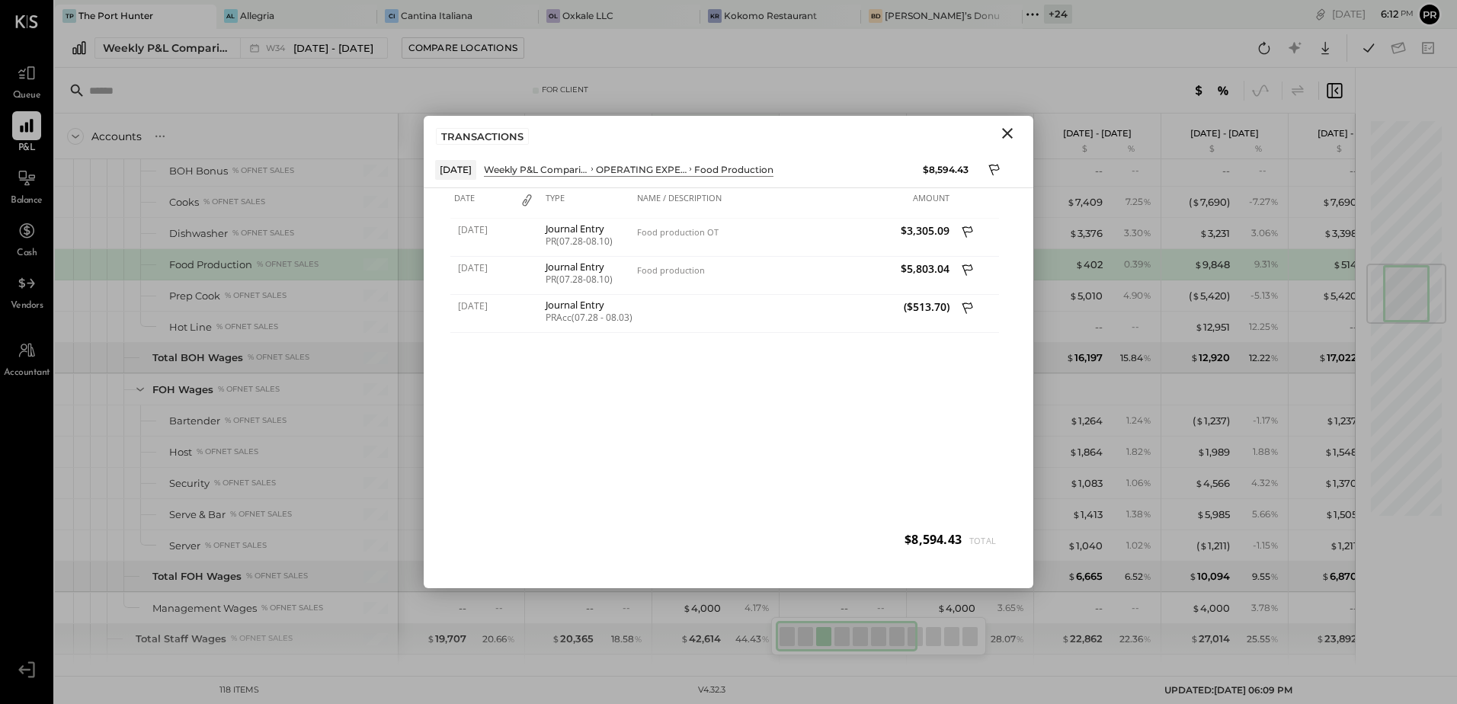
click at [1008, 130] on icon "Close" at bounding box center [1007, 133] width 18 height 18
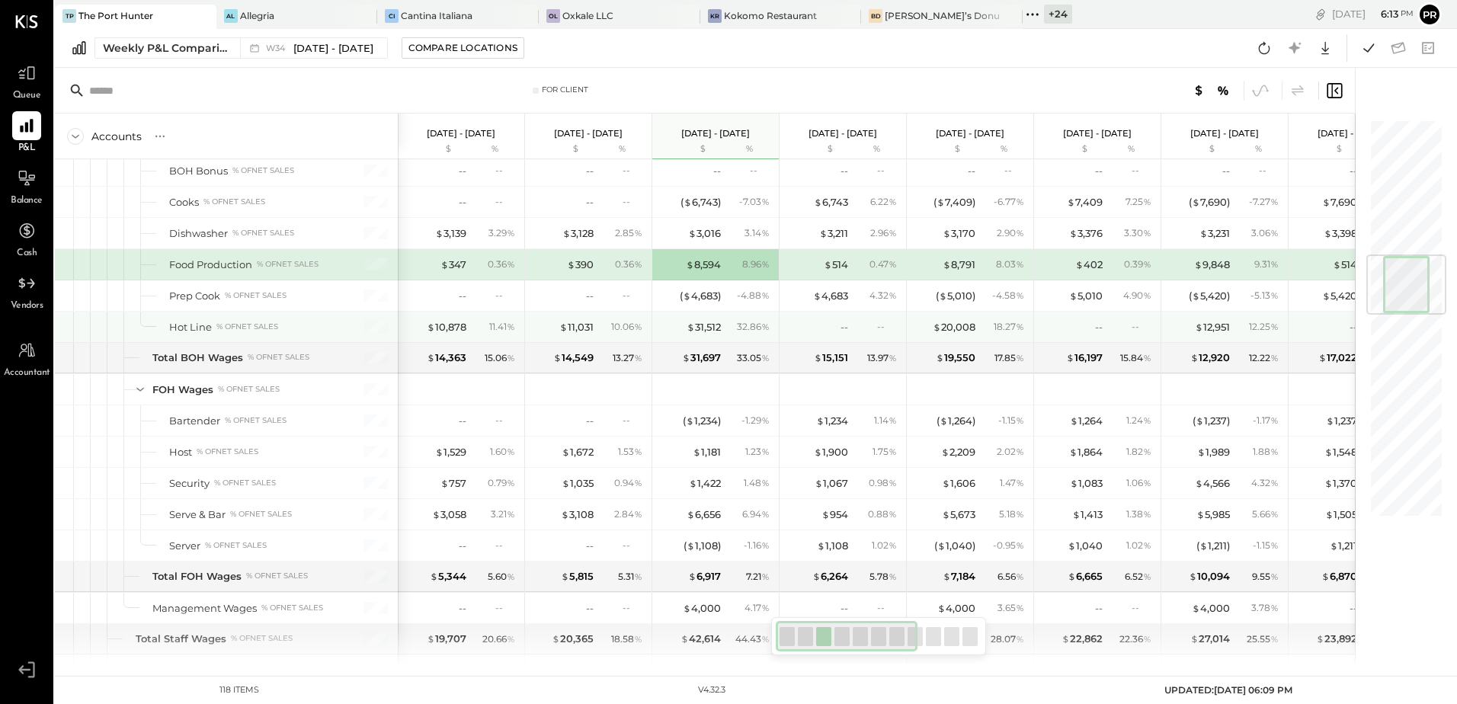
scroll to position [1143, 0]
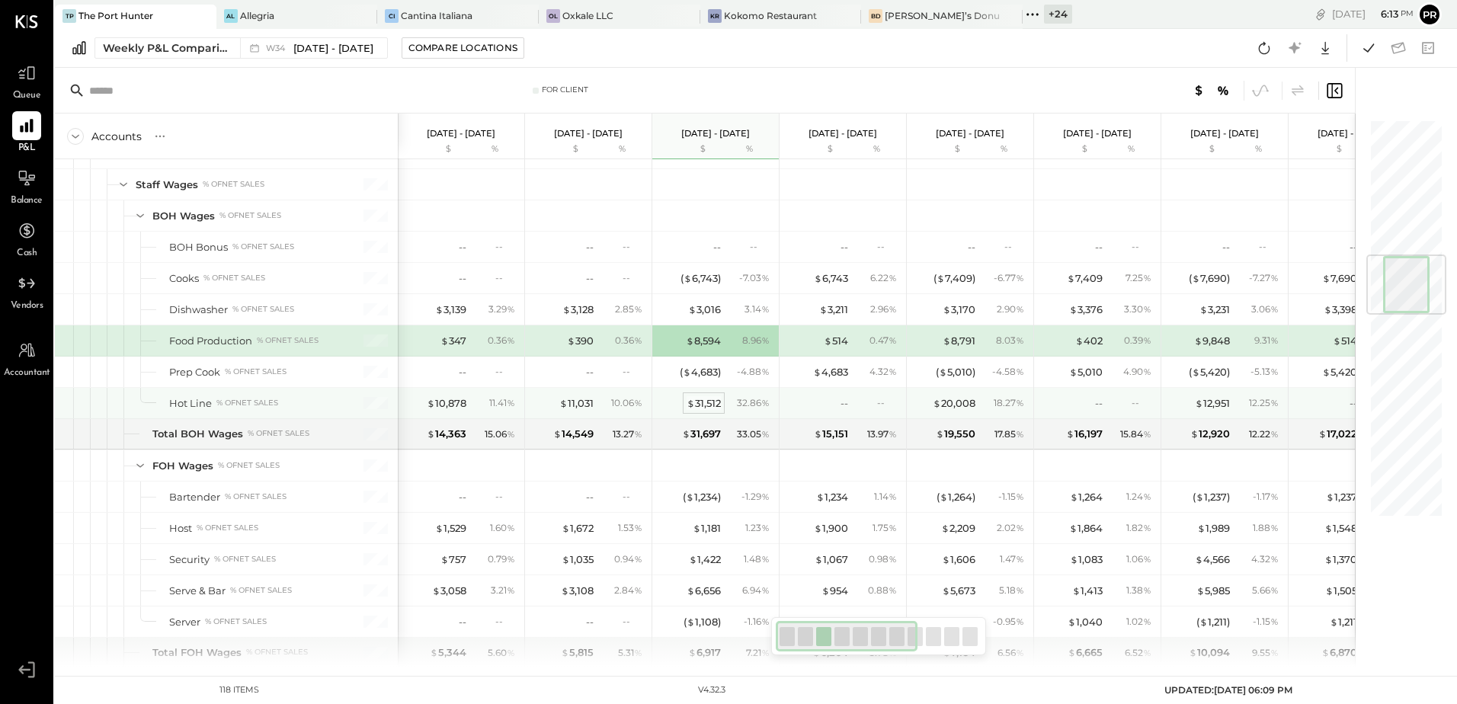
click at [710, 404] on div "$ 31,512" at bounding box center [704, 403] width 34 height 14
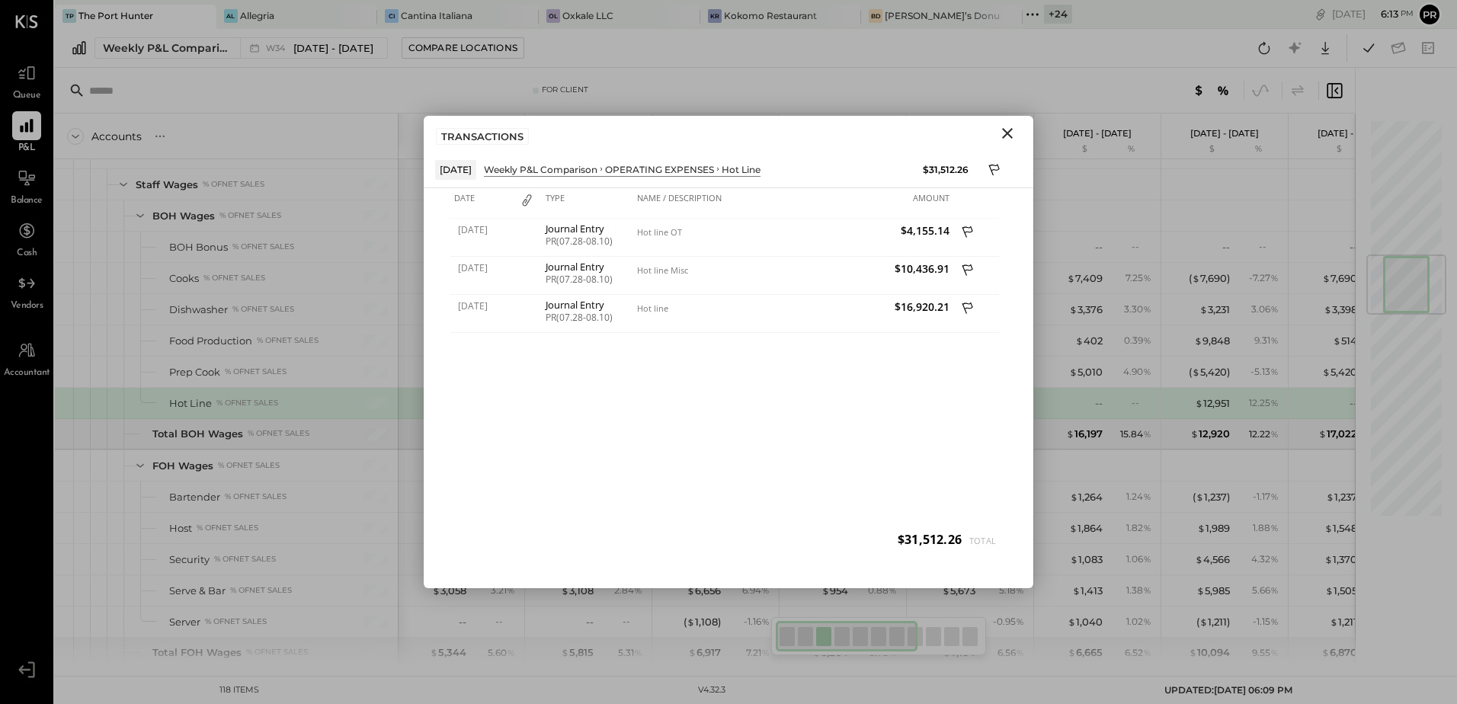
click at [1004, 133] on icon "Close" at bounding box center [1007, 133] width 18 height 18
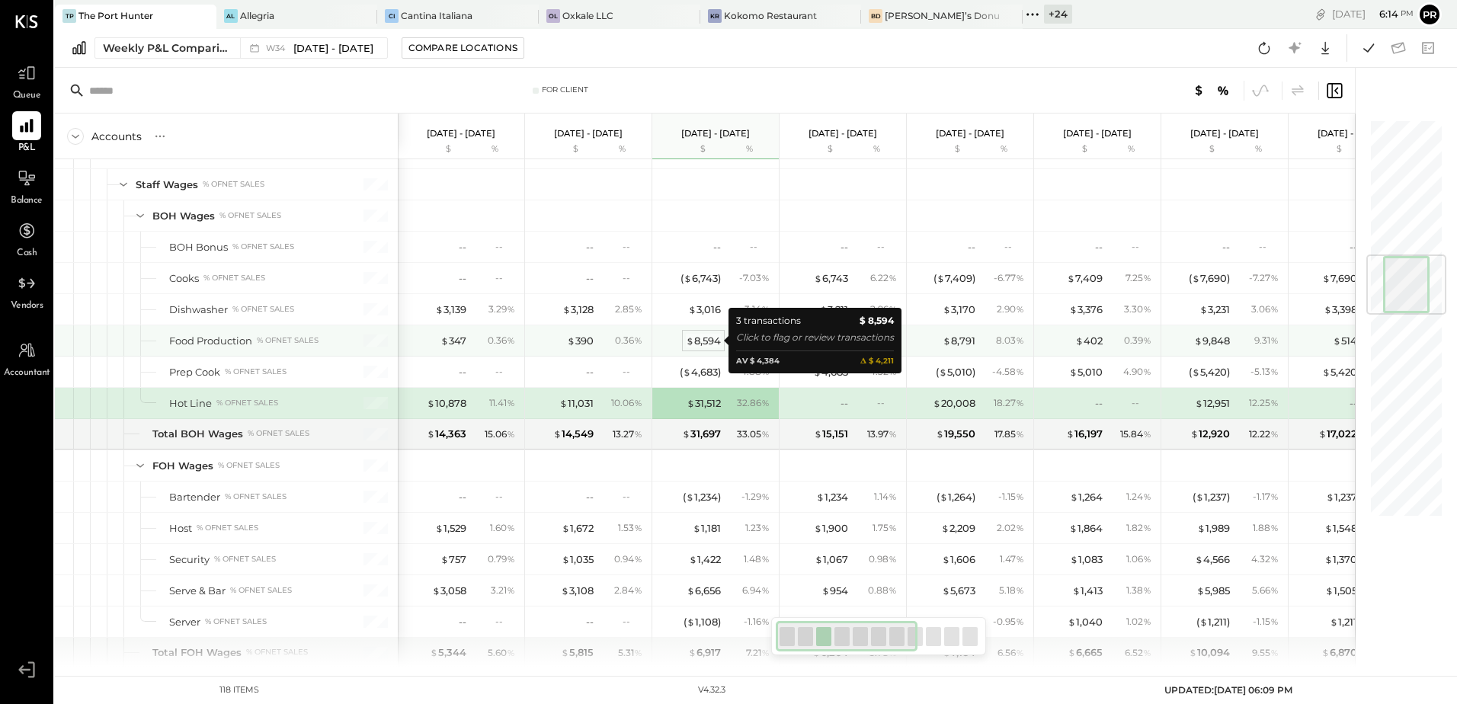
click at [716, 343] on div "$ 8,594" at bounding box center [703, 341] width 35 height 14
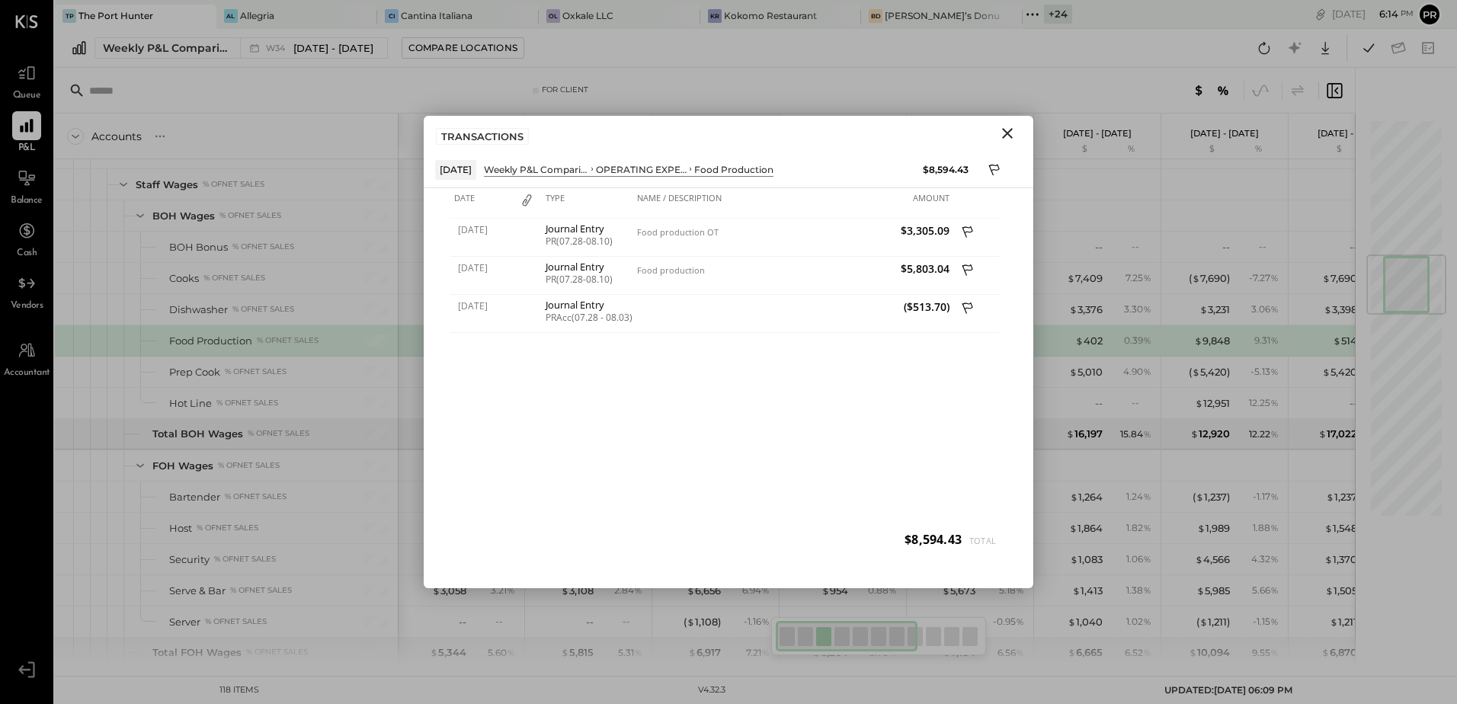
click at [1007, 135] on icon "Close" at bounding box center [1007, 133] width 11 height 11
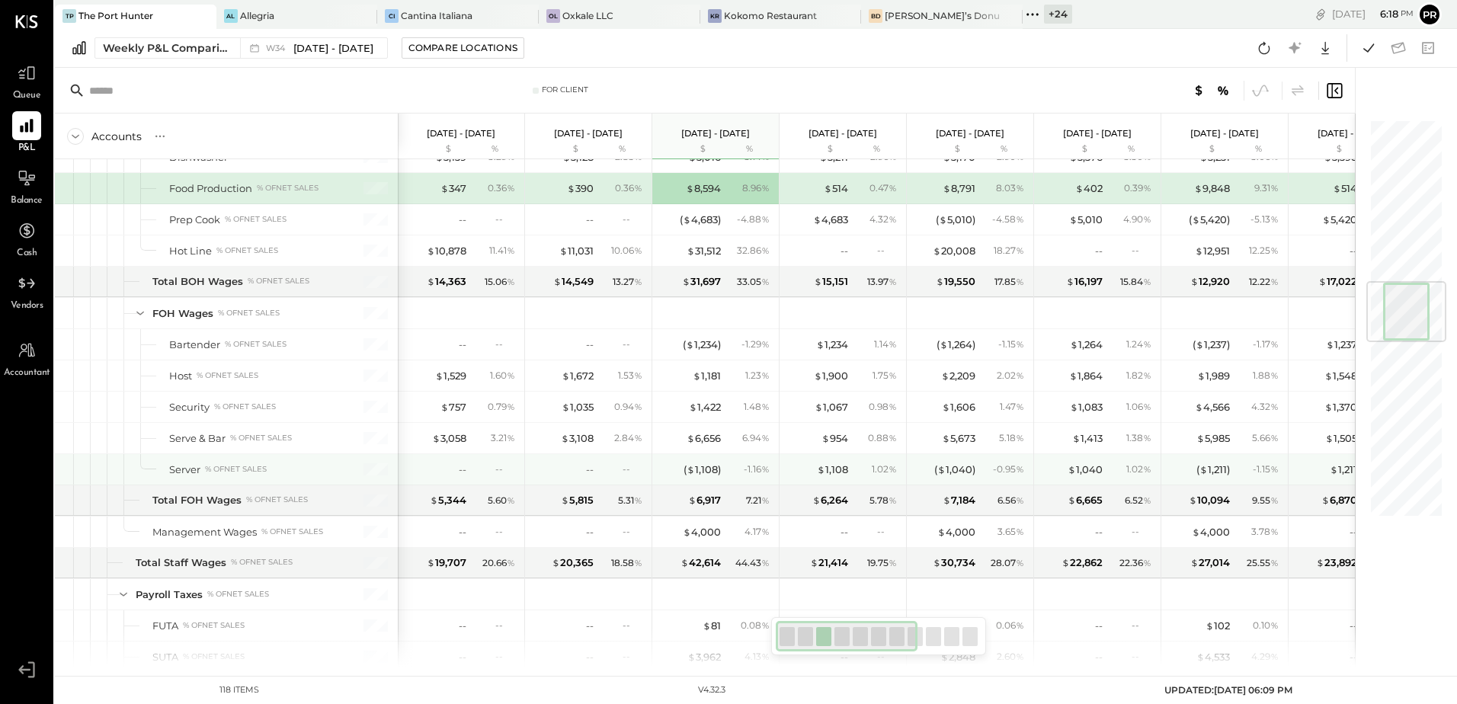
scroll to position [1372, 0]
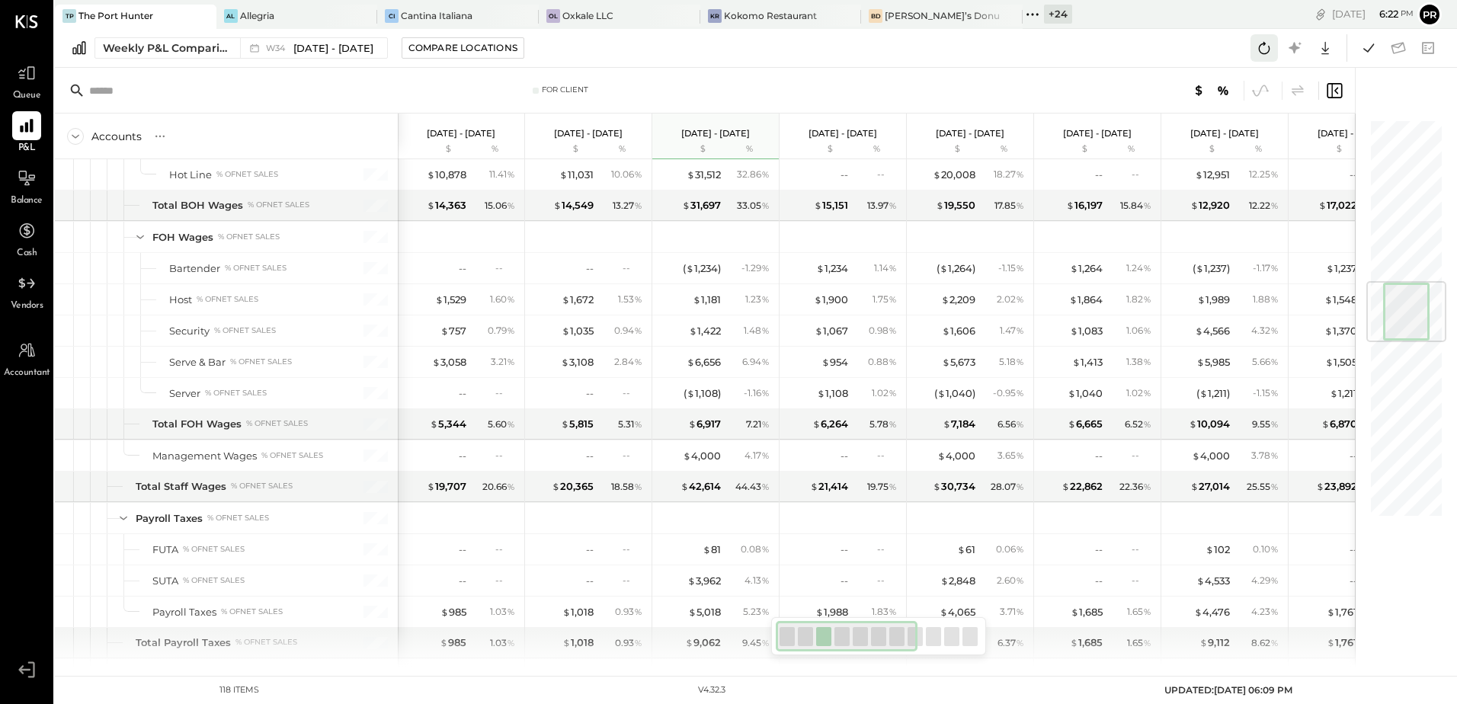
click at [1264, 52] on icon at bounding box center [1264, 48] width 20 height 20
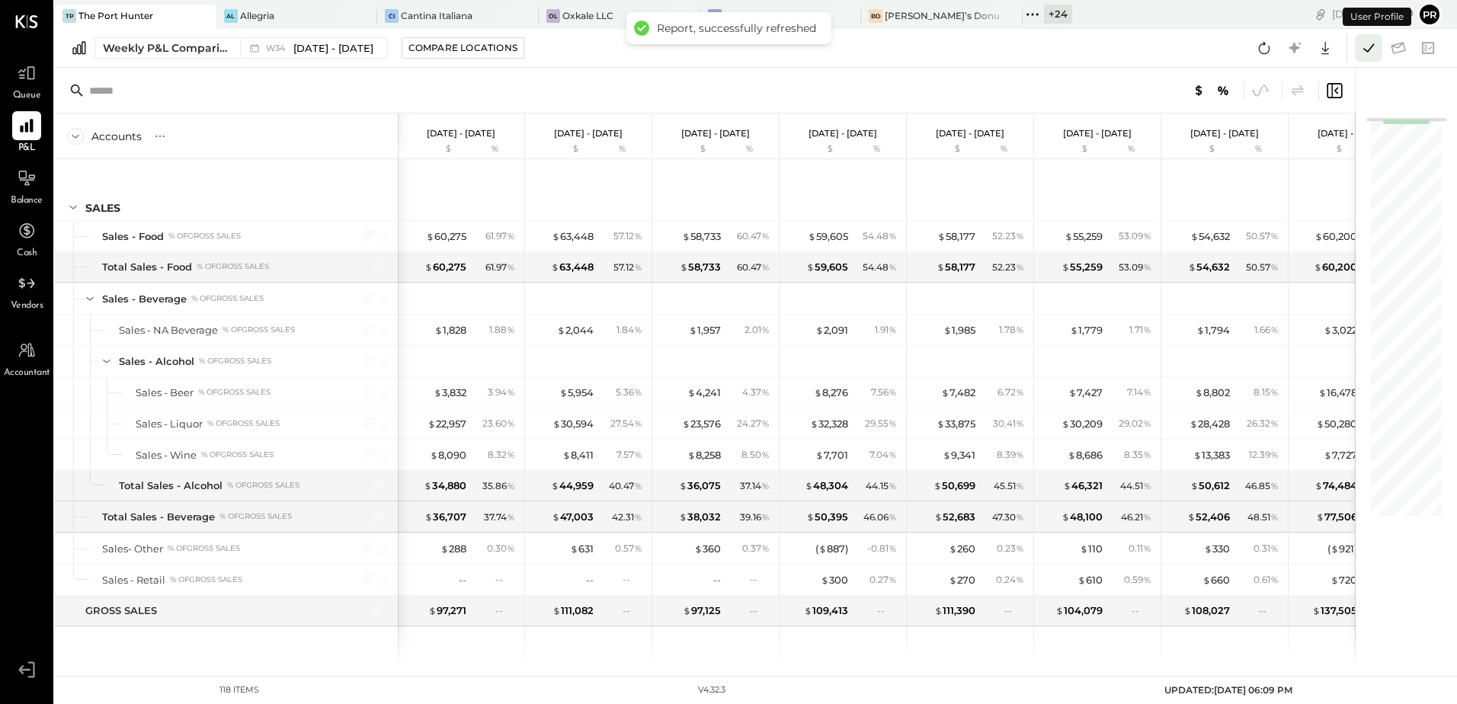
scroll to position [1055, 0]
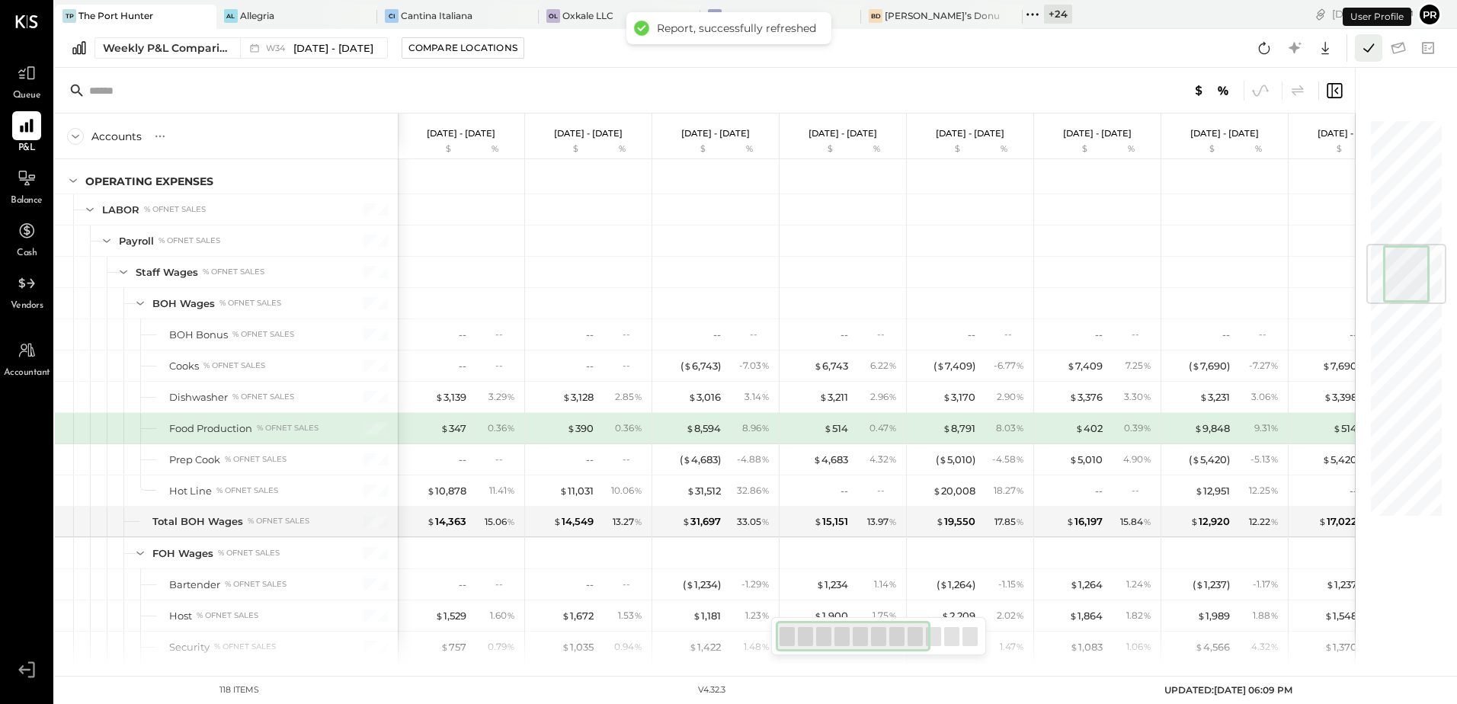
click at [1366, 44] on icon at bounding box center [1369, 48] width 20 height 20
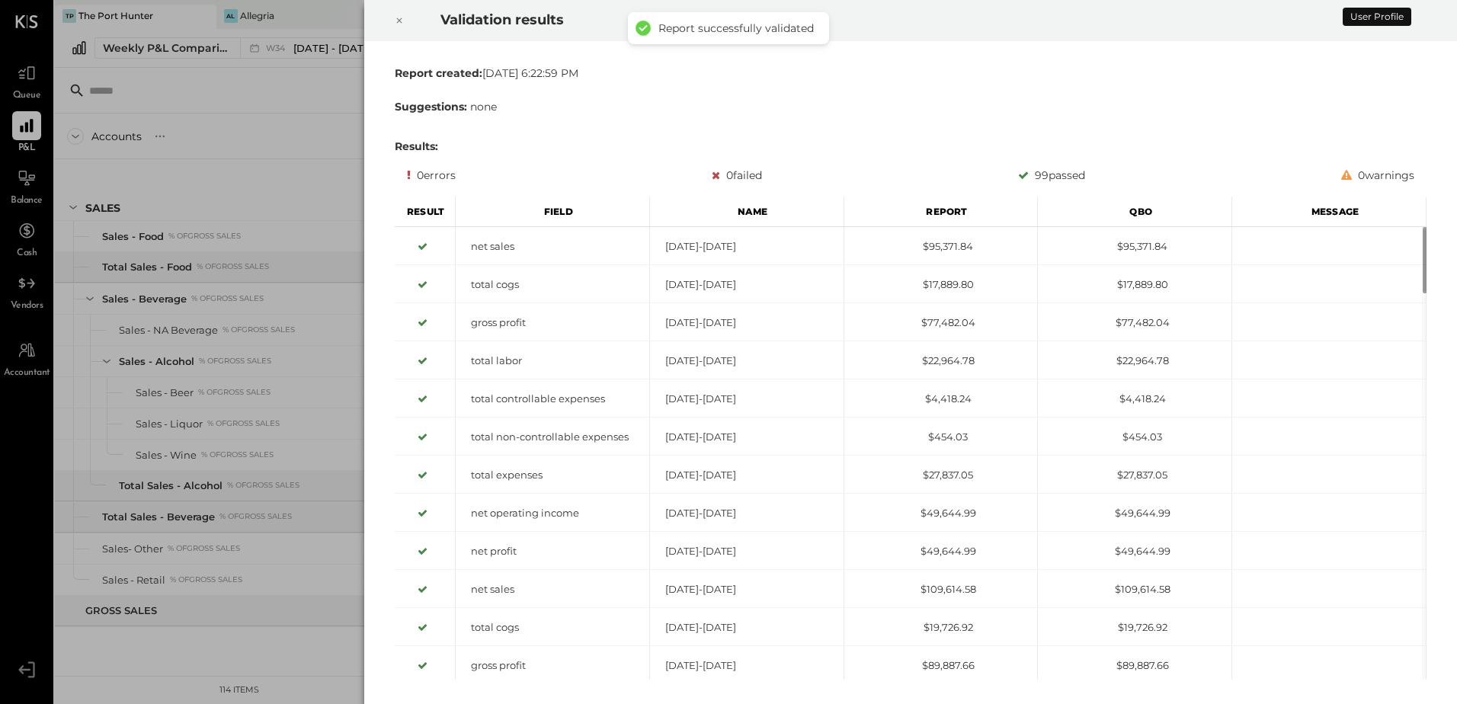
scroll to position [1024, 0]
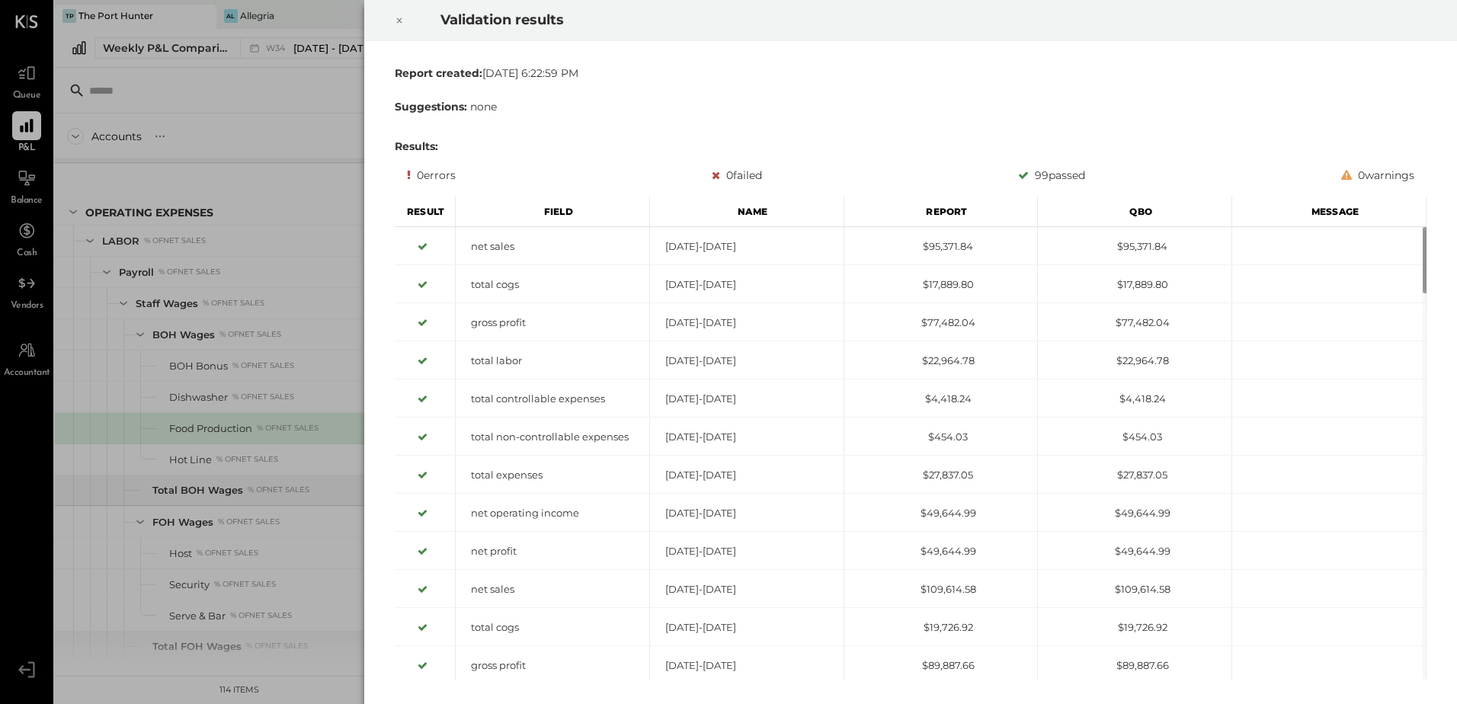
click at [395, 16] on icon at bounding box center [399, 20] width 9 height 18
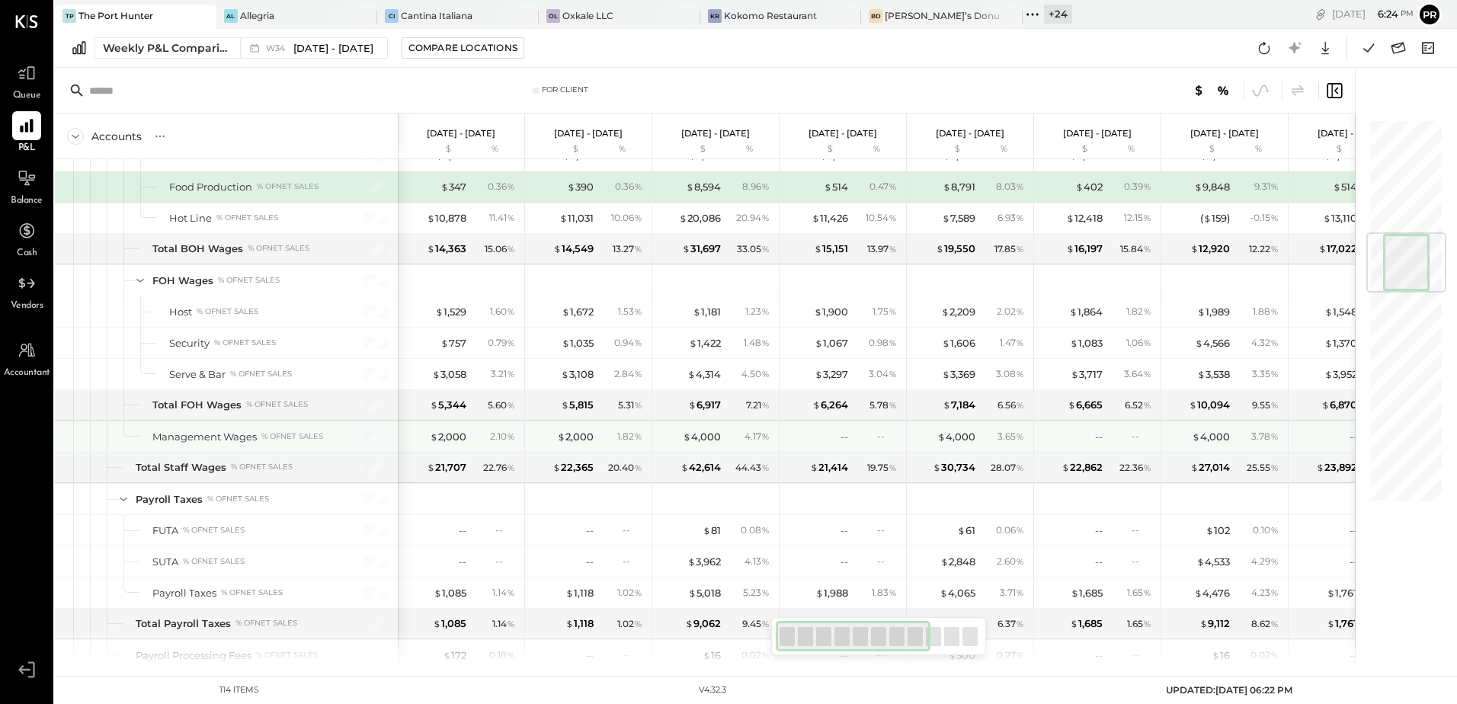
scroll to position [961, 0]
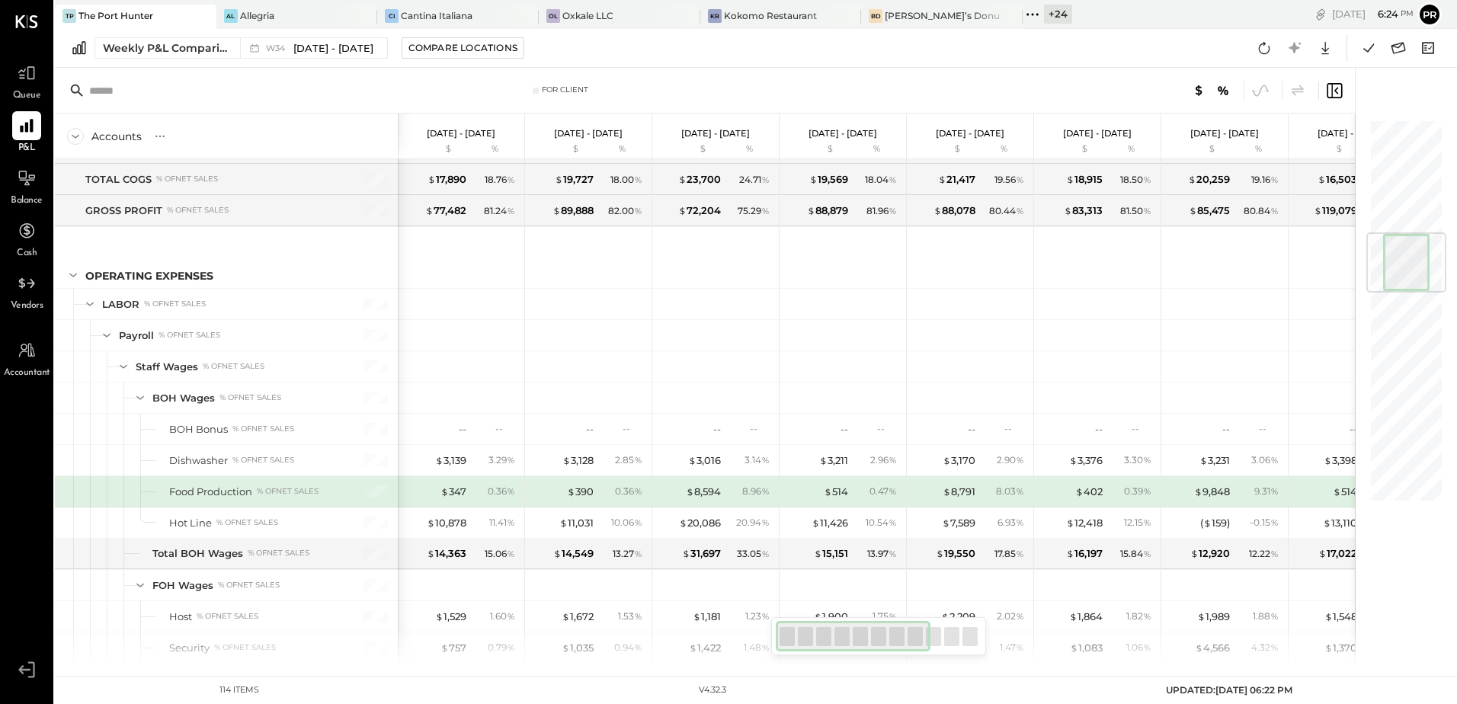
click at [1023, 14] on icon at bounding box center [1033, 15] width 20 height 20
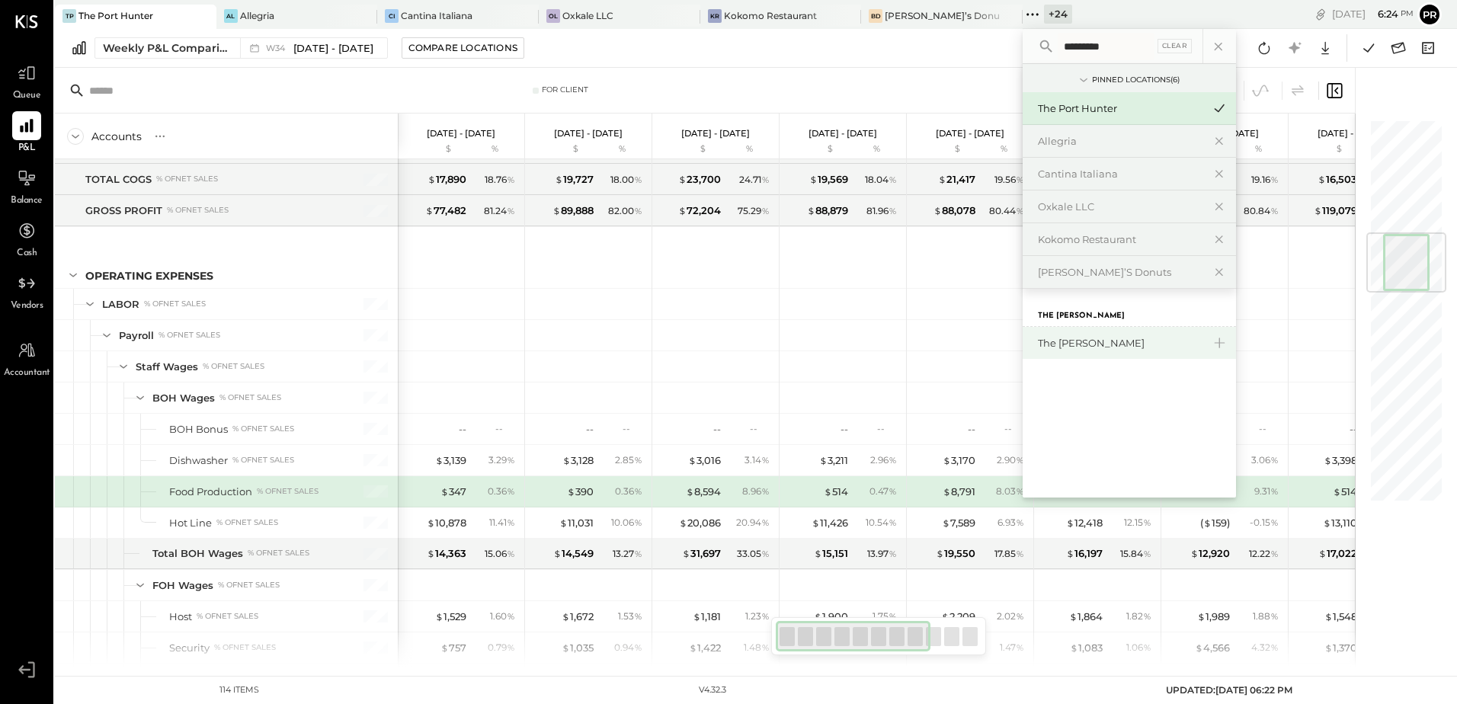
type input "*********"
click at [1048, 347] on div "The [PERSON_NAME]" at bounding box center [1120, 343] width 165 height 14
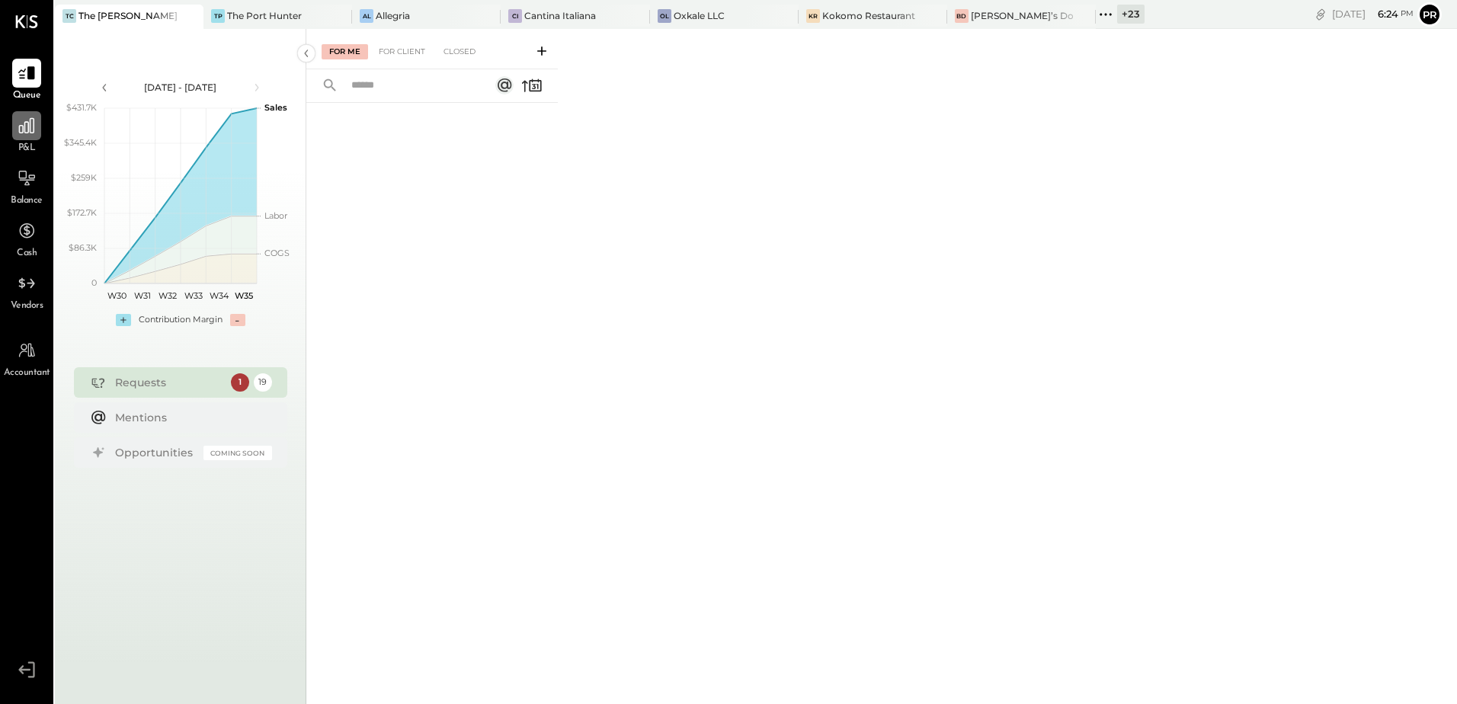
click at [35, 128] on icon at bounding box center [27, 126] width 20 height 20
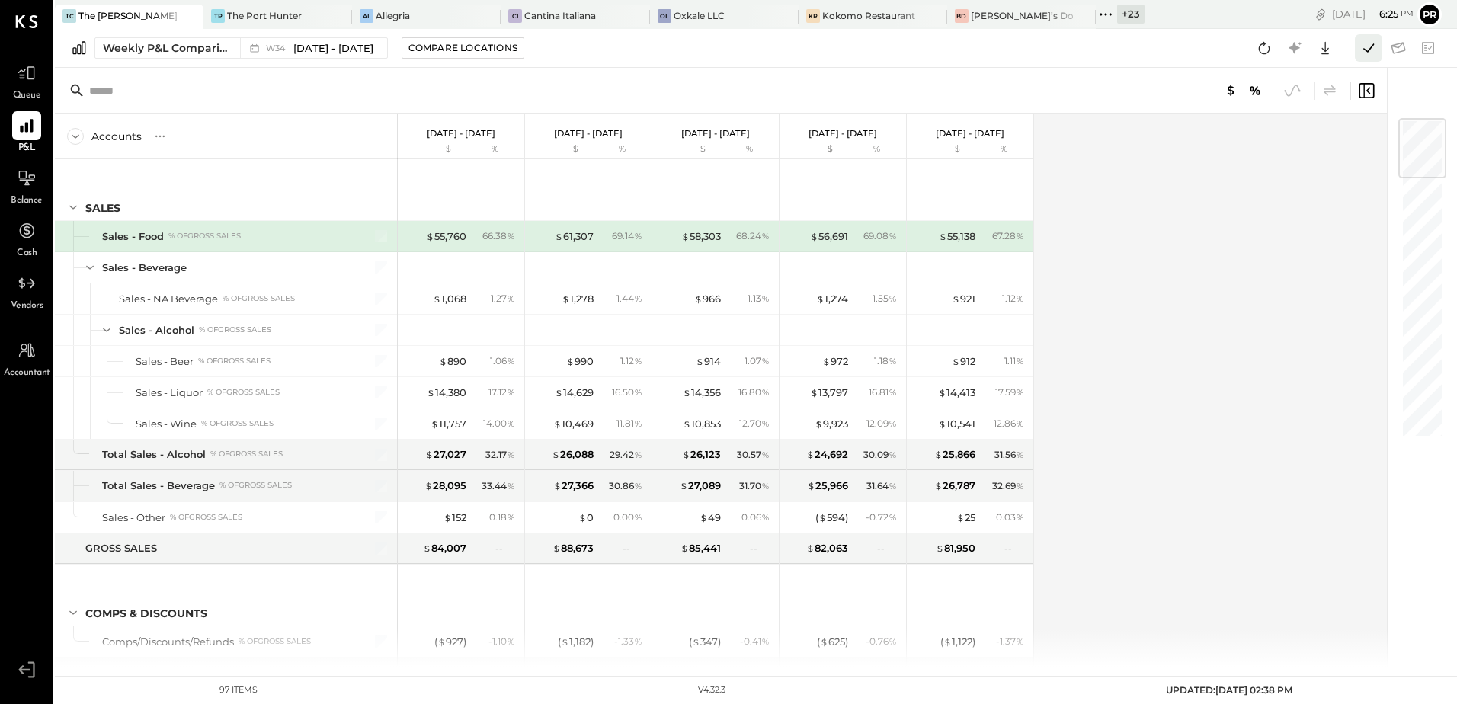
click at [1369, 44] on icon at bounding box center [1369, 48] width 20 height 20
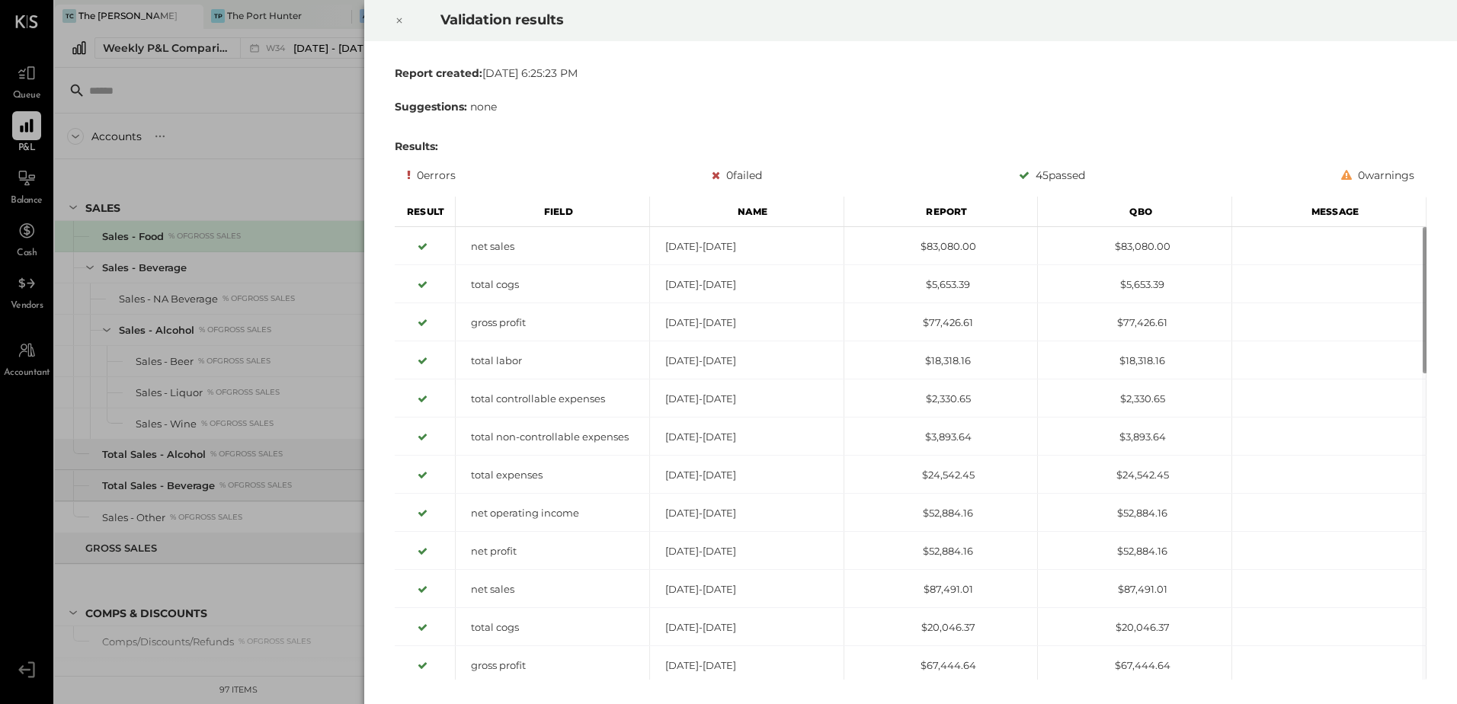
click at [402, 16] on icon at bounding box center [399, 20] width 9 height 18
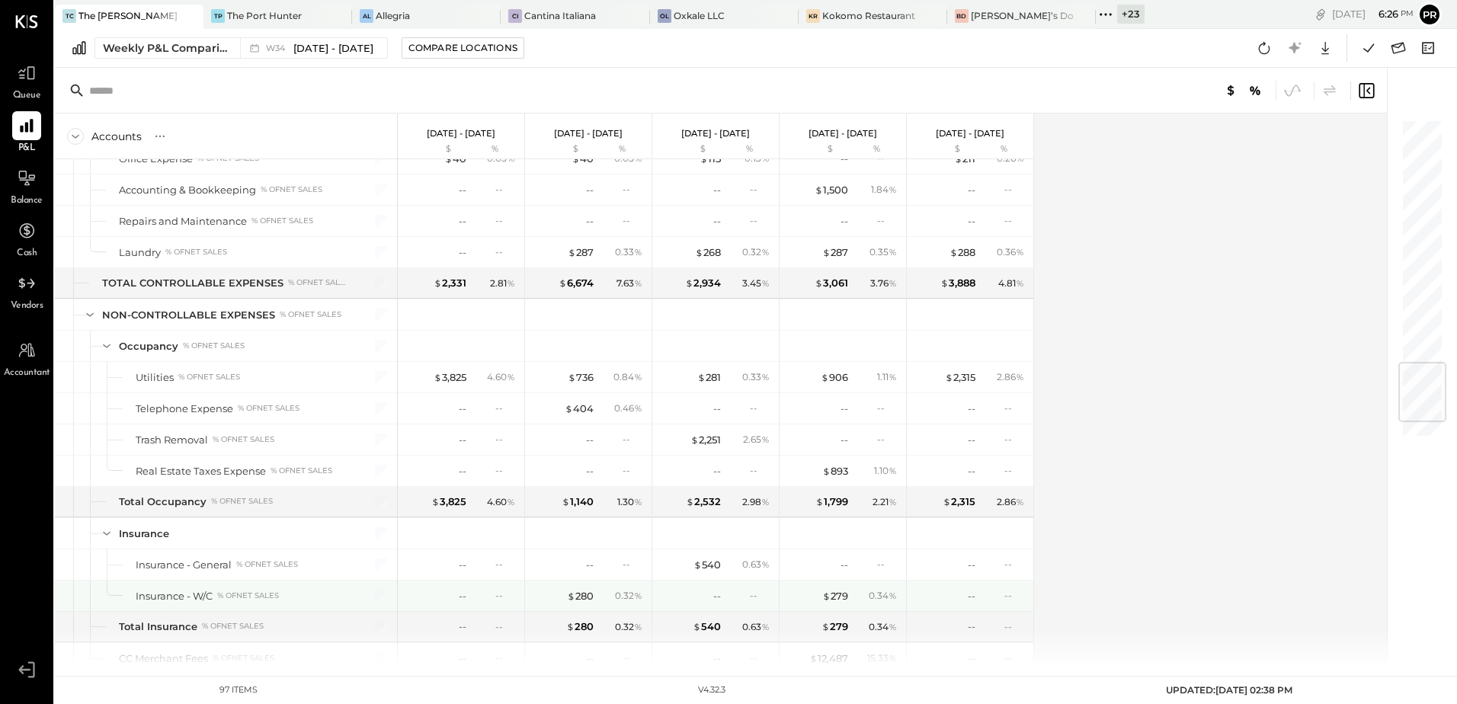
scroll to position [2057, 0]
